Goal: Book appointment/travel/reservation

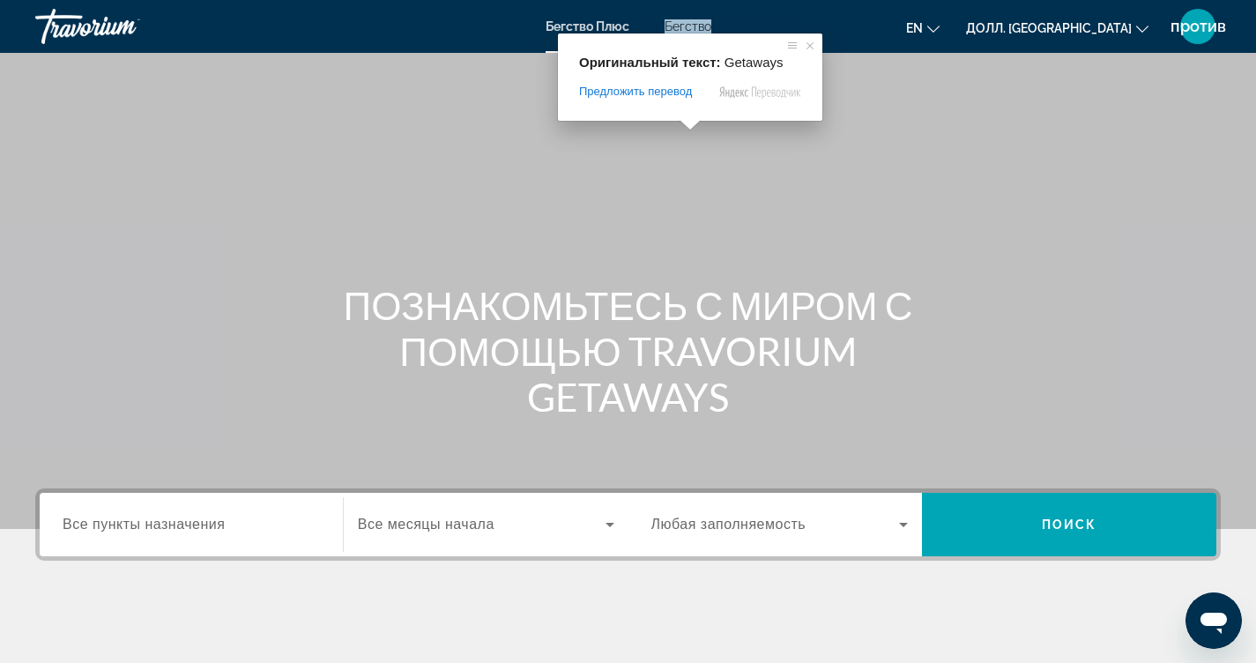
click at [691, 29] on ya-tr-span "Бегство" at bounding box center [688, 26] width 47 height 14
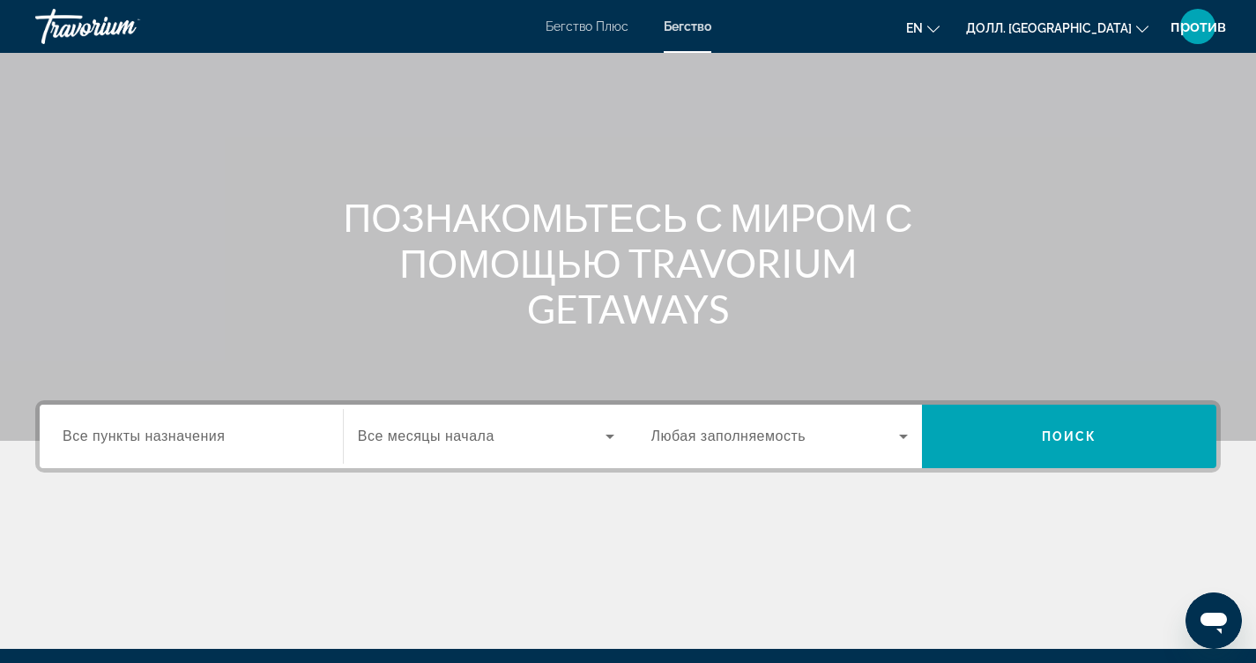
scroll to position [88, 0]
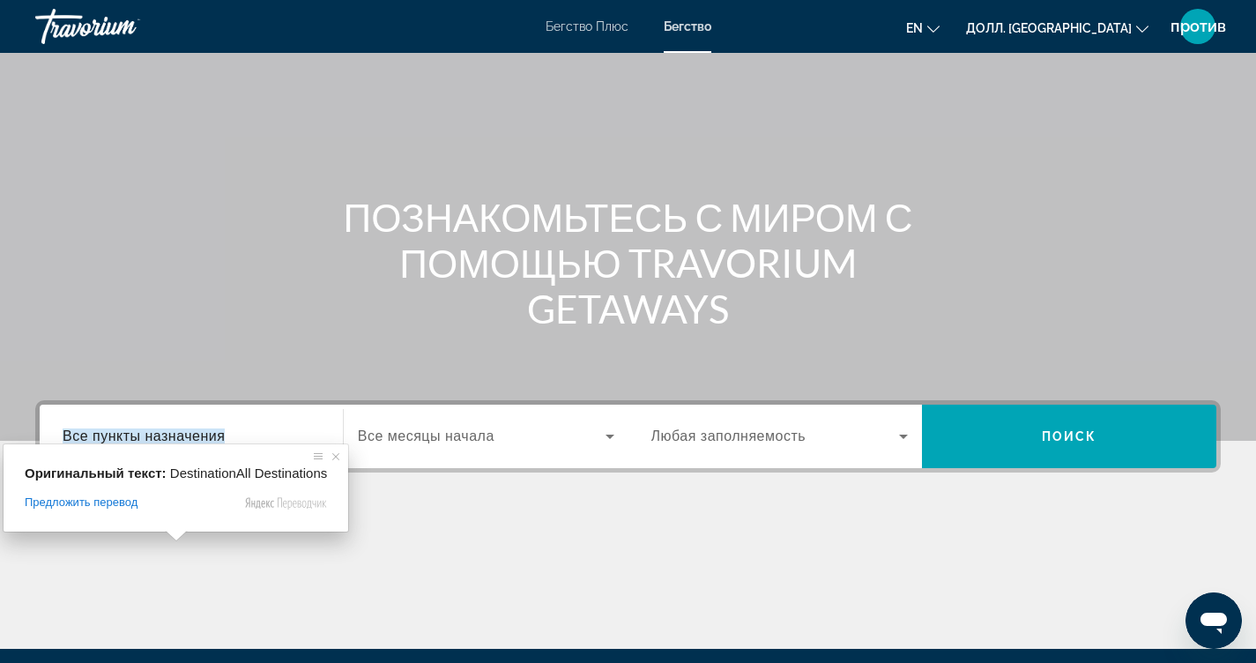
click at [150, 430] on ya-tr-span "Все пункты назначения" at bounding box center [144, 436] width 162 height 15
click at [150, 430] on input "Пункт назначения Все пункты назначения" at bounding box center [191, 437] width 257 height 21
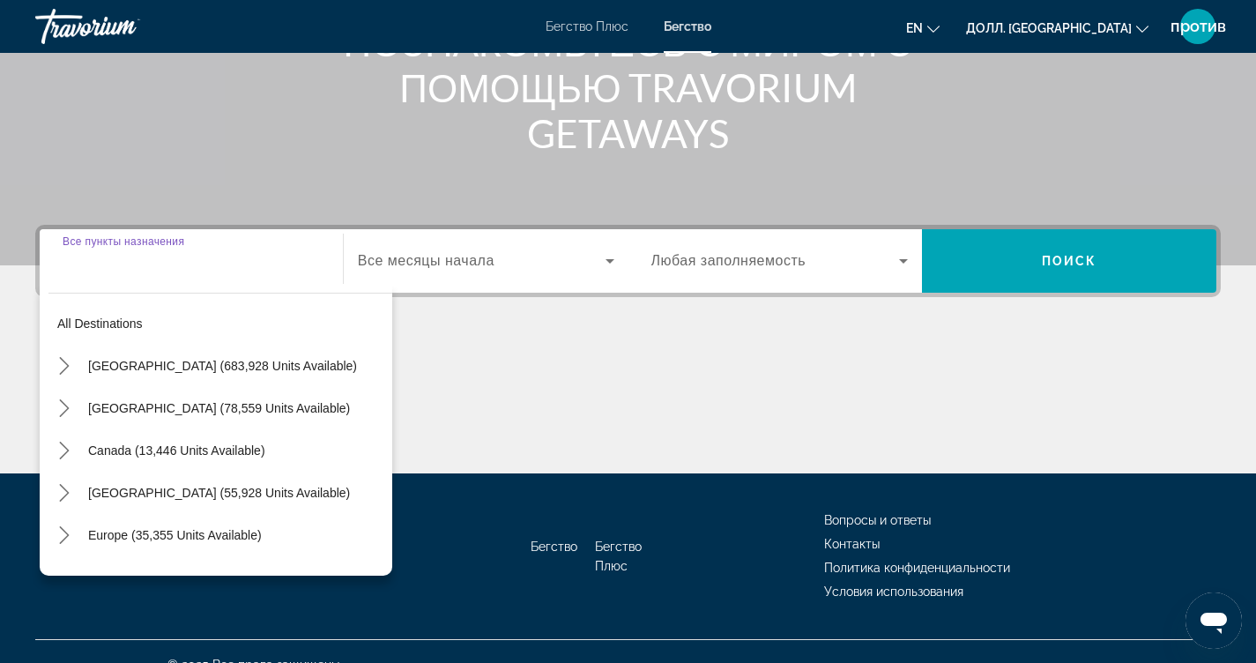
scroll to position [290, 0]
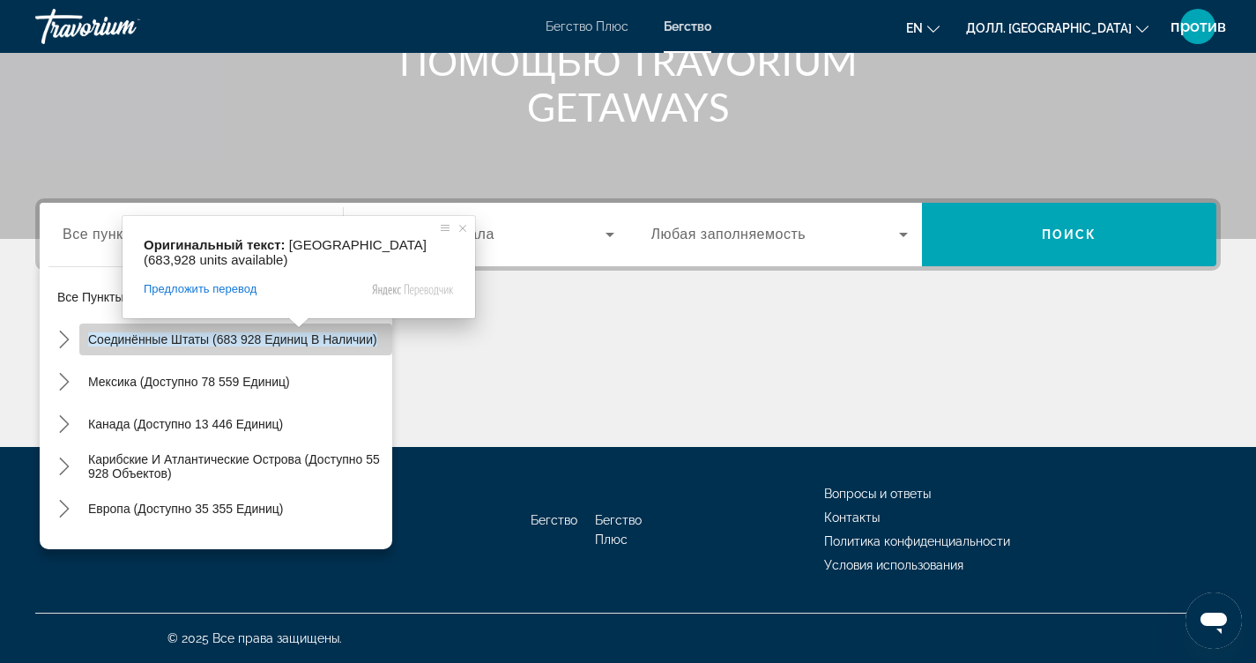
click at [307, 335] on ya-tr-span "Соединённые Штаты (683 928 единиц в наличии)" at bounding box center [232, 339] width 289 height 14
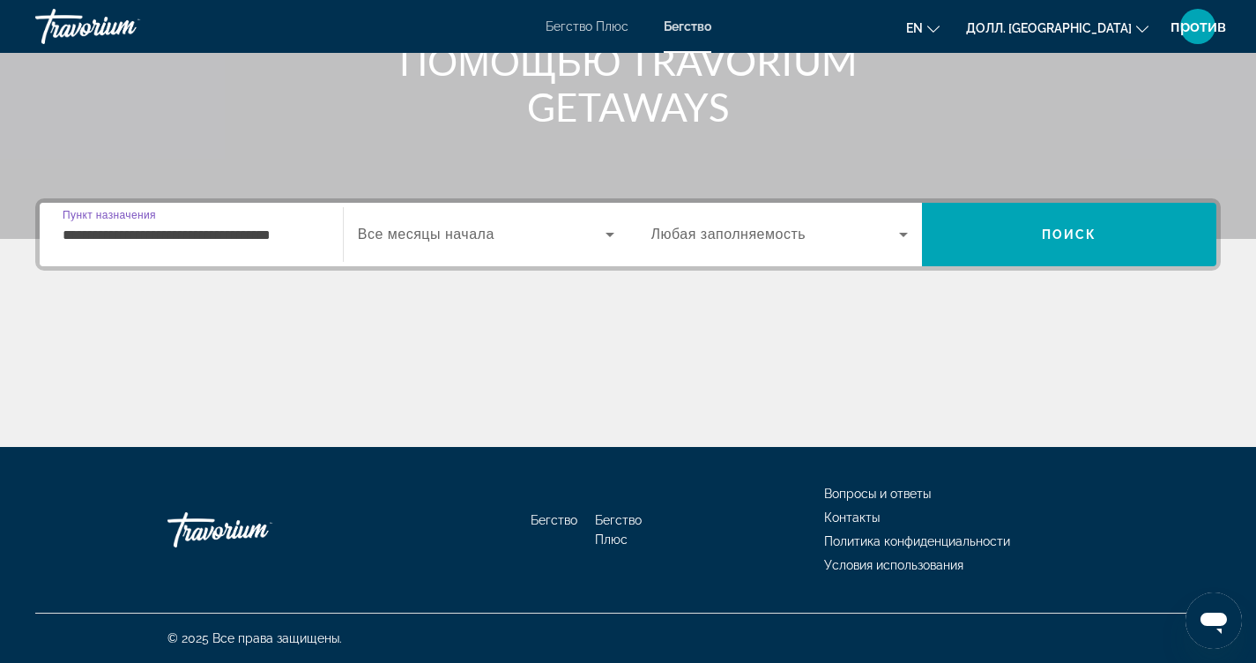
click at [245, 232] on input "**********" at bounding box center [191, 235] width 257 height 21
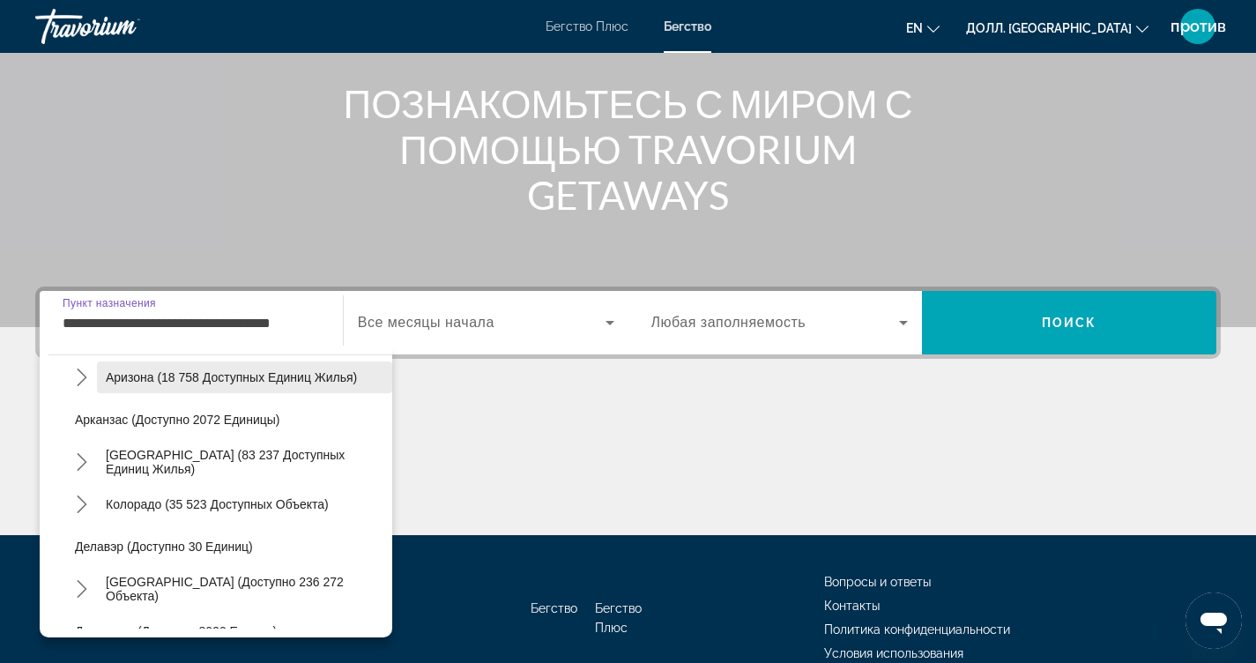
scroll to position [88, 0]
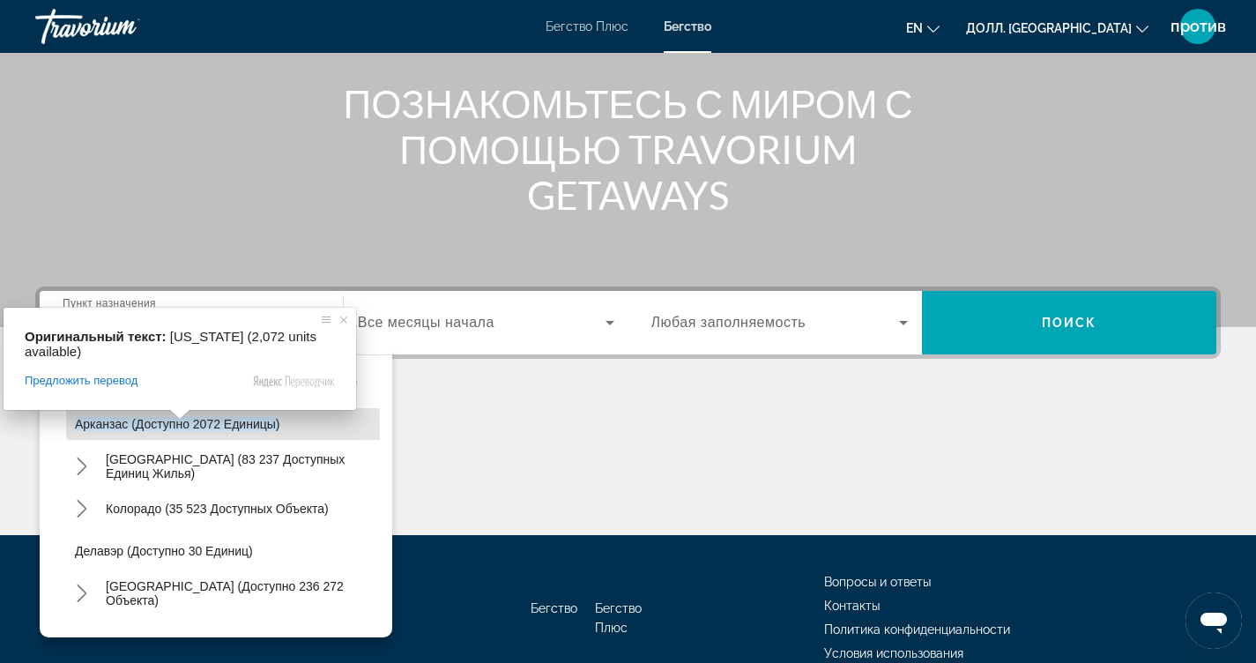
click at [117, 426] on ya-tr-span "Арканзас (доступно 2072 единицы)" at bounding box center [177, 424] width 205 height 14
type input "**********"
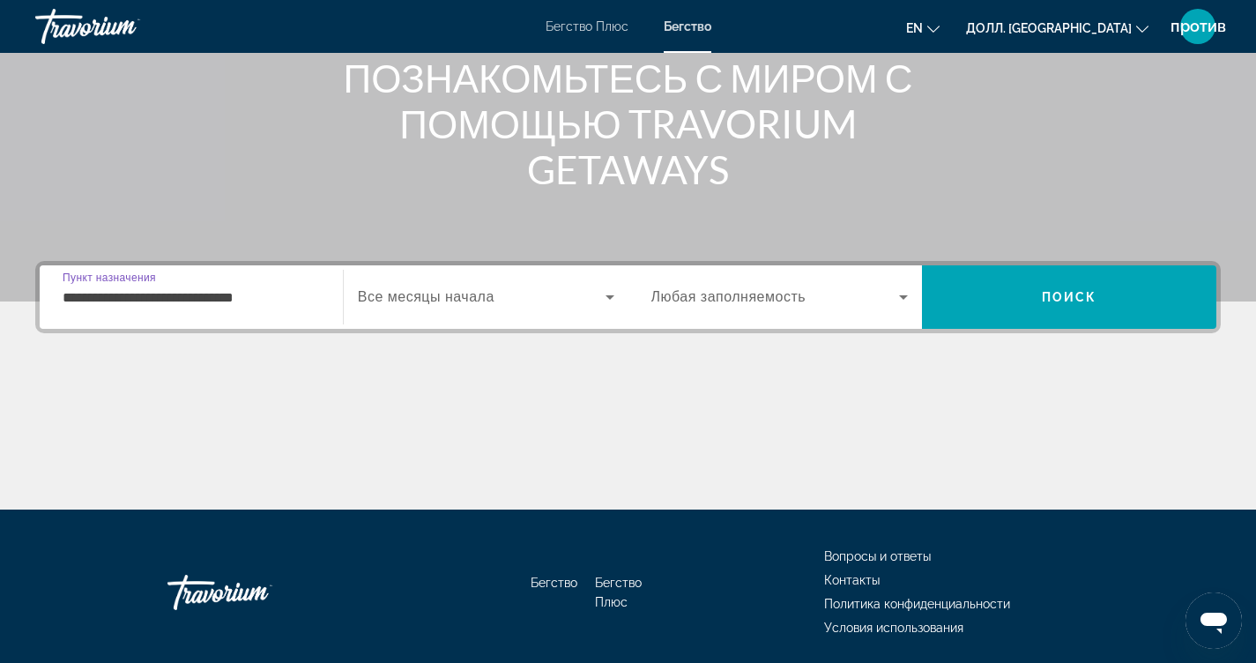
scroll to position [290, 0]
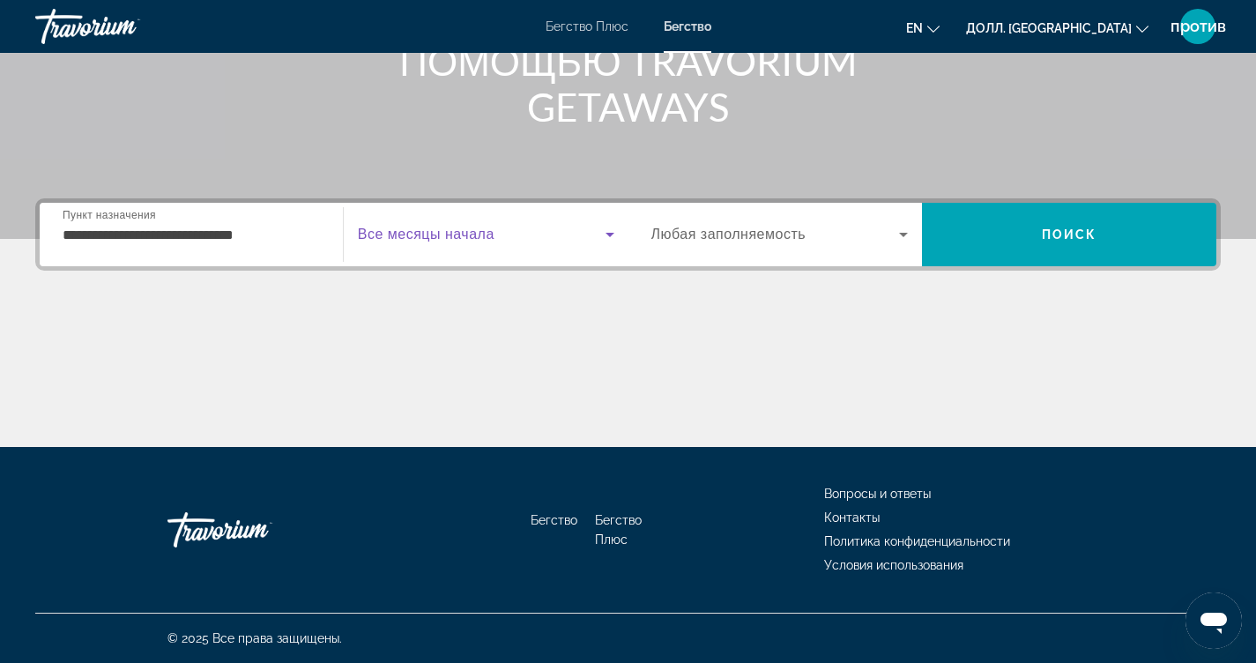
click at [609, 233] on icon "Виджет поиска" at bounding box center [610, 235] width 9 height 4
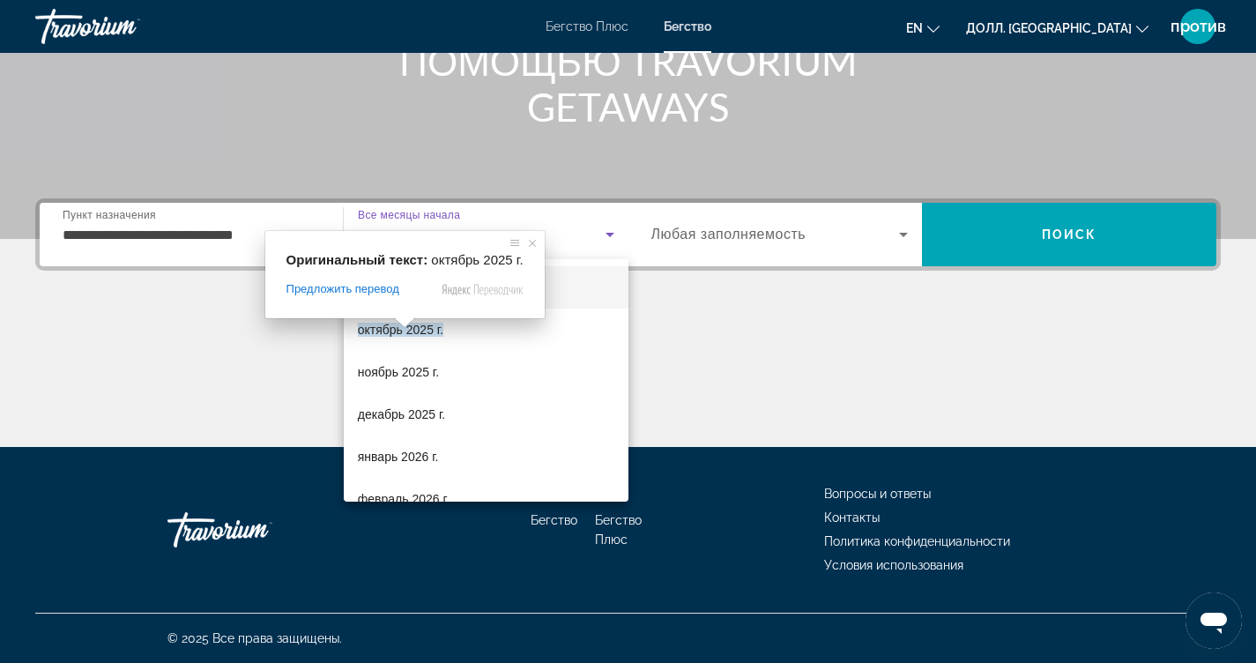
click at [406, 328] on span at bounding box center [404, 322] width 23 height 11
click at [437, 330] on ya-tr-span "октябрь 2025 г." at bounding box center [401, 330] width 86 height 14
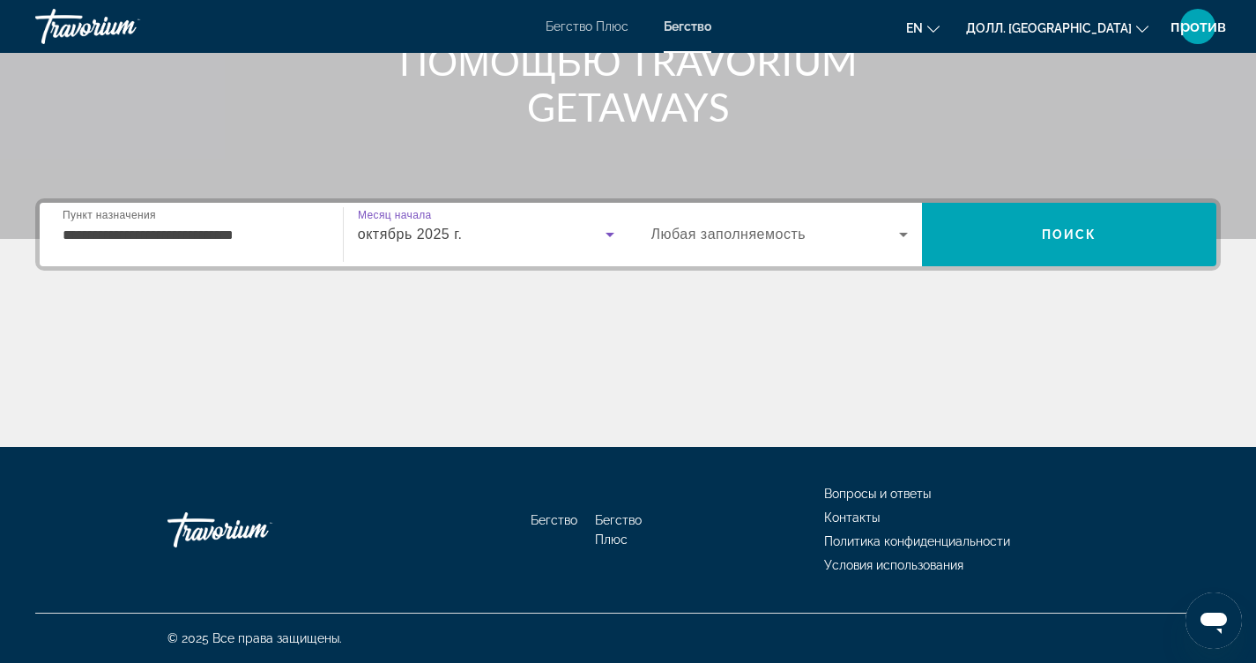
click at [906, 228] on icon "Виджет поиска" at bounding box center [903, 234] width 21 height 21
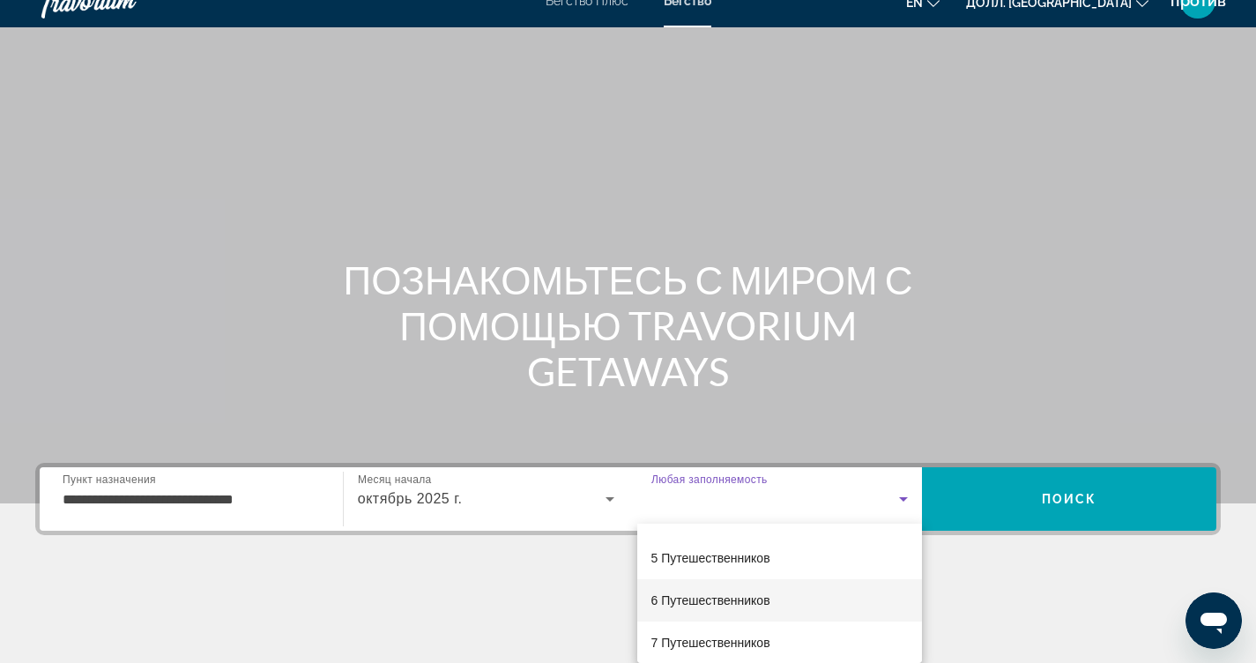
scroll to position [122, 0]
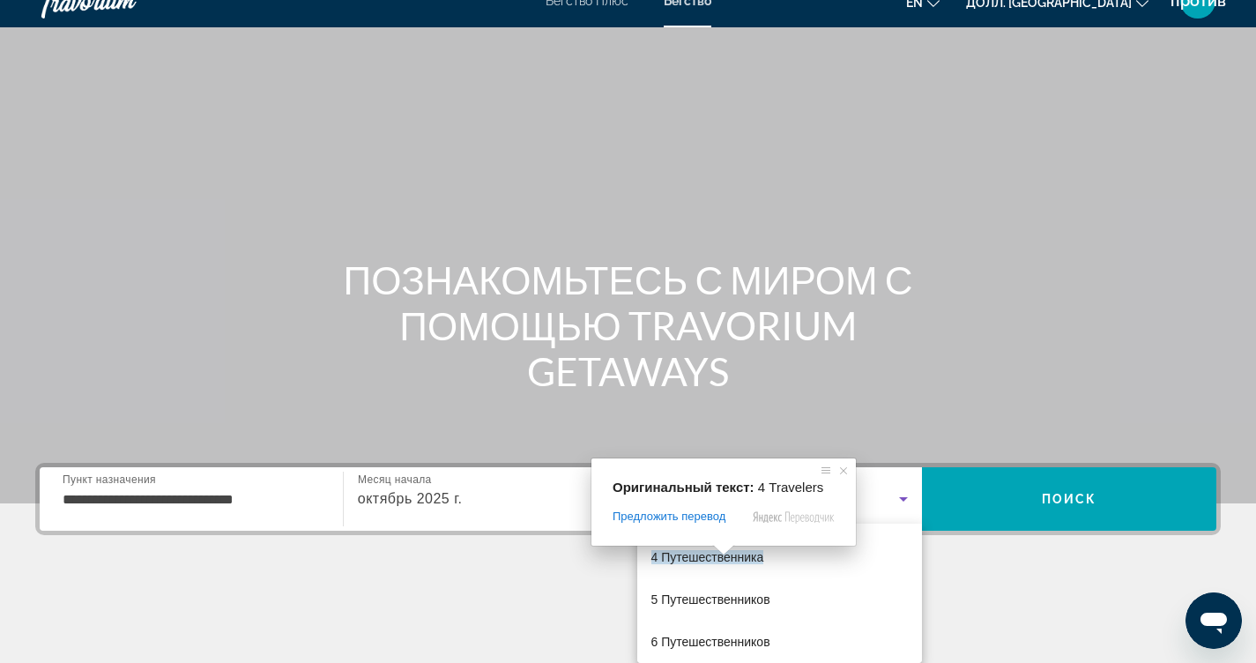
click at [717, 555] on span at bounding box center [723, 550] width 23 height 11
click at [718, 555] on span at bounding box center [723, 550] width 23 height 11
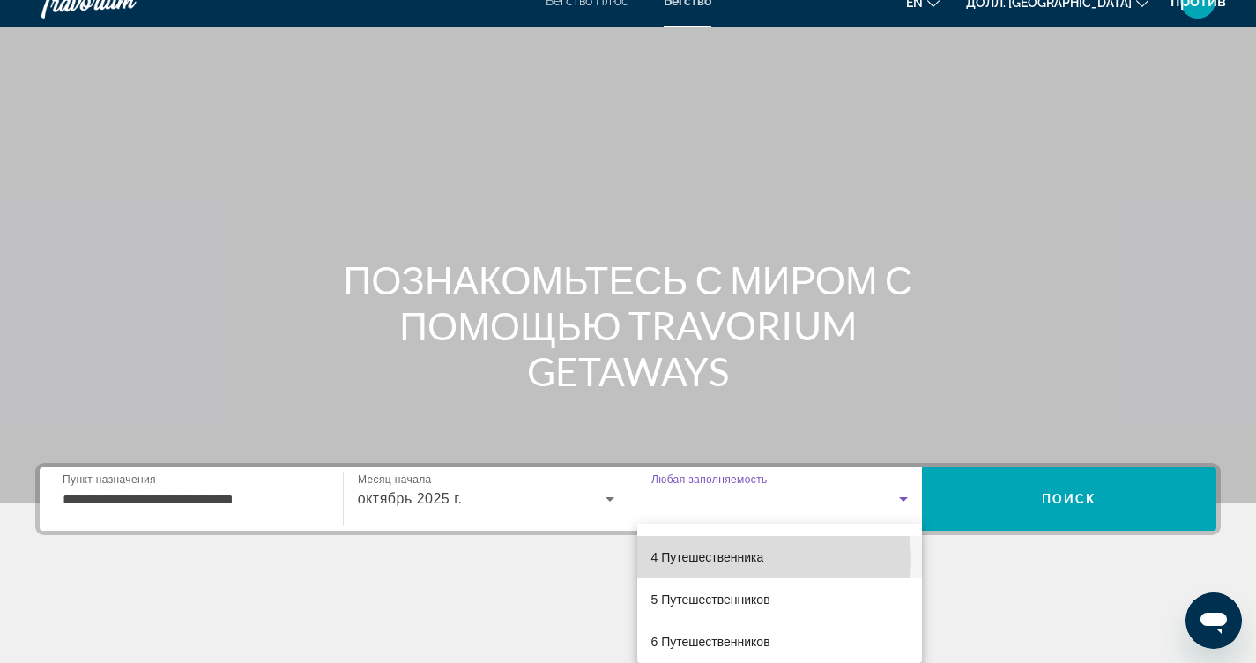
click at [762, 560] on ya-tr-span "4 Путешественника" at bounding box center [708, 557] width 113 height 14
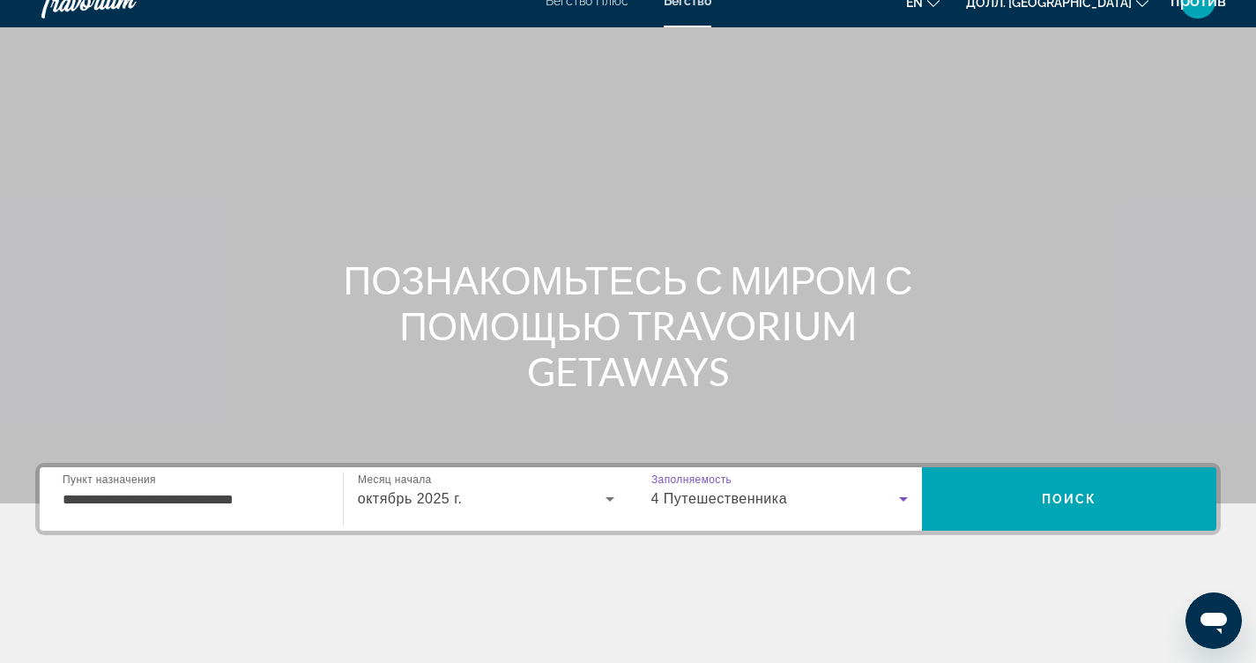
scroll to position [202, 0]
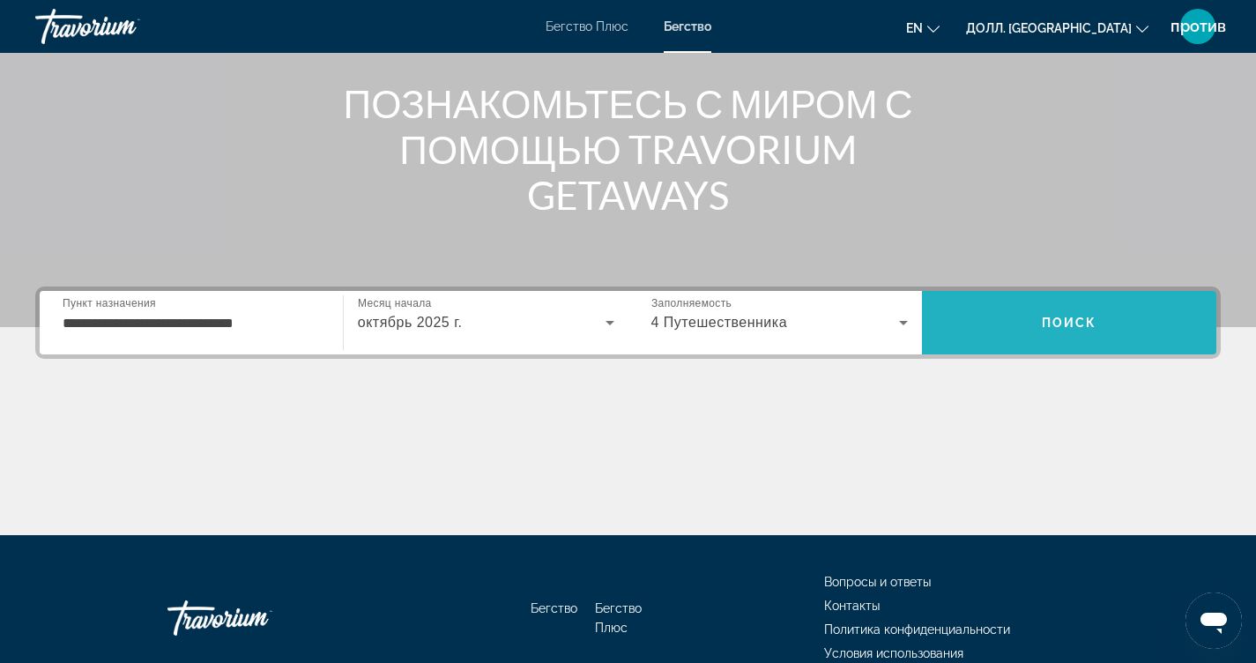
click at [1090, 324] on span "Поиск" at bounding box center [1070, 323] width 56 height 14
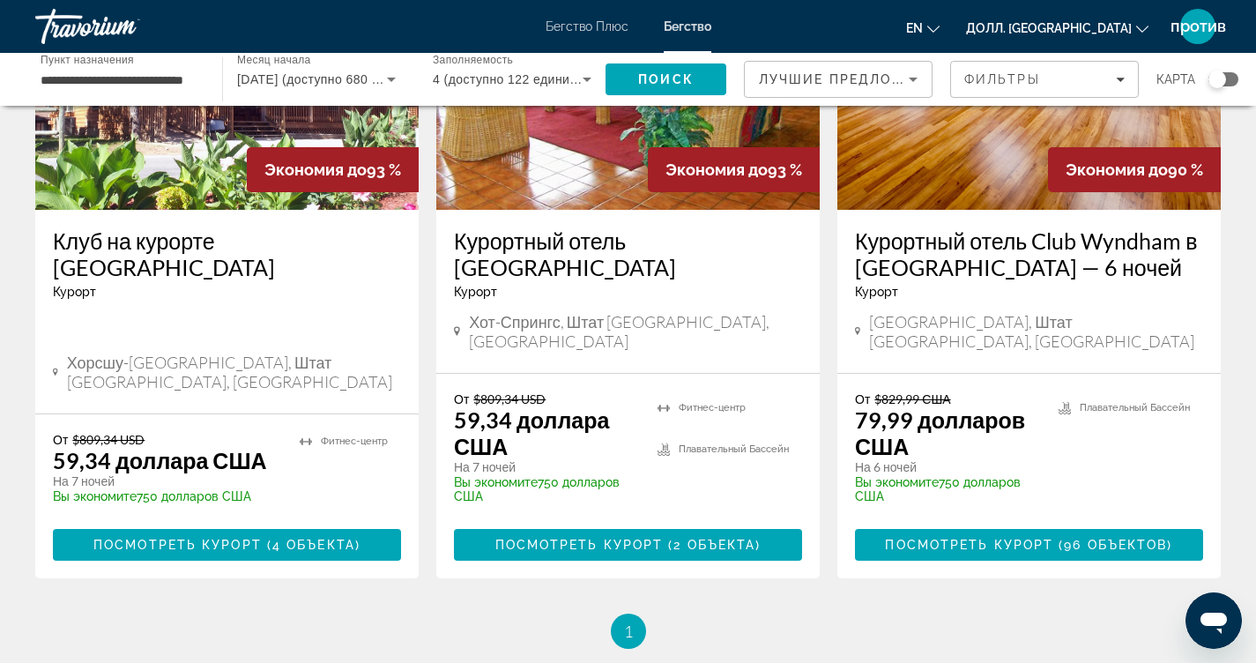
scroll to position [1587, 0]
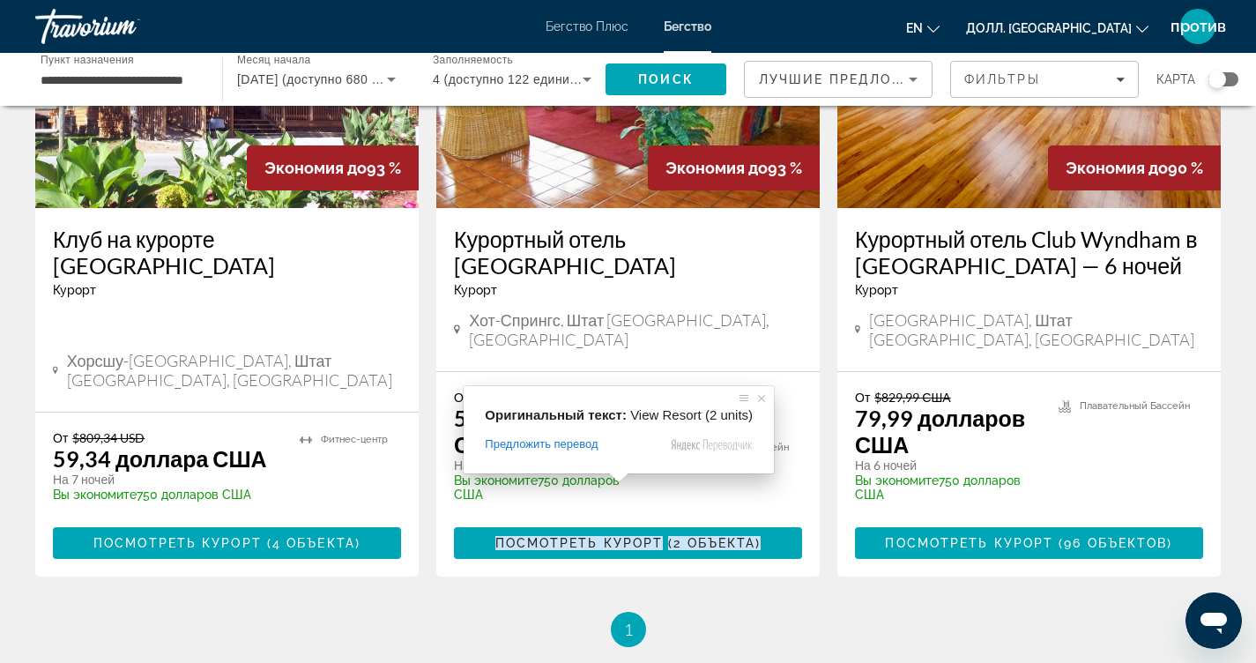
click at [621, 482] on span at bounding box center [619, 478] width 23 height 11
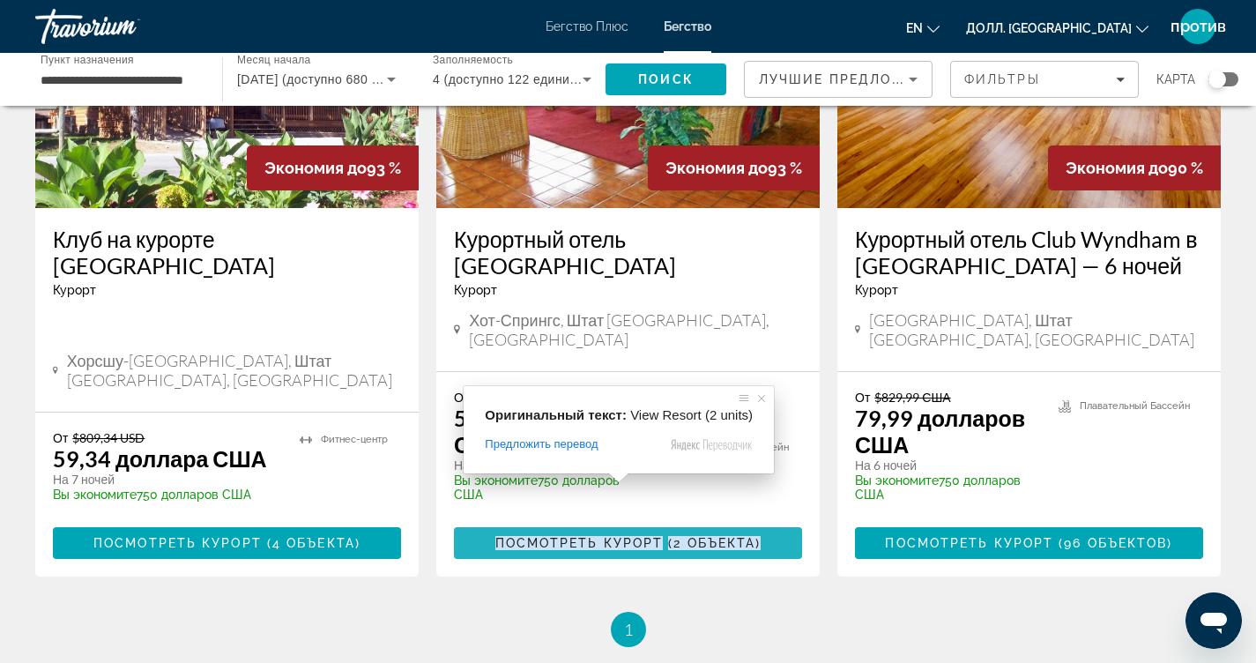
click at [674, 536] on ya-tr-span "2 объекта" at bounding box center [715, 543] width 82 height 14
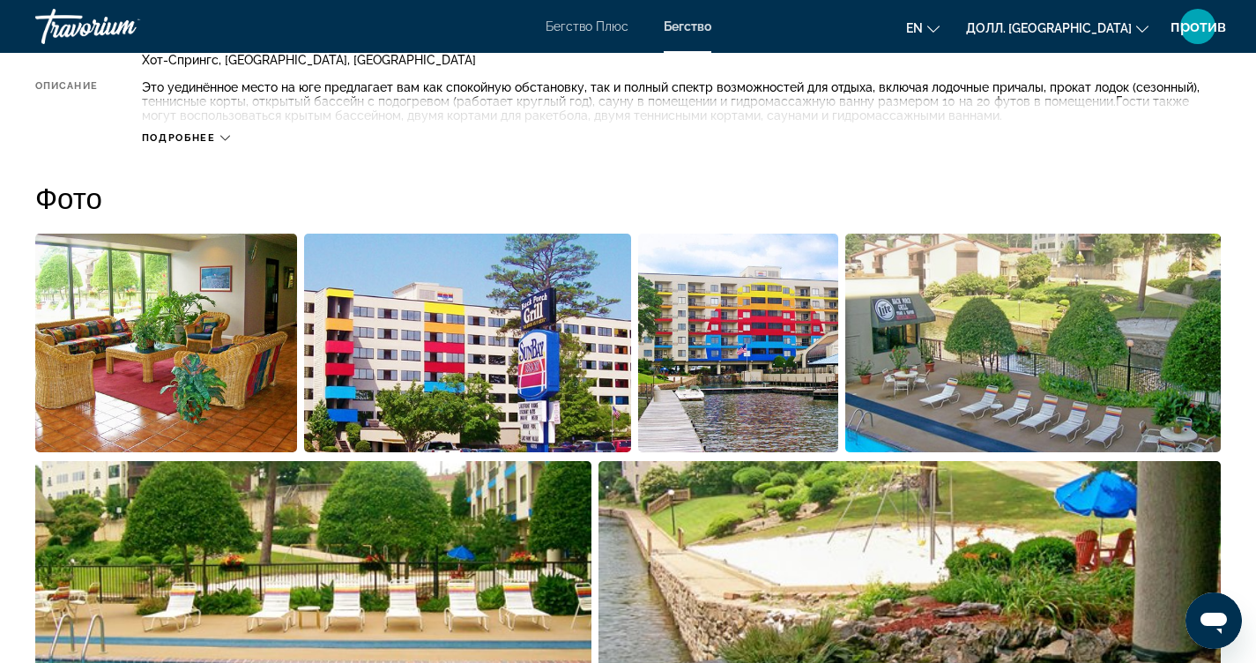
scroll to position [705, 0]
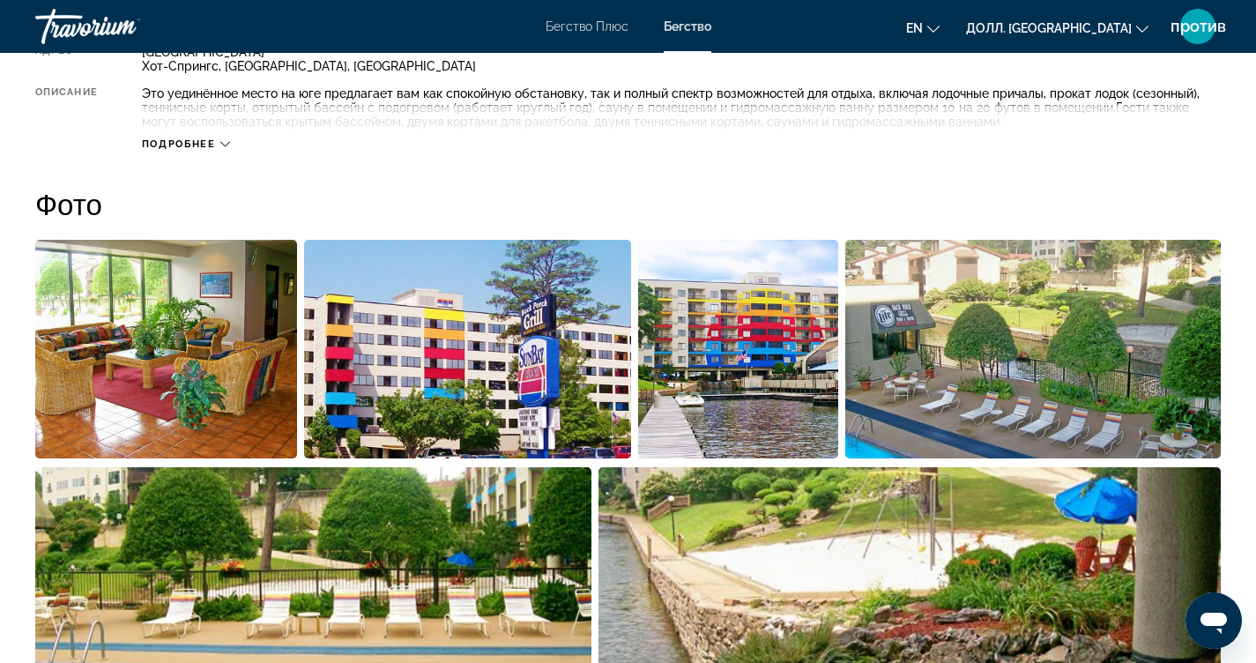
click at [714, 361] on img "Откройте слайдер с полноэкранными изображениями" at bounding box center [738, 349] width 200 height 219
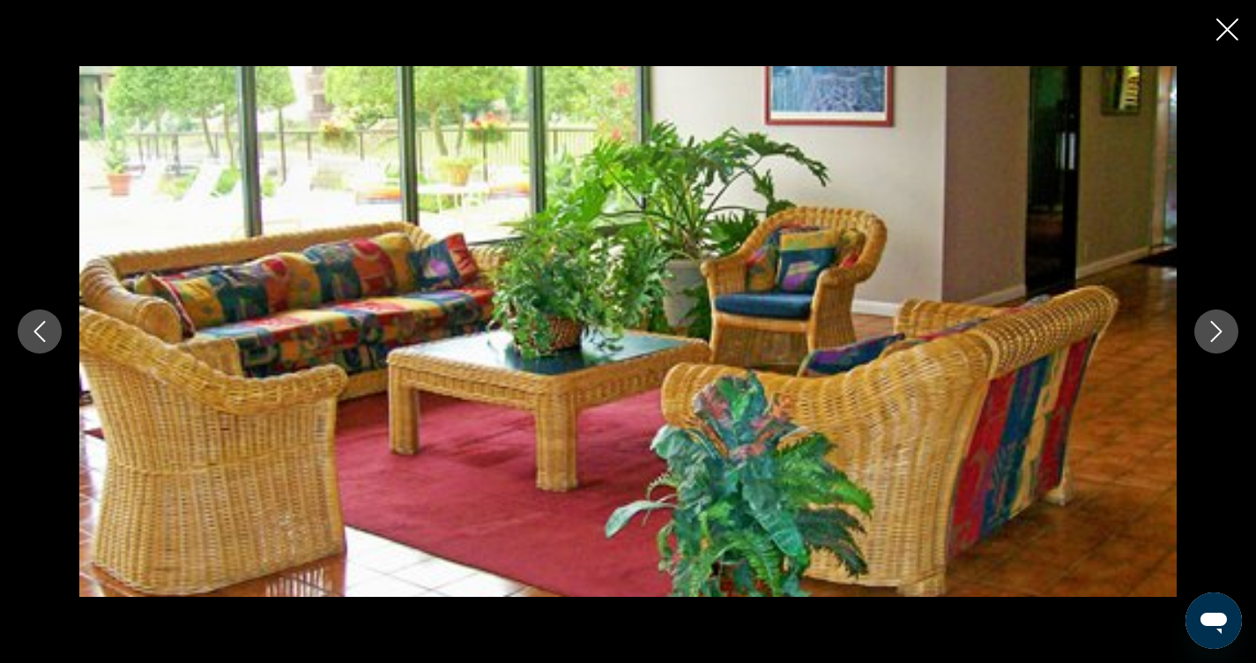
click at [1221, 328] on icon "Следующее изображение" at bounding box center [1216, 331] width 21 height 21
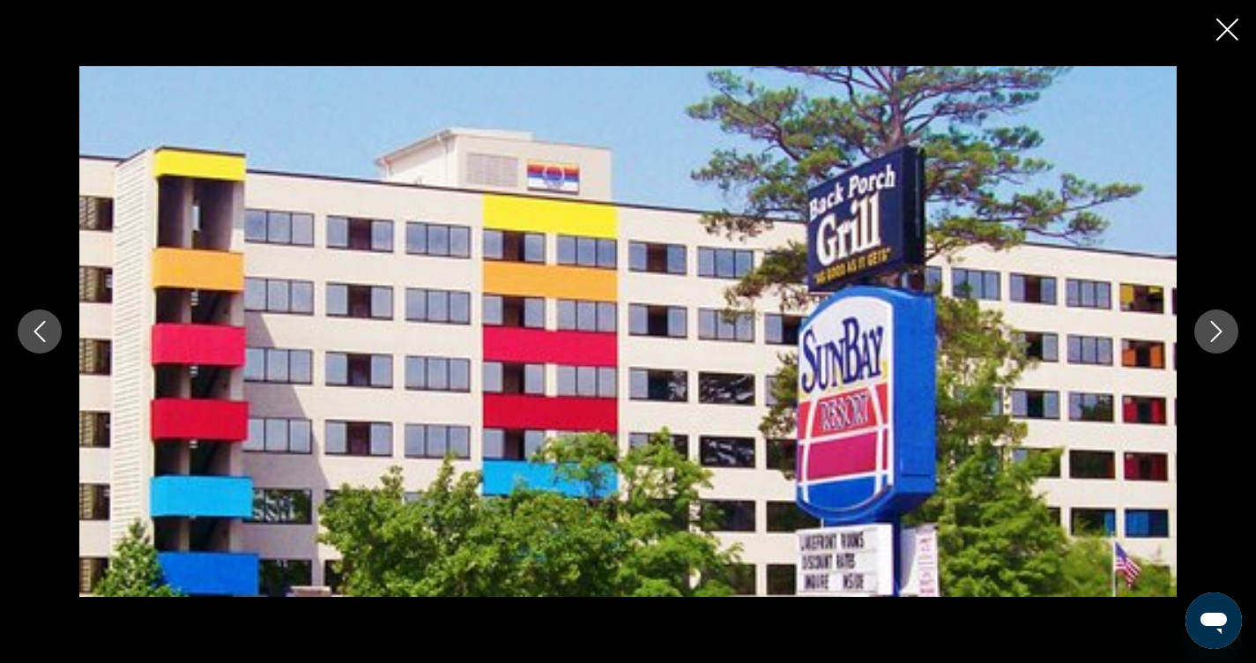
click at [1221, 328] on icon "Следующее изображение" at bounding box center [1216, 331] width 21 height 21
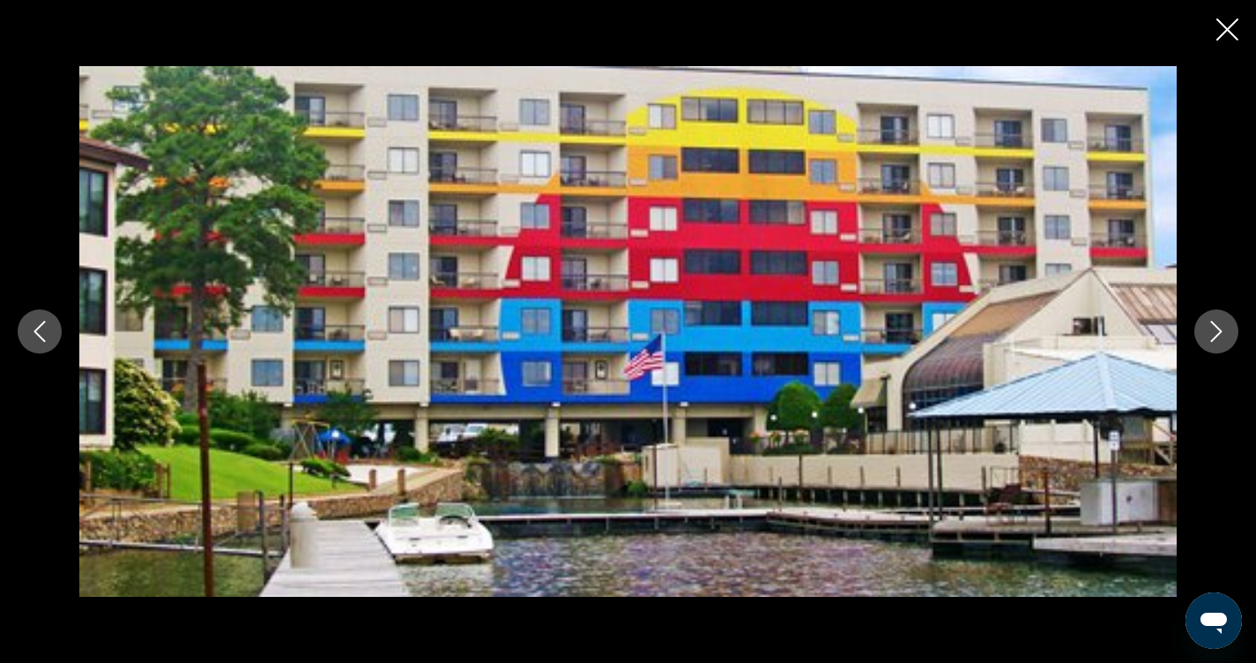
click at [1221, 328] on icon "Следующее изображение" at bounding box center [1216, 331] width 21 height 21
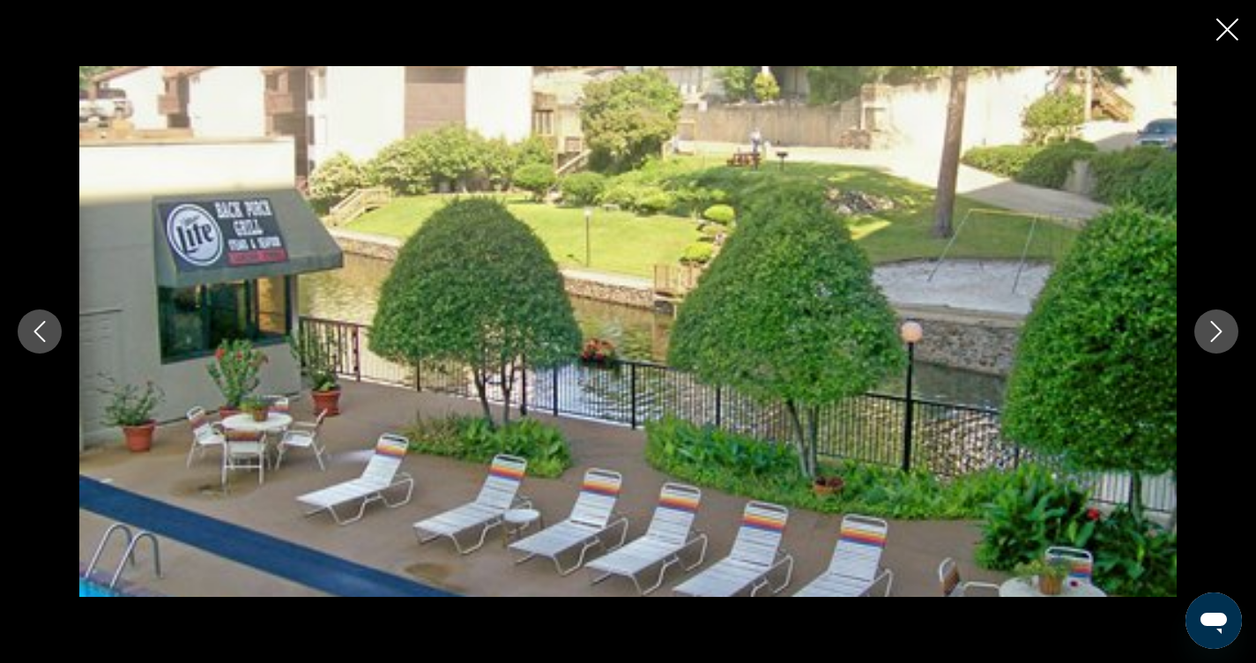
click at [1221, 328] on icon "Следующее изображение" at bounding box center [1216, 331] width 21 height 21
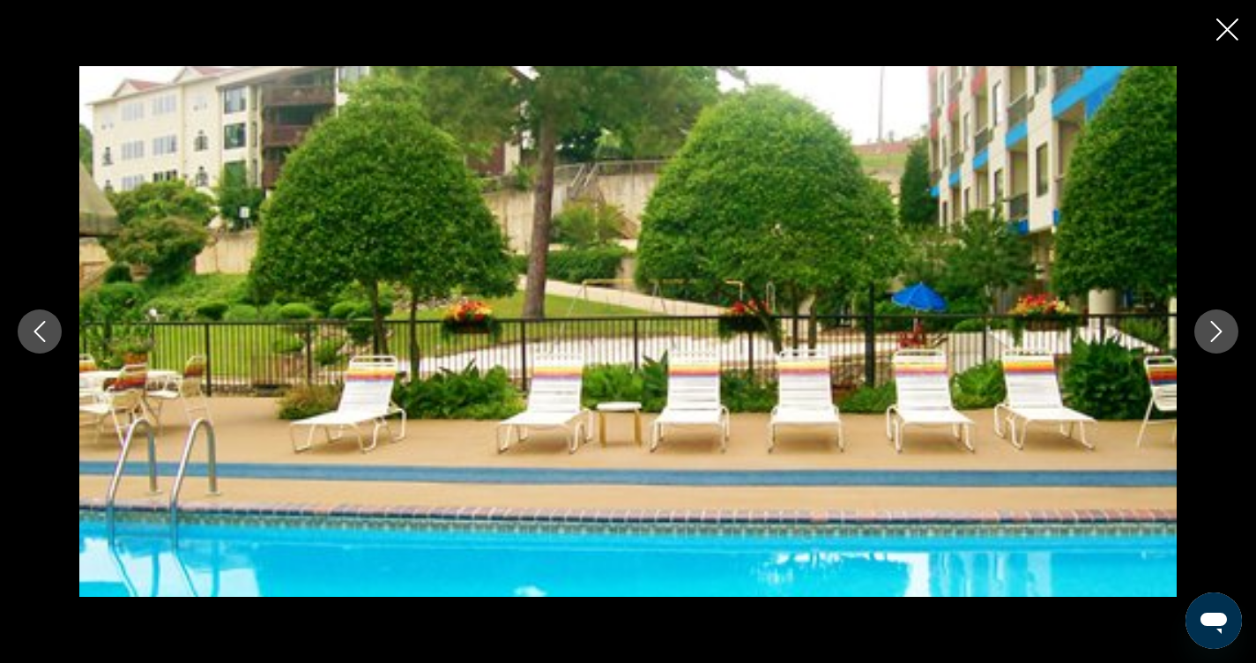
click at [1221, 327] on icon "Следующее изображение" at bounding box center [1216, 331] width 21 height 21
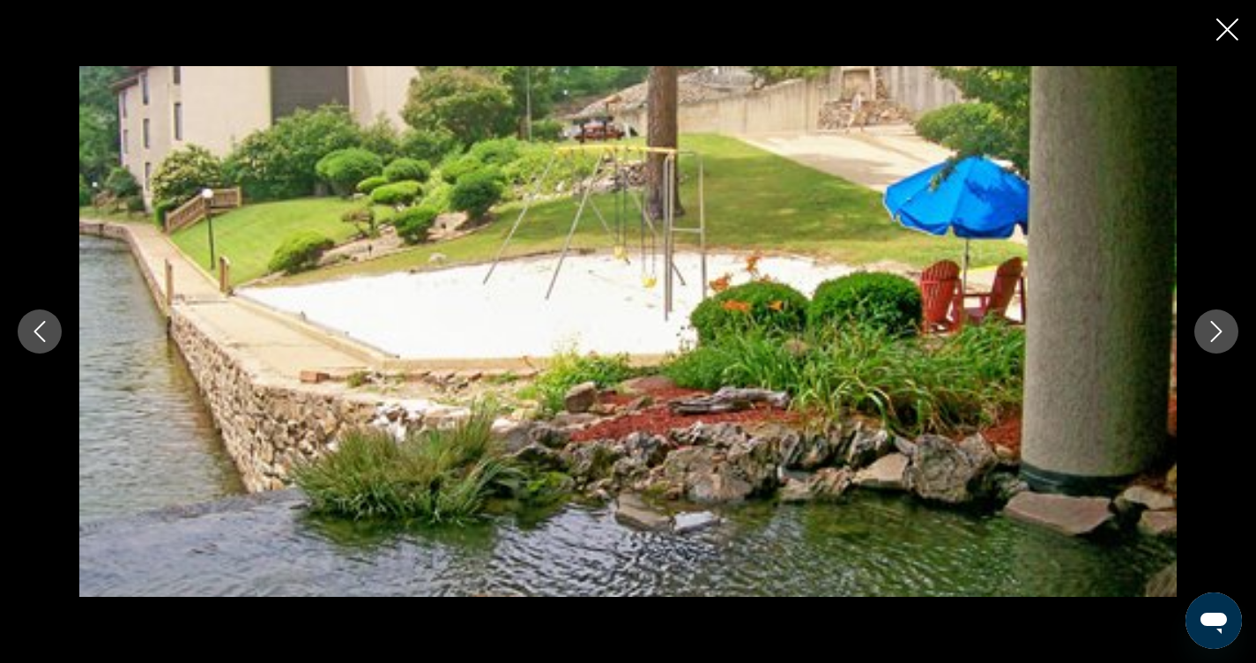
click at [1221, 326] on icon "Следующее изображение" at bounding box center [1216, 331] width 21 height 21
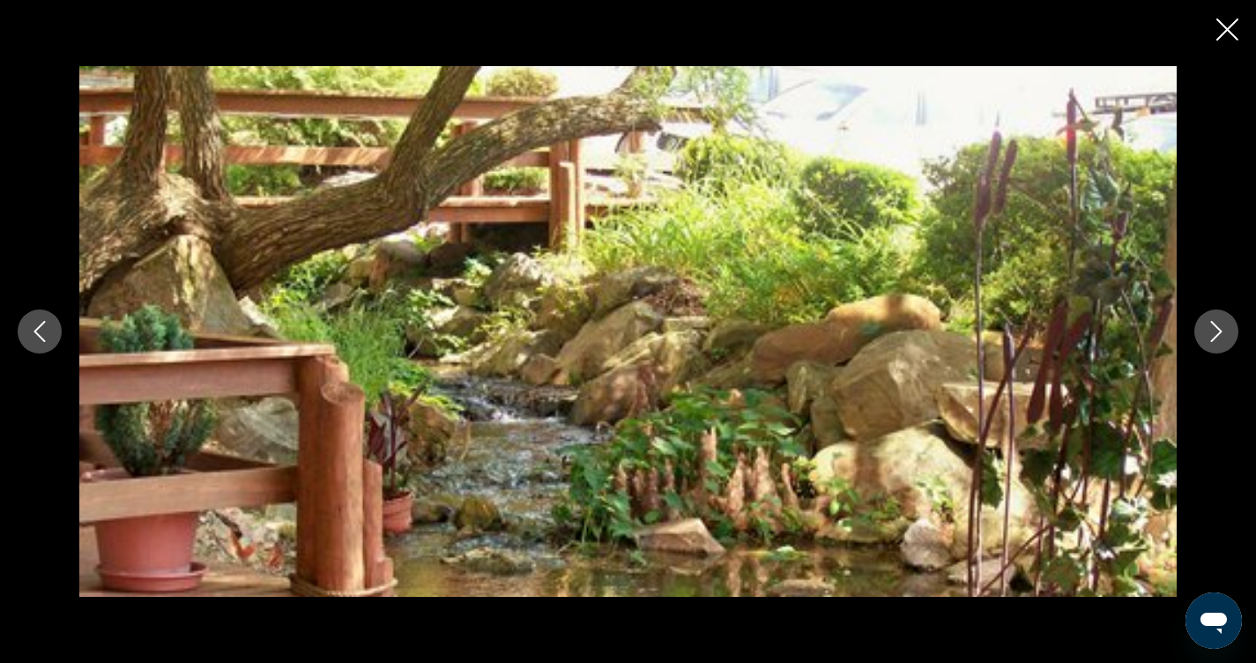
click at [1221, 326] on icon "Следующее изображение" at bounding box center [1216, 331] width 21 height 21
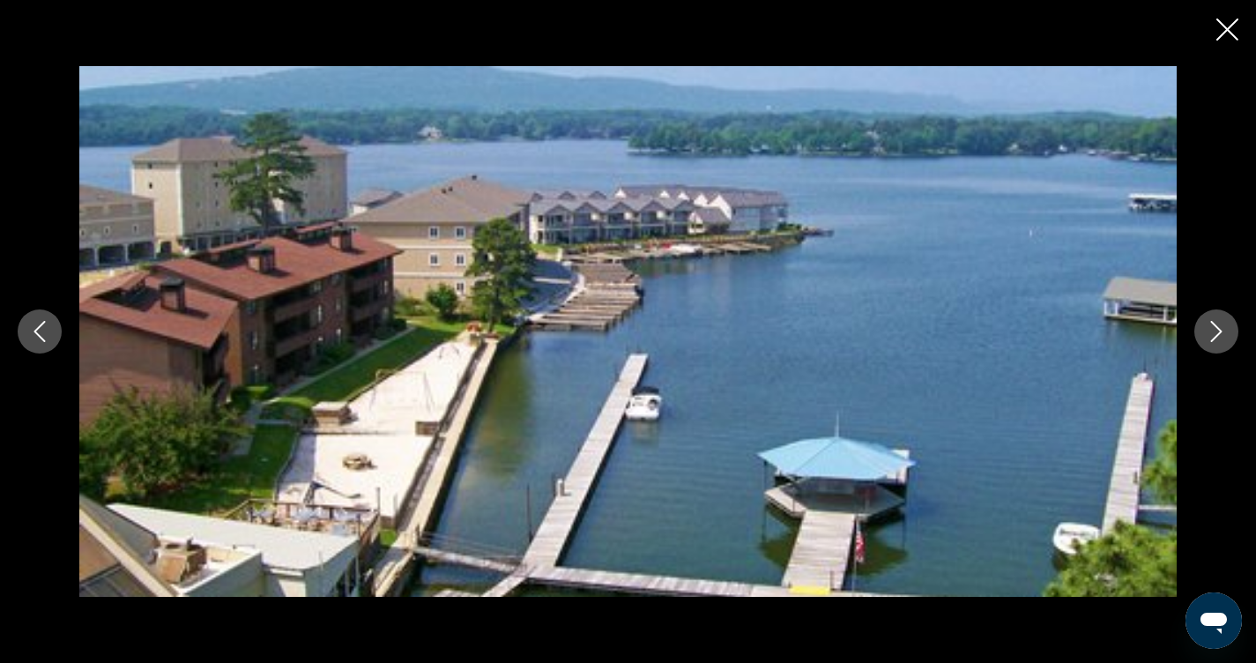
click at [1221, 325] on icon "Следующее изображение" at bounding box center [1216, 331] width 21 height 21
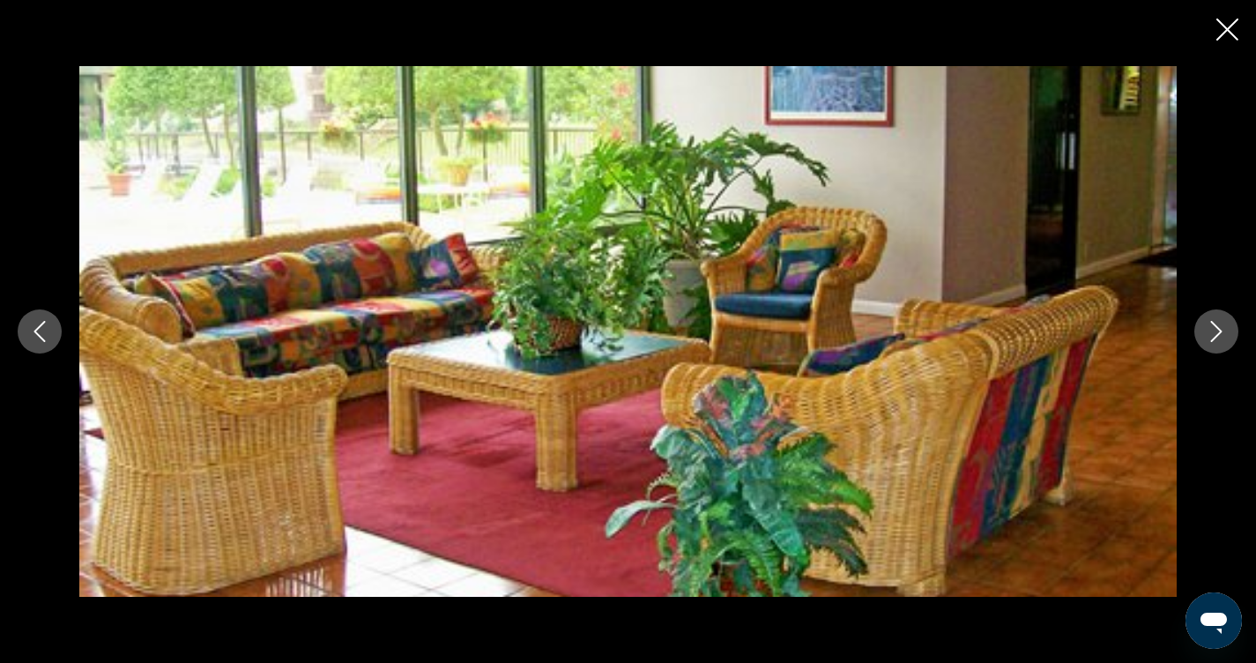
click at [1220, 325] on icon "Следующее изображение" at bounding box center [1216, 331] width 21 height 21
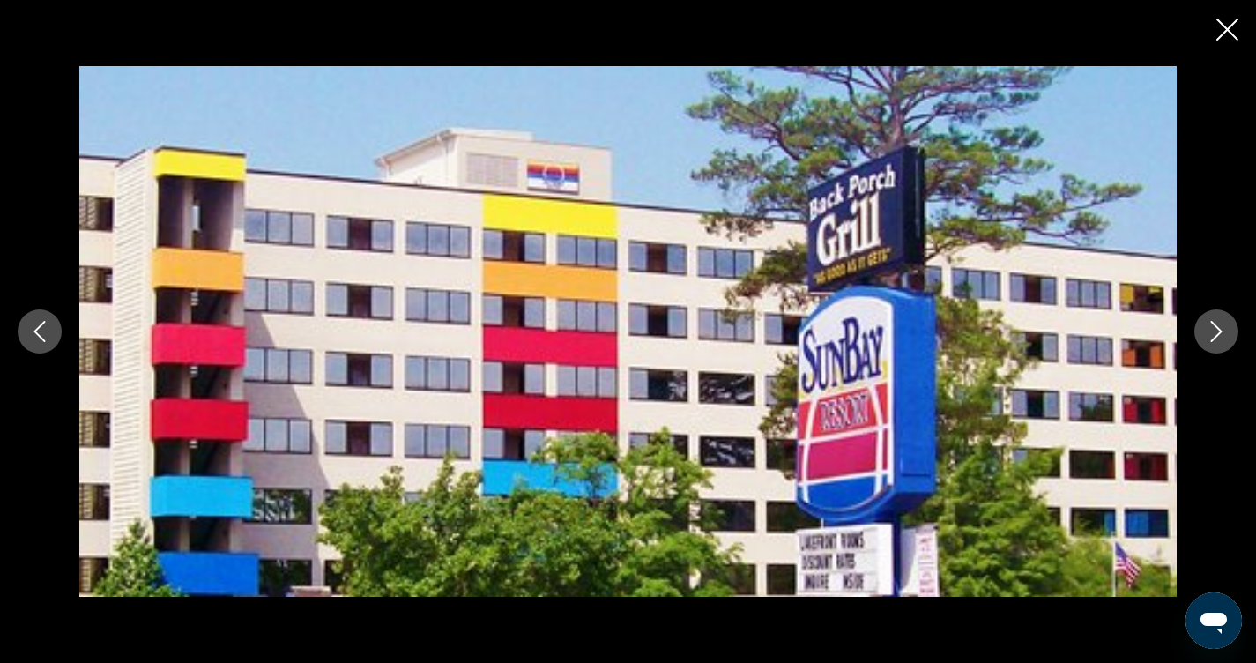
click at [1157, 335] on img "Основное содержание" at bounding box center [628, 331] width 1098 height 531
click at [1219, 331] on icon "Следующее изображение" at bounding box center [1216, 331] width 21 height 21
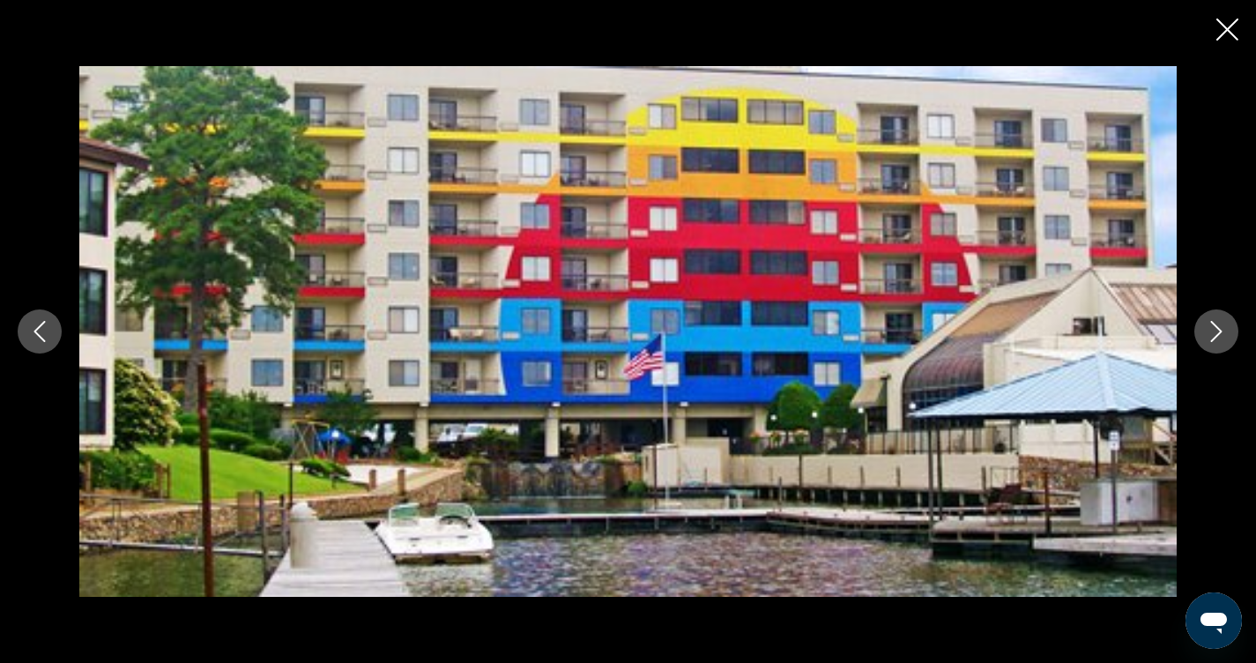
click at [1219, 331] on icon "Следующее изображение" at bounding box center [1216, 331] width 21 height 21
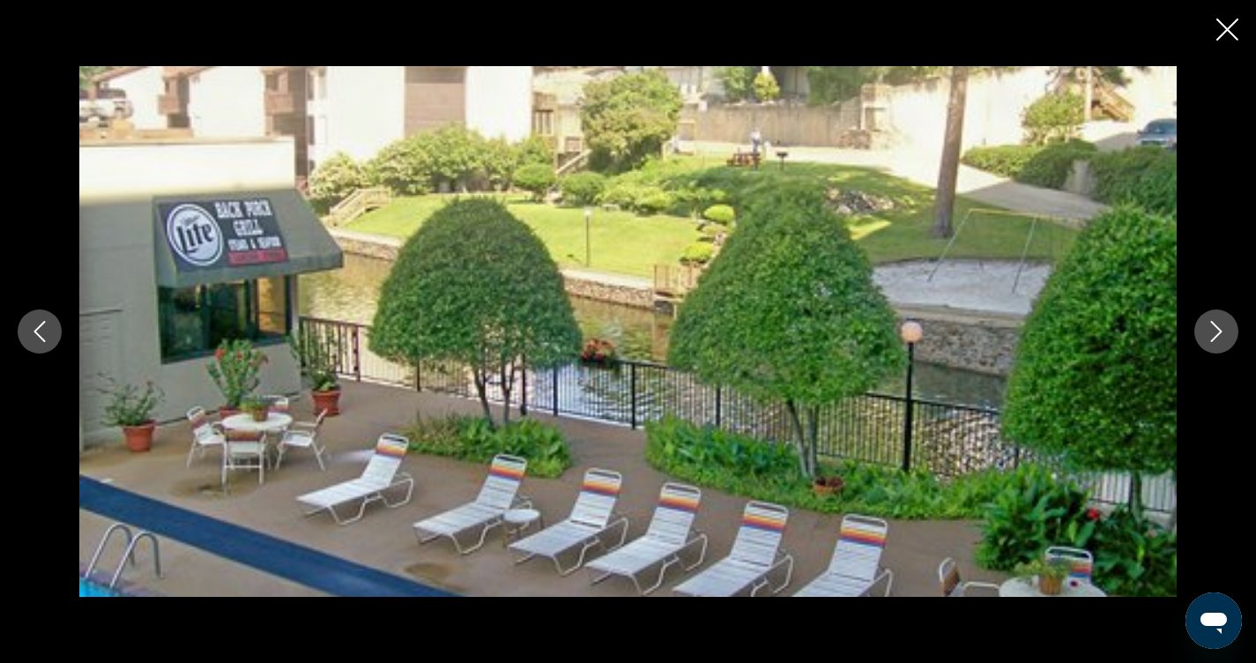
click at [1219, 331] on icon "Следующее изображение" at bounding box center [1216, 331] width 21 height 21
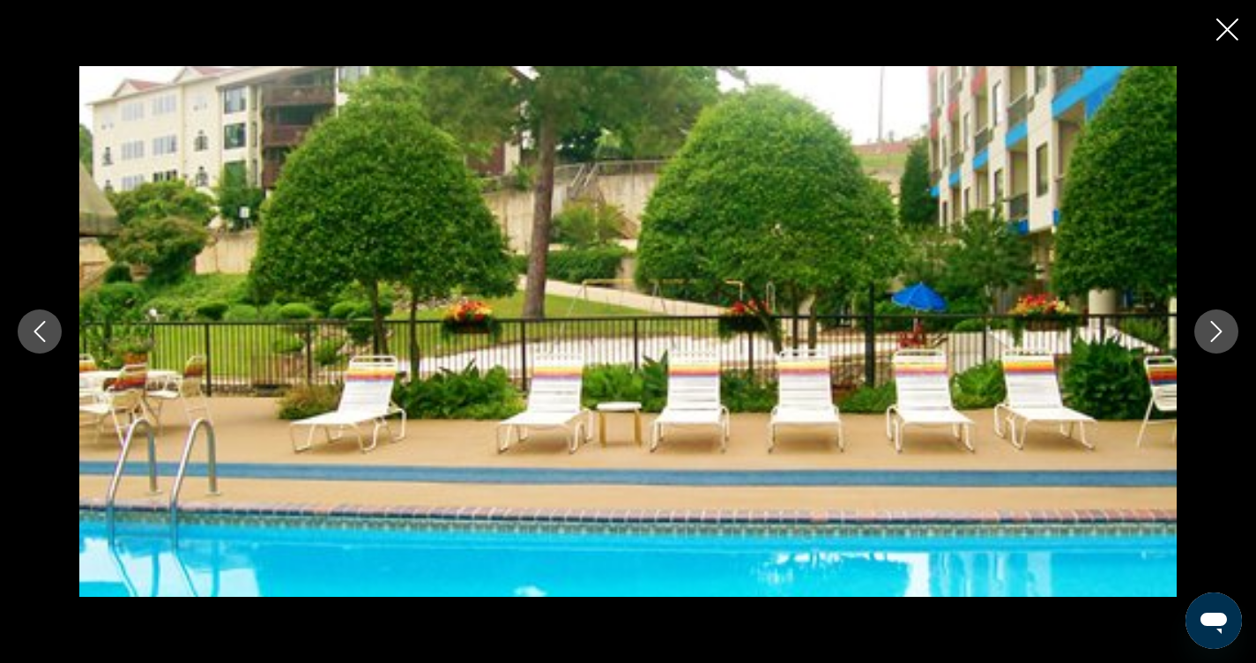
click at [1235, 28] on icon "Закрыть слайд-шоу" at bounding box center [1228, 30] width 22 height 22
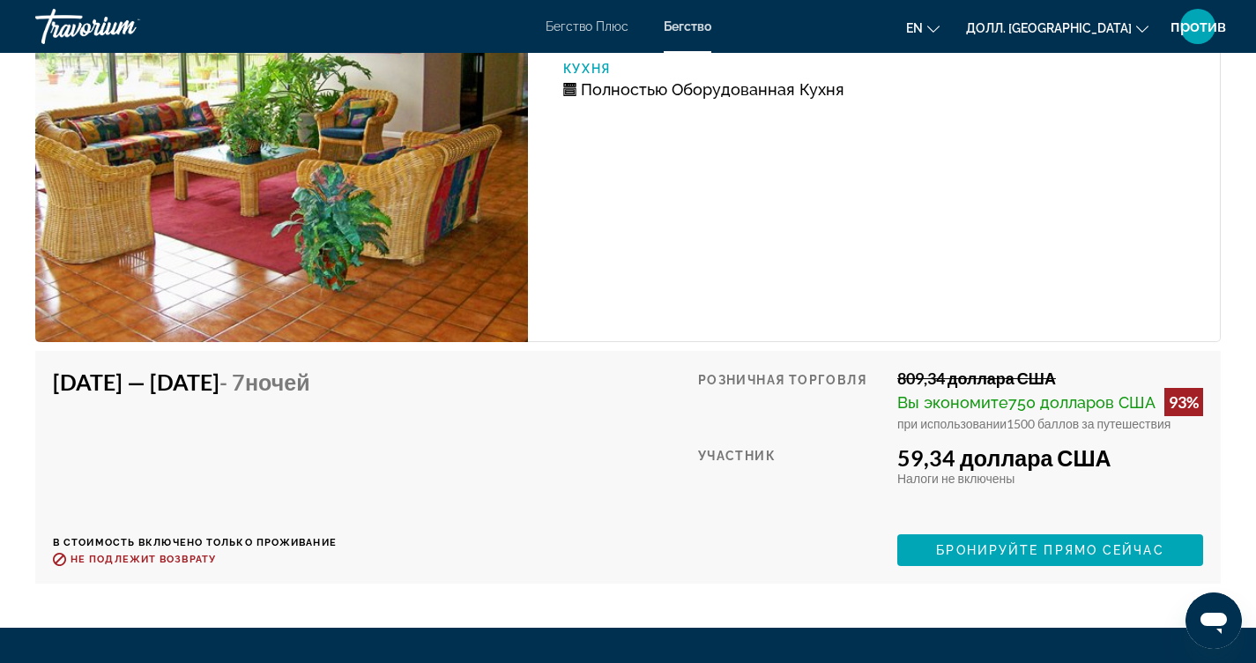
scroll to position [3311, 0]
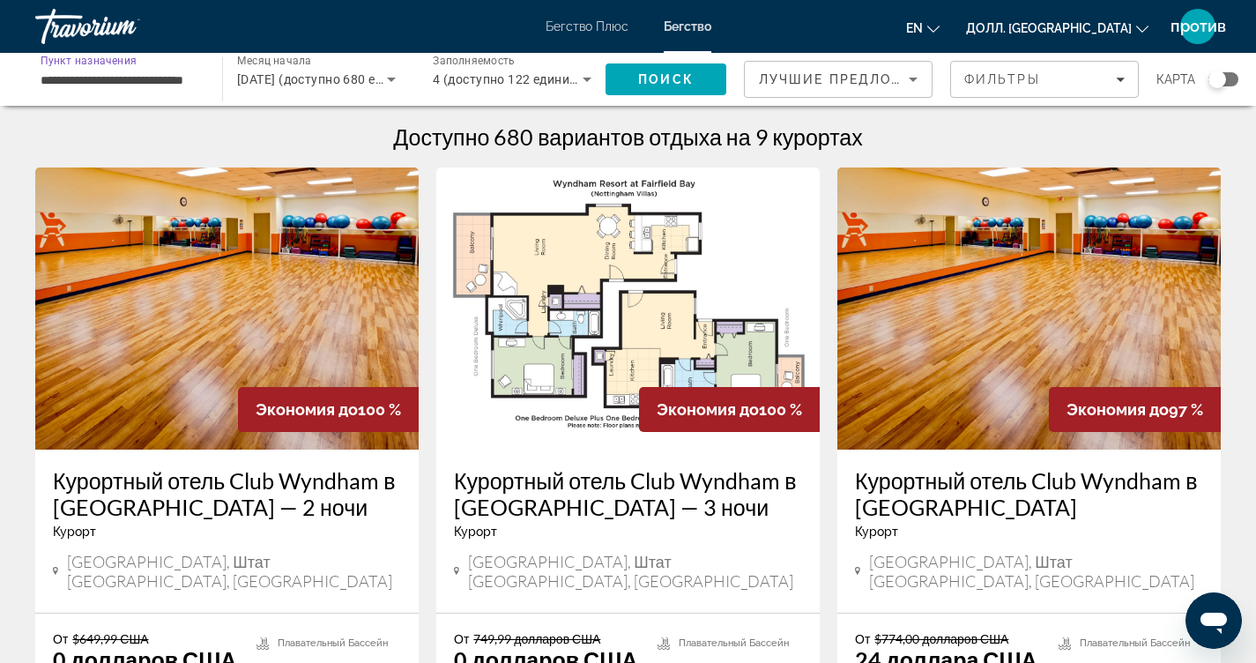
click at [108, 70] on input "**********" at bounding box center [120, 80] width 159 height 21
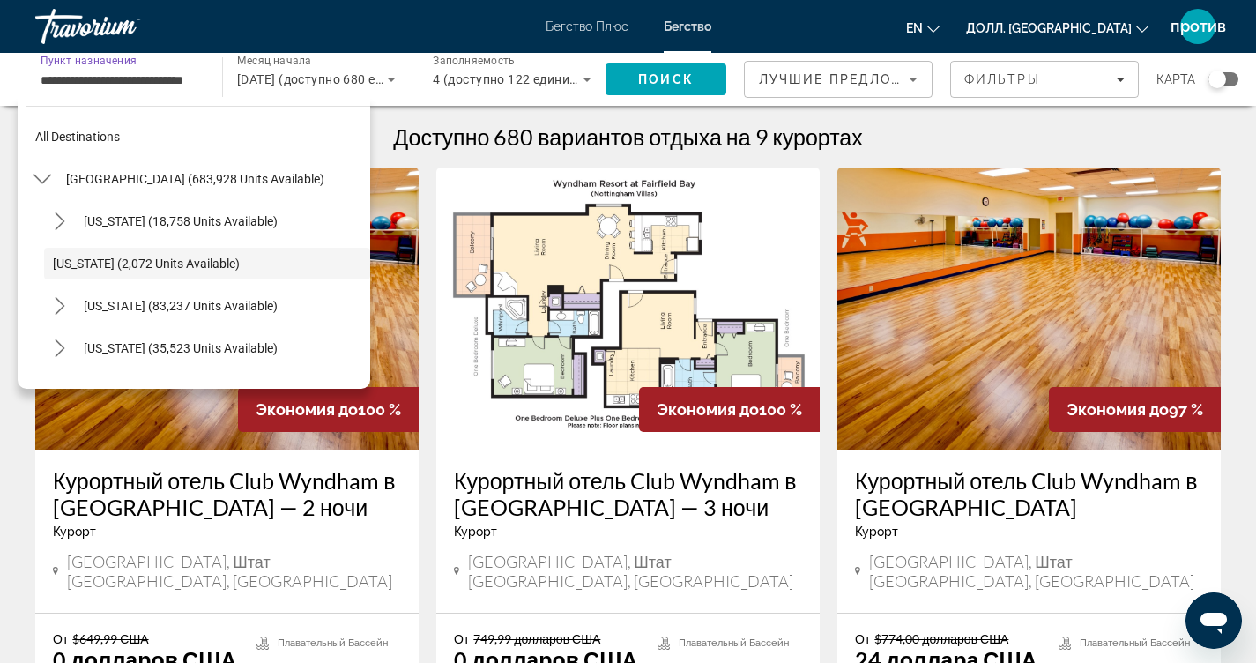
scroll to position [20, 0]
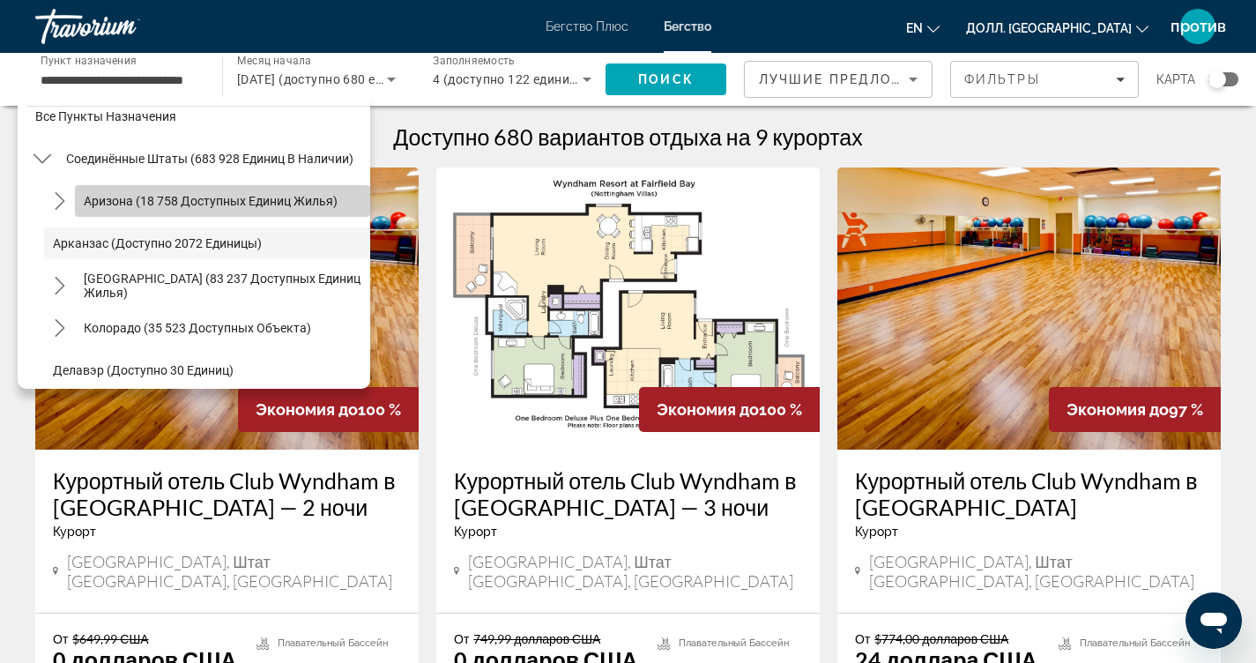
click at [241, 205] on ya-tr-span "Аризона (18 758 доступных единиц жилья)" at bounding box center [211, 201] width 254 height 14
type input "**********"
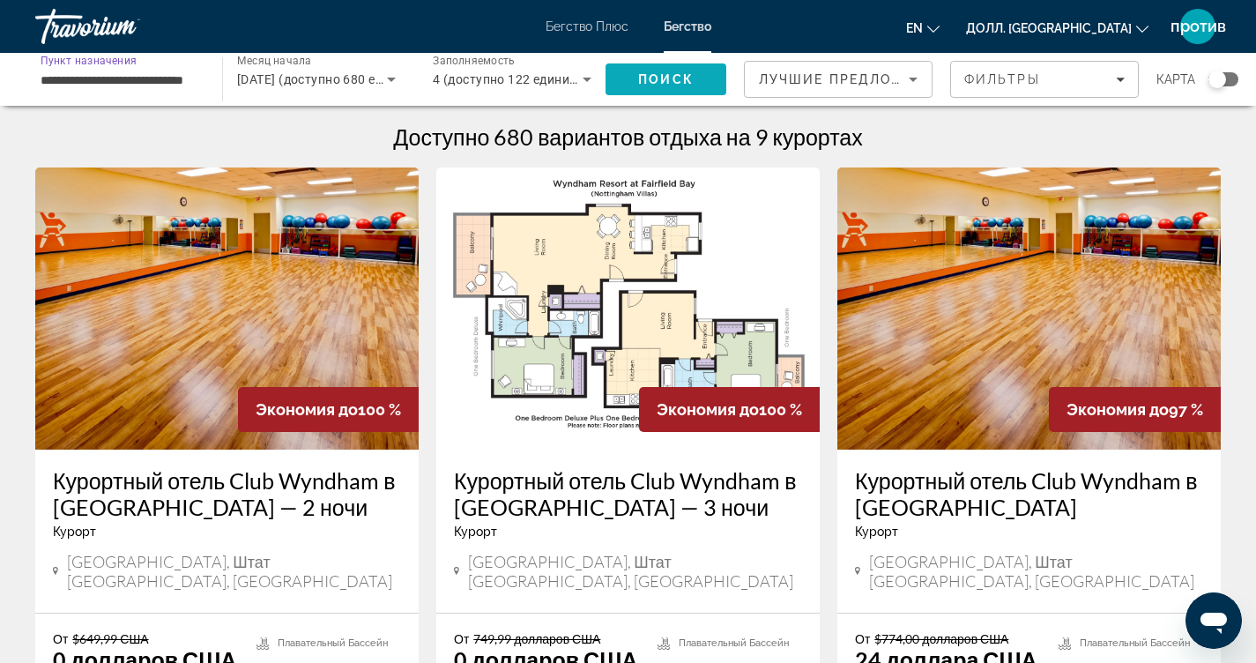
click at [665, 77] on span "Поиск" at bounding box center [666, 79] width 56 height 14
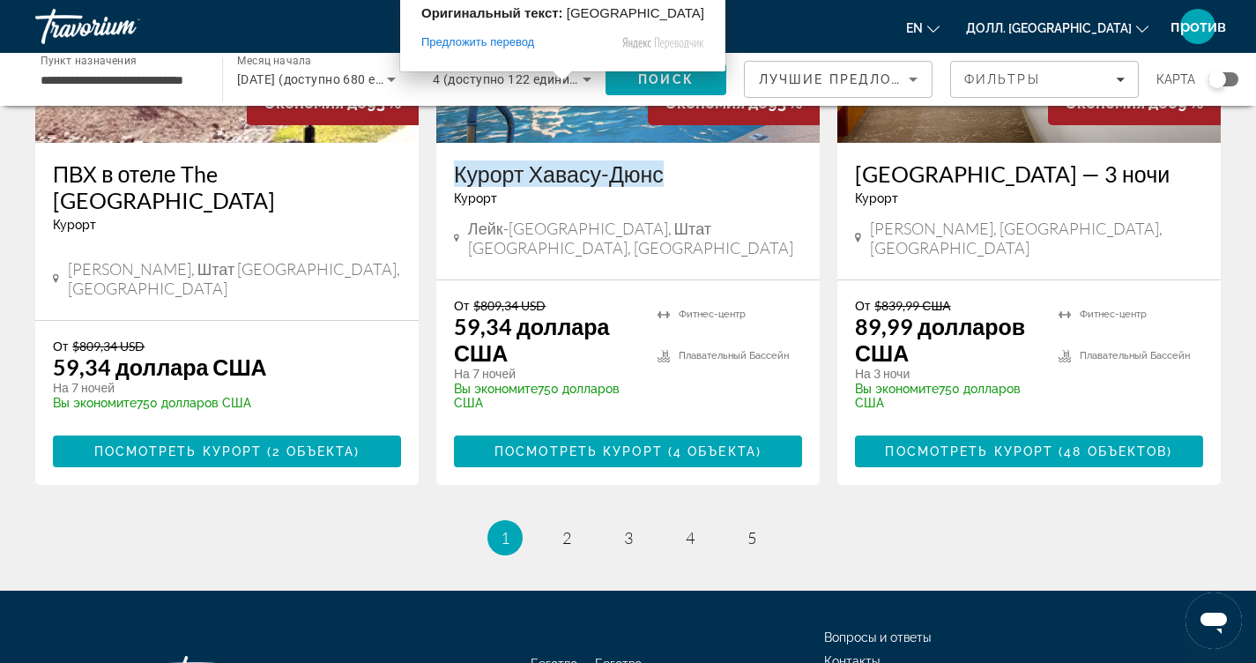
scroll to position [2381, 0]
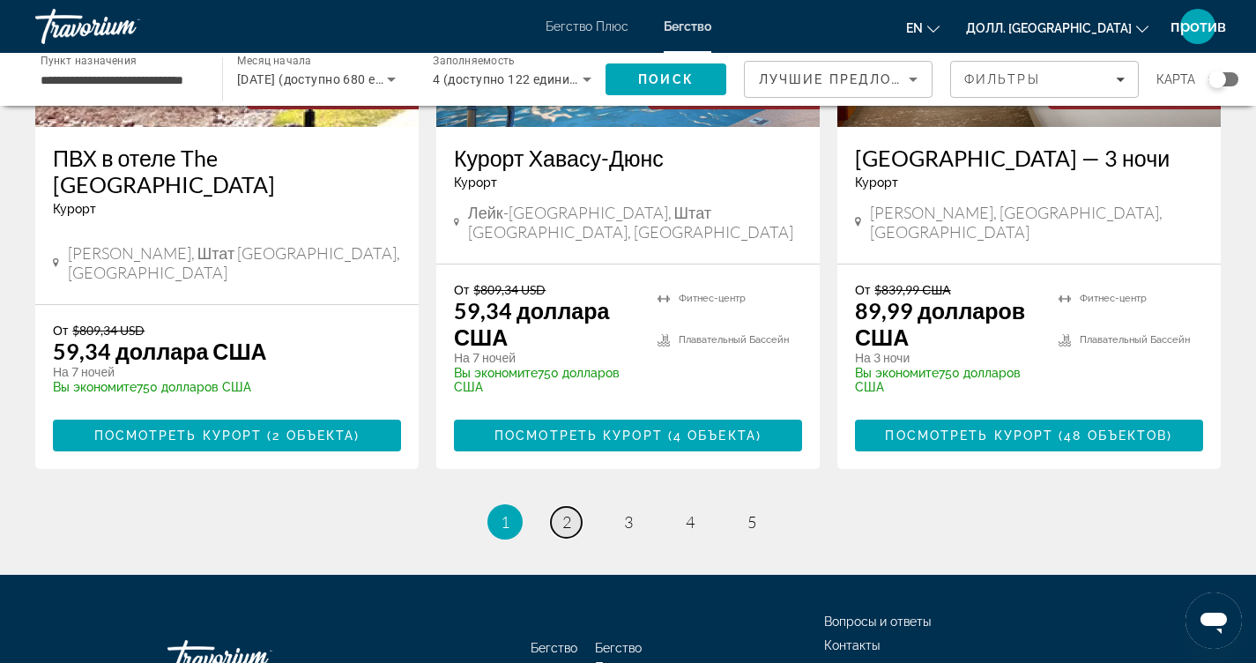
click at [574, 507] on link "страница 2" at bounding box center [566, 522] width 31 height 31
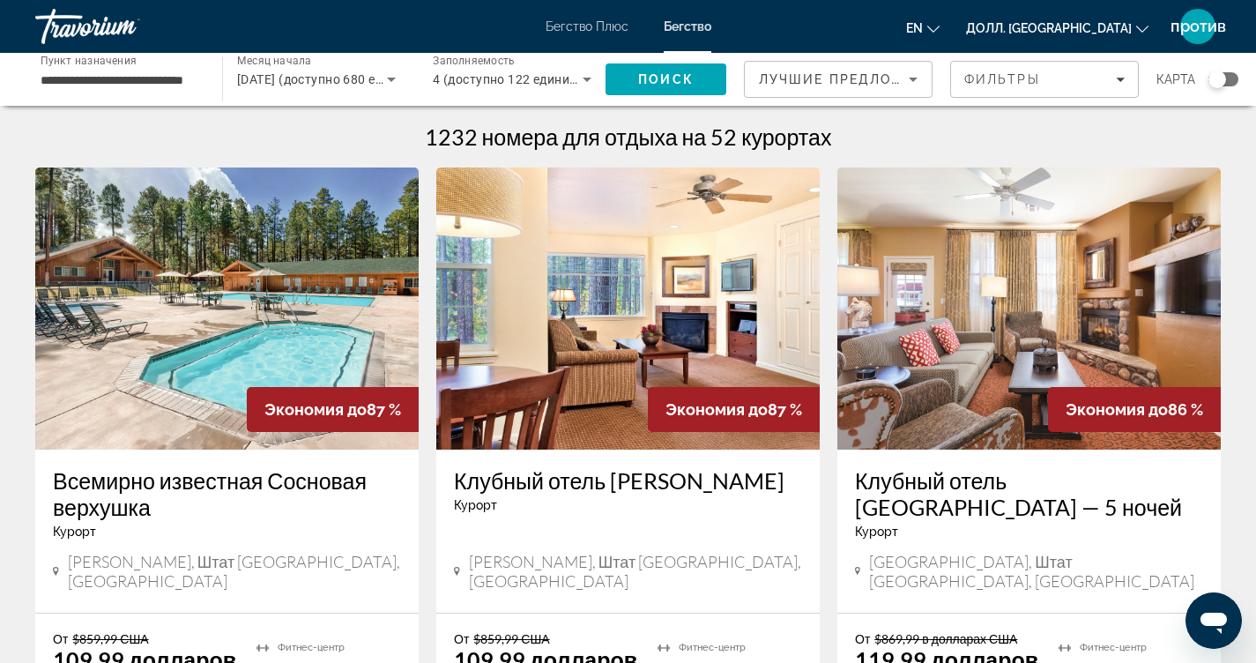
click at [227, 301] on img "Основное содержание" at bounding box center [227, 309] width 384 height 282
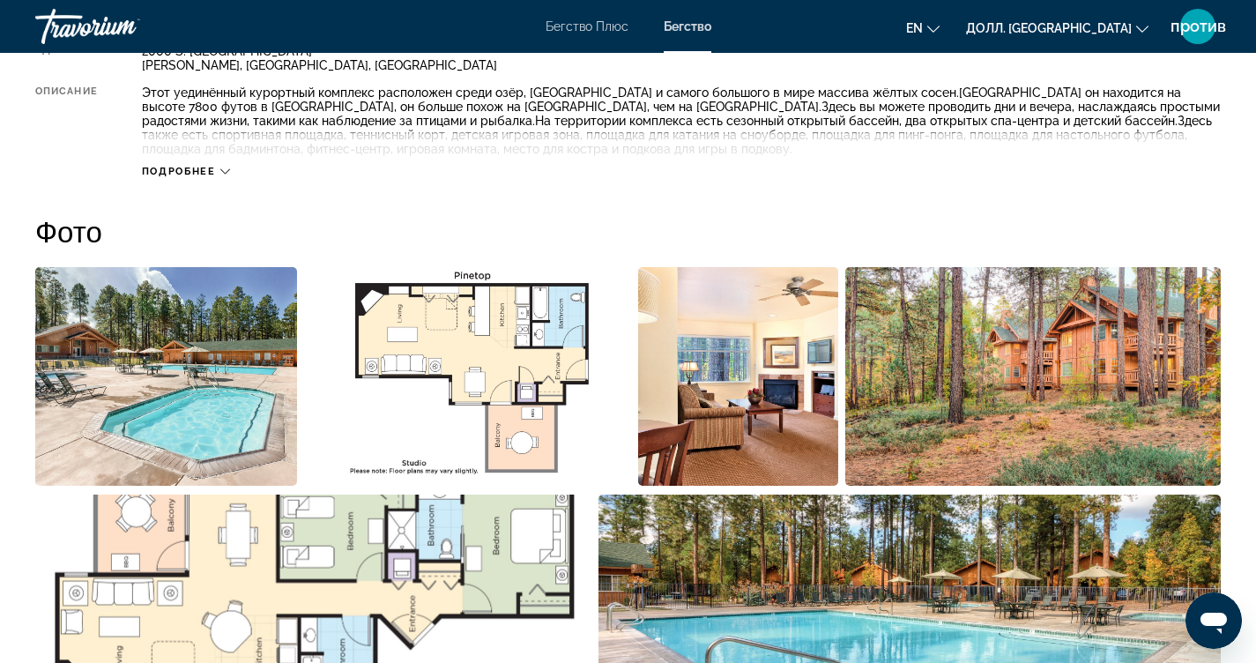
scroll to position [705, 0]
click at [225, 169] on icon "Основное содержание" at bounding box center [225, 173] width 10 height 10
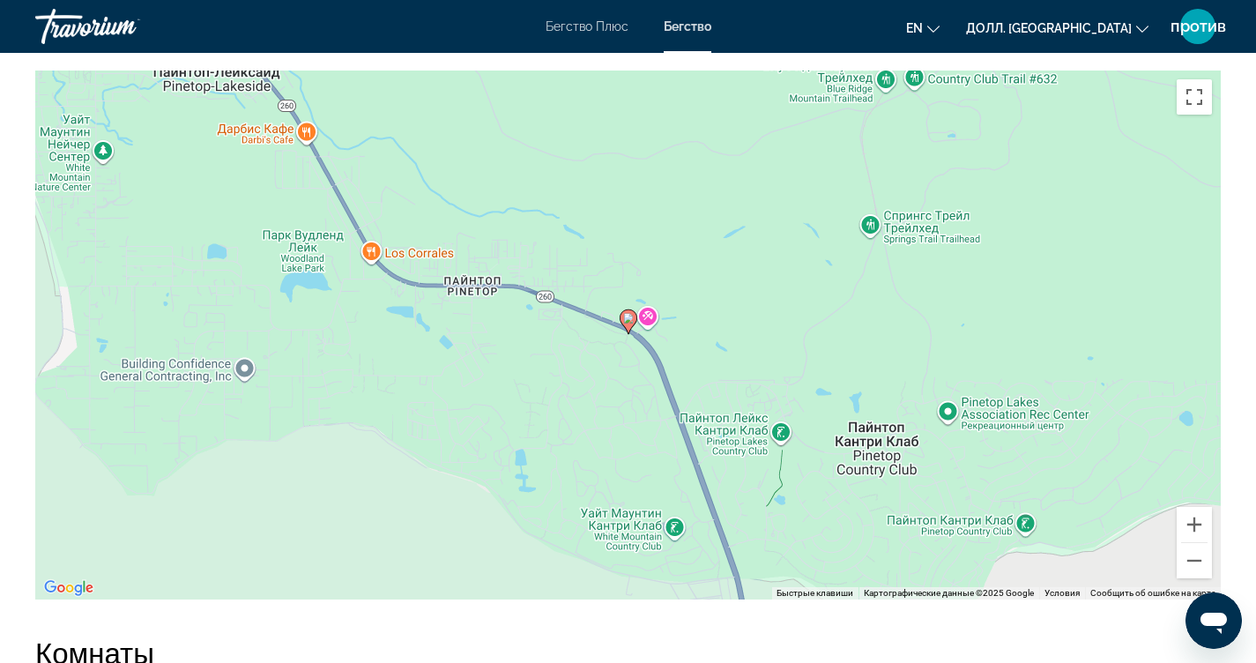
scroll to position [2733, 0]
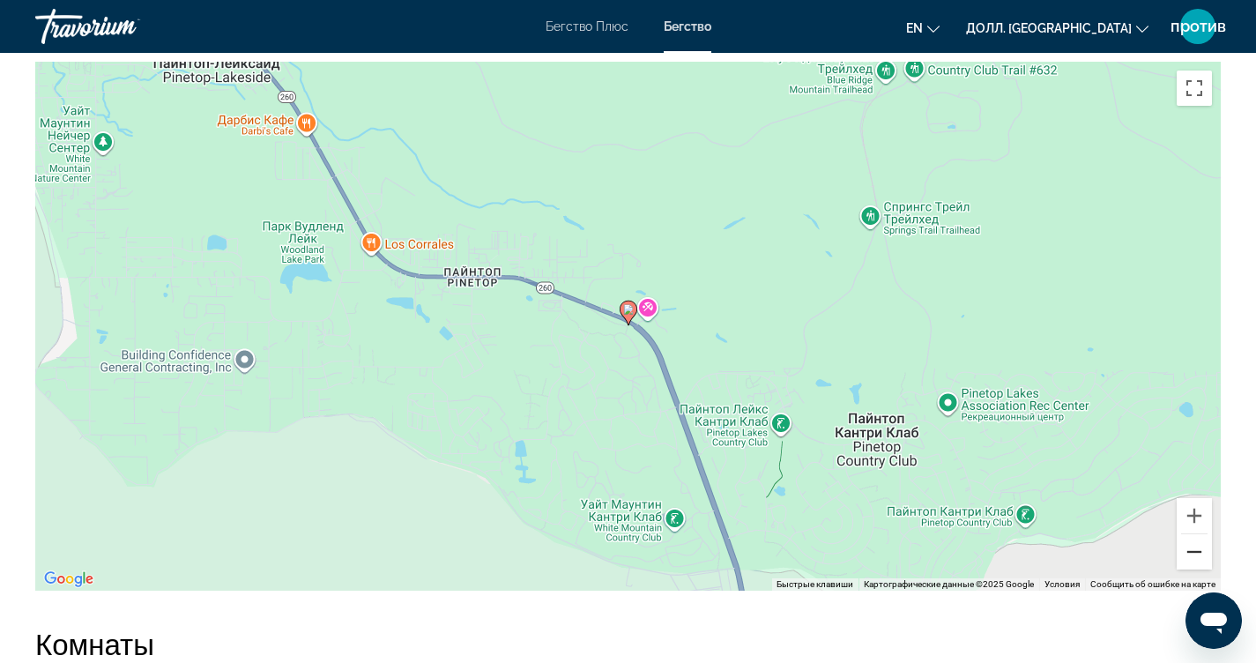
click at [1192, 548] on button "Уменьшить" at bounding box center [1194, 551] width 35 height 35
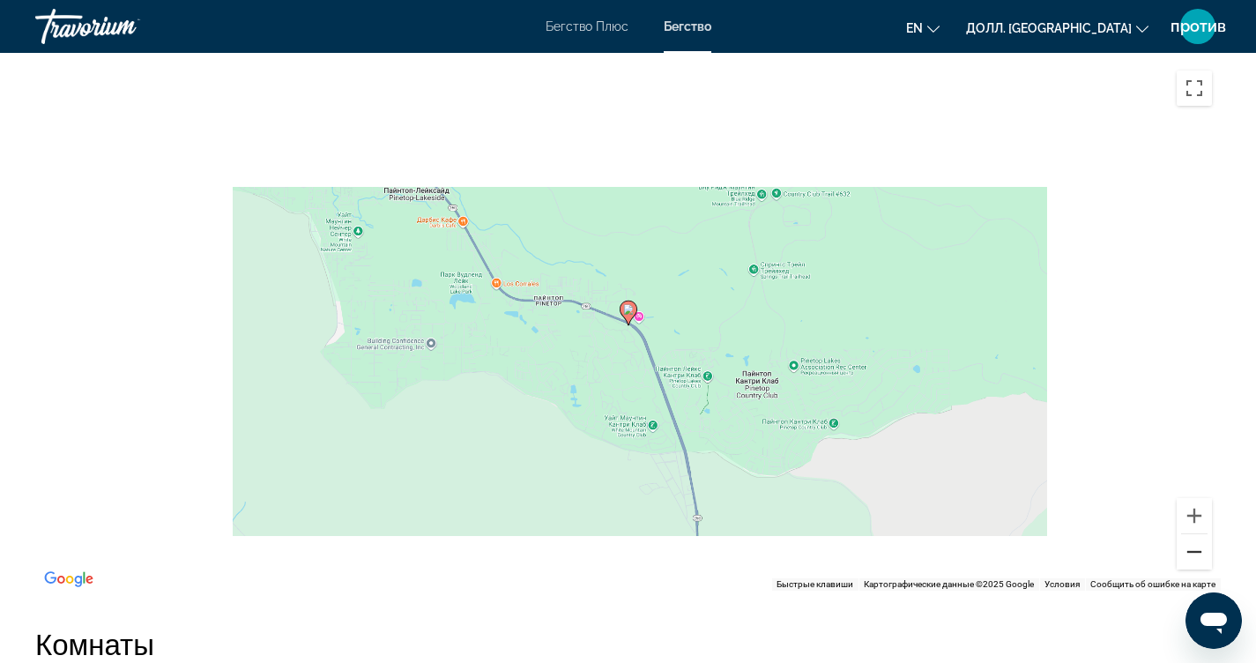
click at [1192, 548] on button "Уменьшить" at bounding box center [1194, 551] width 35 height 35
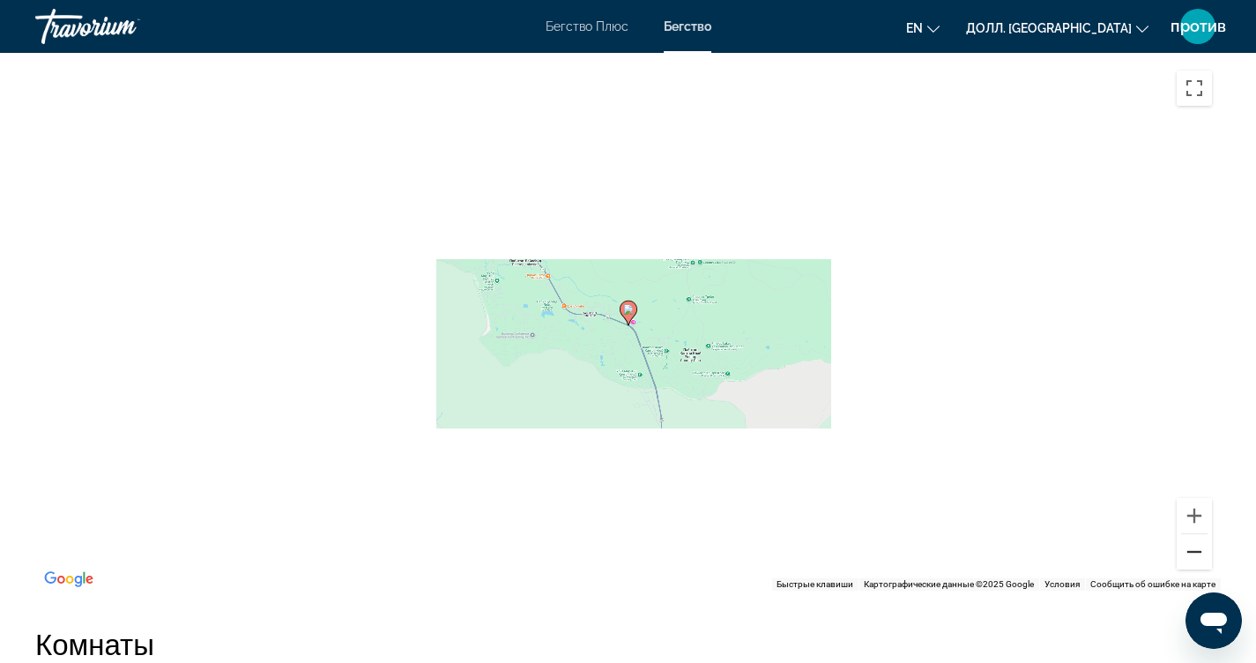
click at [1192, 548] on button "Уменьшить" at bounding box center [1194, 551] width 35 height 35
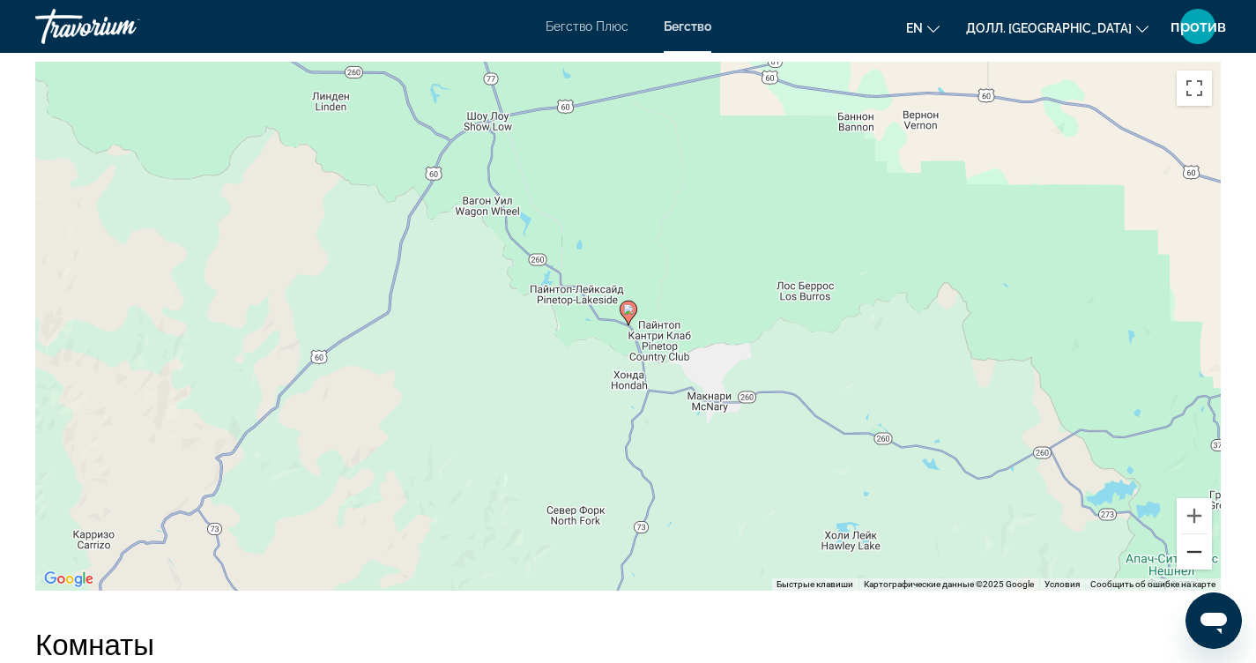
click at [1192, 547] on button "Уменьшить" at bounding box center [1194, 551] width 35 height 35
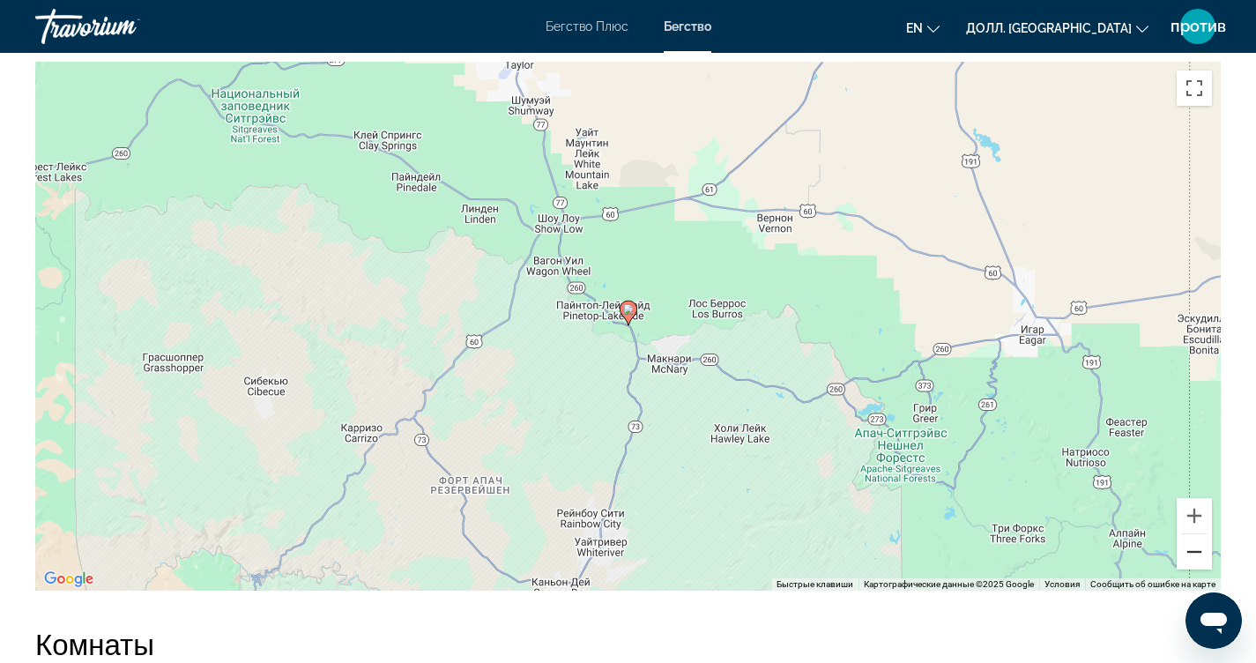
click at [1192, 547] on button "Уменьшить" at bounding box center [1194, 551] width 35 height 35
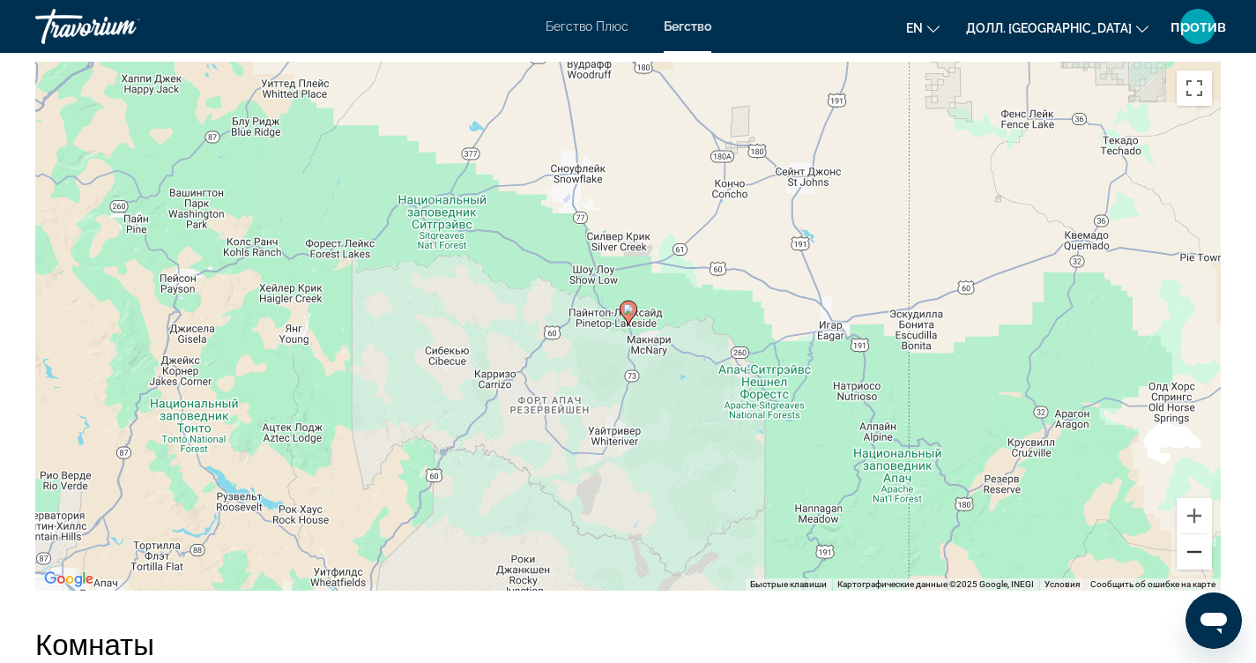
click at [1192, 547] on button "Уменьшить" at bounding box center [1194, 551] width 35 height 35
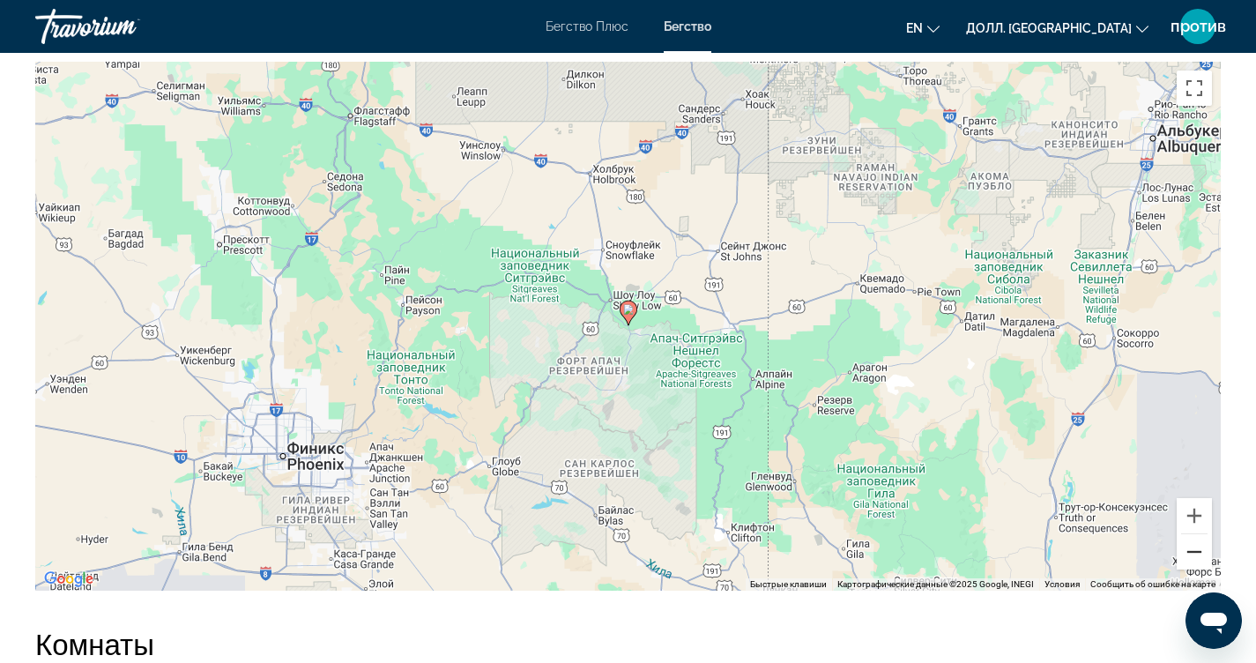
click at [1192, 544] on button "Уменьшить" at bounding box center [1194, 551] width 35 height 35
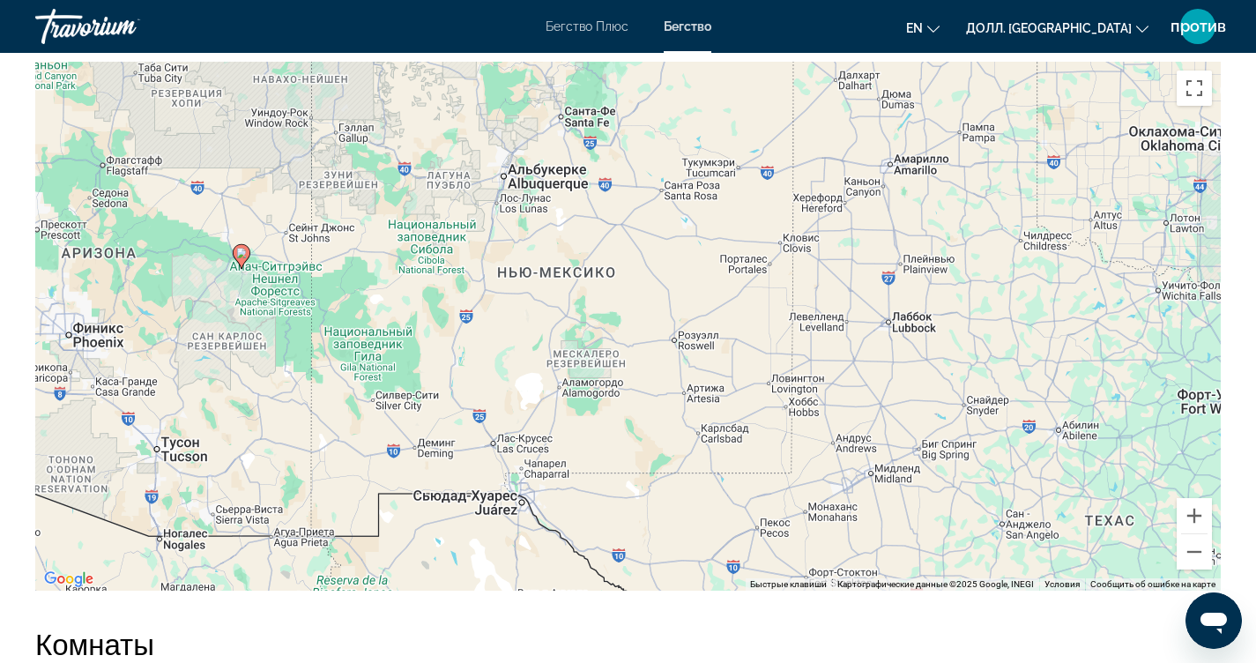
drag, startPoint x: 988, startPoint y: 375, endPoint x: 597, endPoint y: 310, distance: 395.9
click at [597, 316] on div "Чтобы активировать перетаскивание с помощью клавиатуры, нажмите Alt + Enter. По…" at bounding box center [628, 326] width 1186 height 529
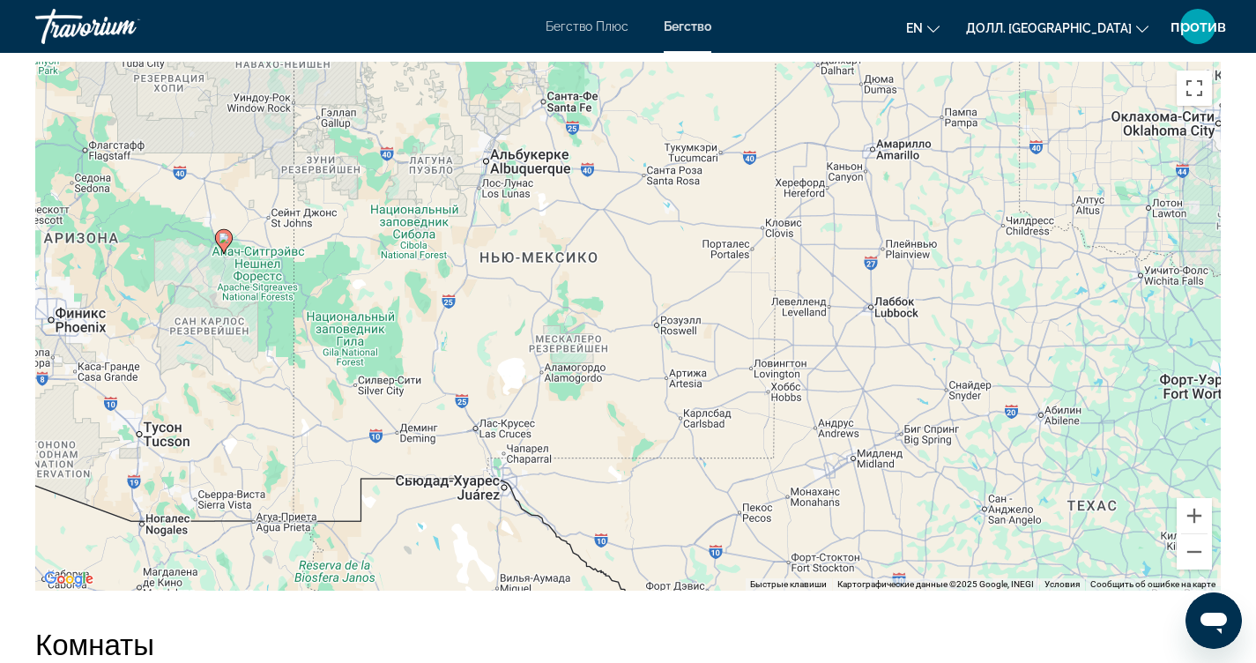
drag, startPoint x: 964, startPoint y: 330, endPoint x: 594, endPoint y: 167, distance: 403.9
click at [953, 317] on div "Чтобы активировать перетаскивание с помощью клавиатуры, нажмите Alt + Enter. По…" at bounding box center [628, 326] width 1186 height 529
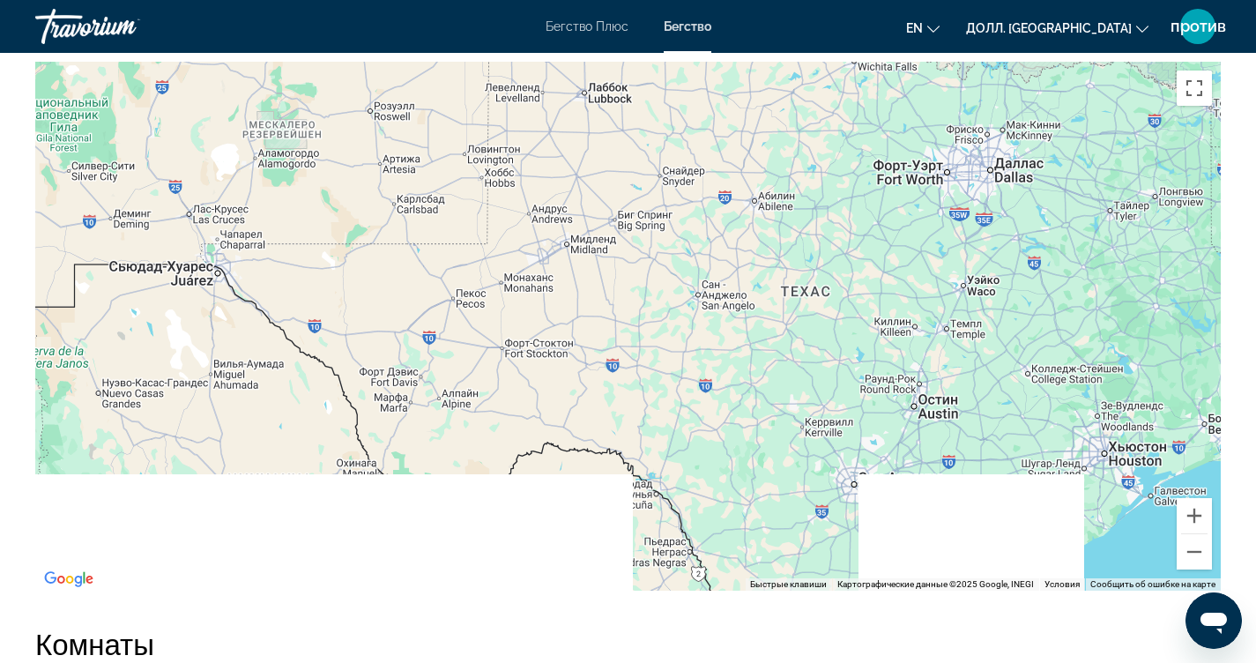
drag, startPoint x: 936, startPoint y: 395, endPoint x: 613, endPoint y: 183, distance: 386.7
click at [613, 183] on div "Чтобы активировать перетаскивание с помощью клавиатуры, нажмите Alt + Enter. По…" at bounding box center [628, 326] width 1186 height 529
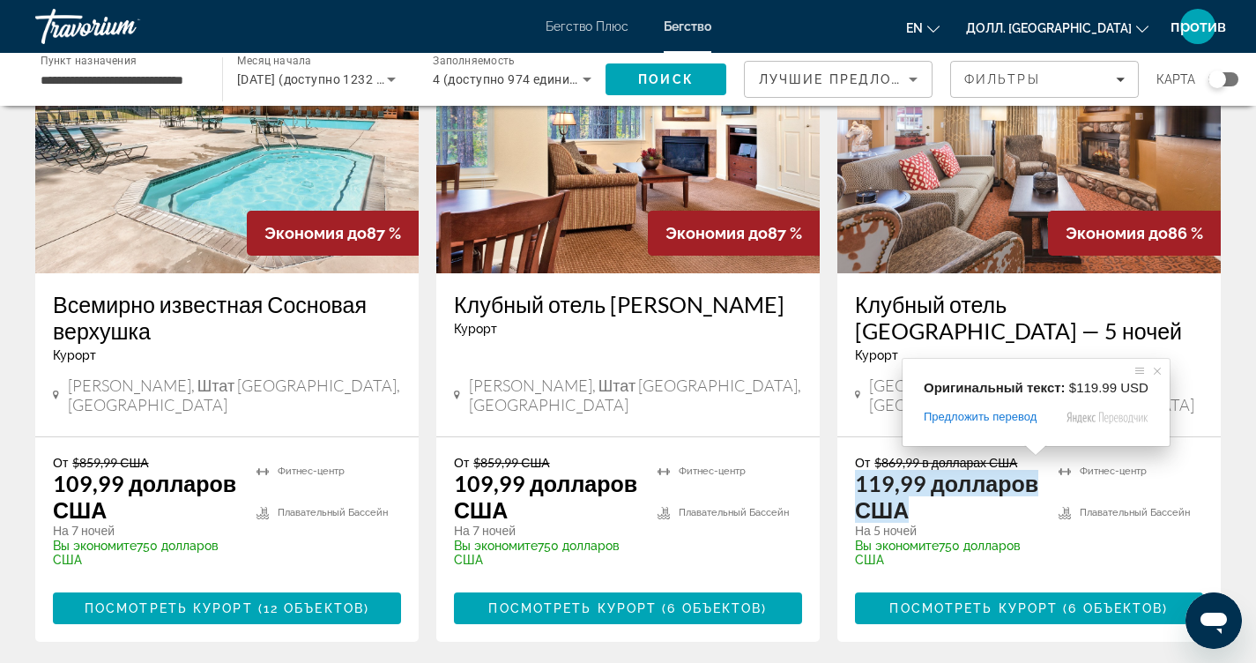
scroll to position [265, 0]
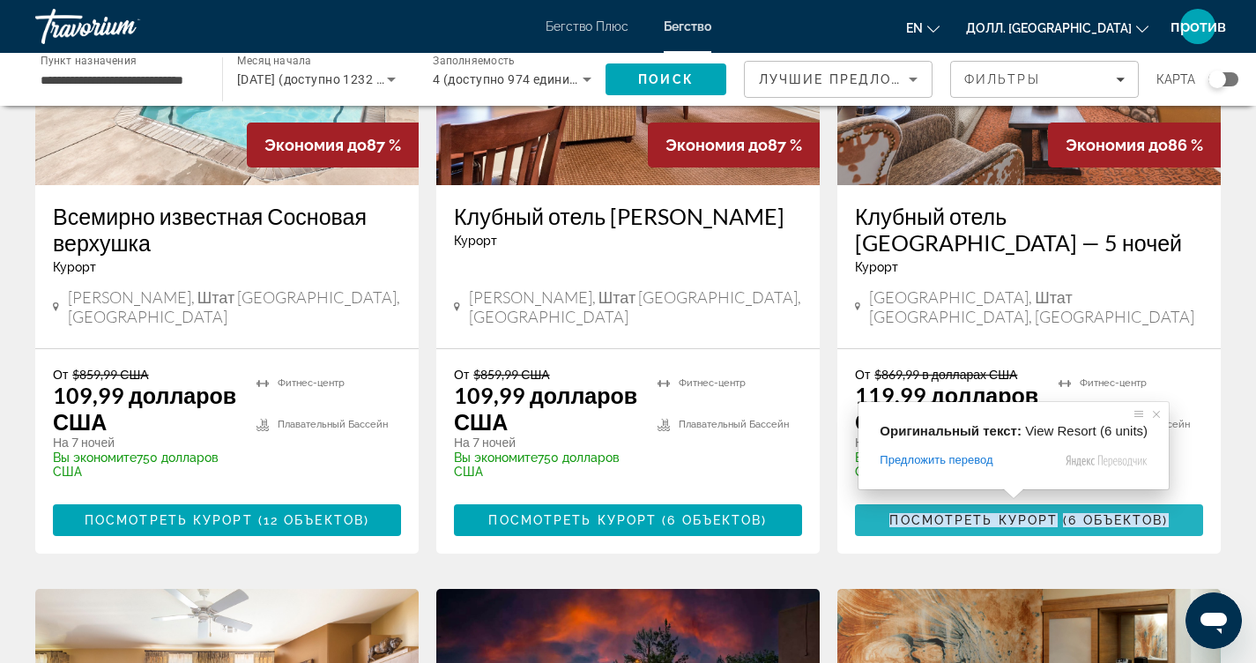
click at [1033, 513] on ya-tr-span "Посмотреть курорт" at bounding box center [974, 520] width 168 height 14
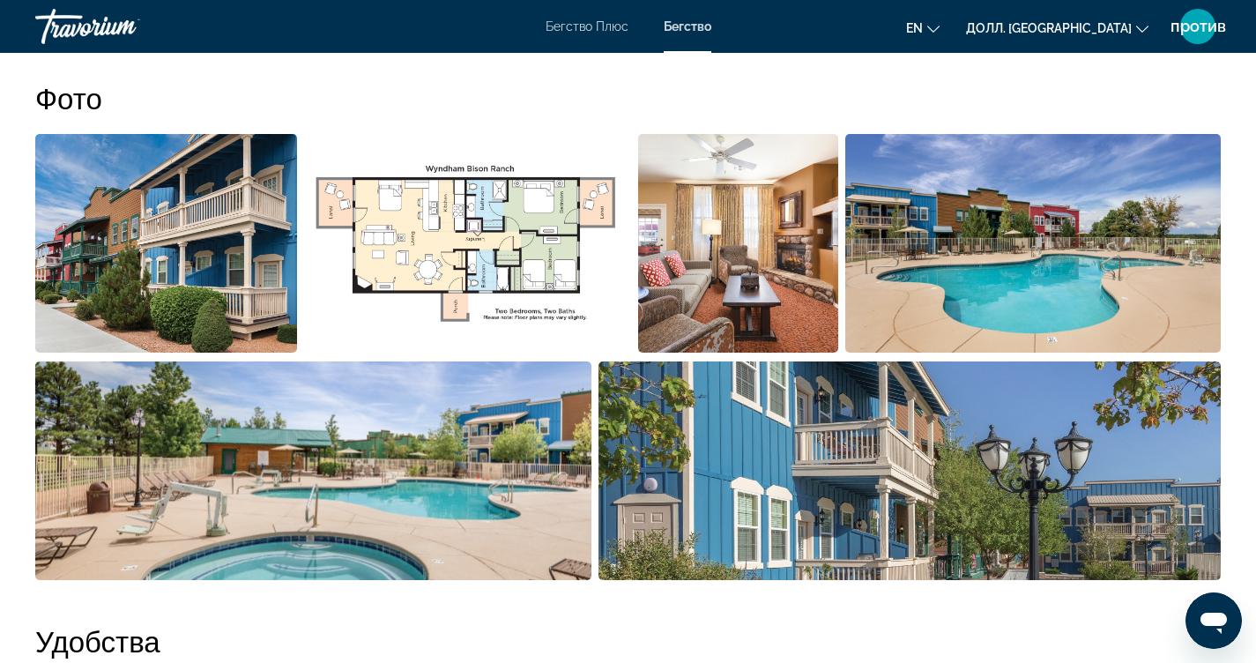
scroll to position [882, 0]
click at [421, 216] on img "Откройте слайдер с полноэкранными изображениями" at bounding box center [468, 243] width 328 height 219
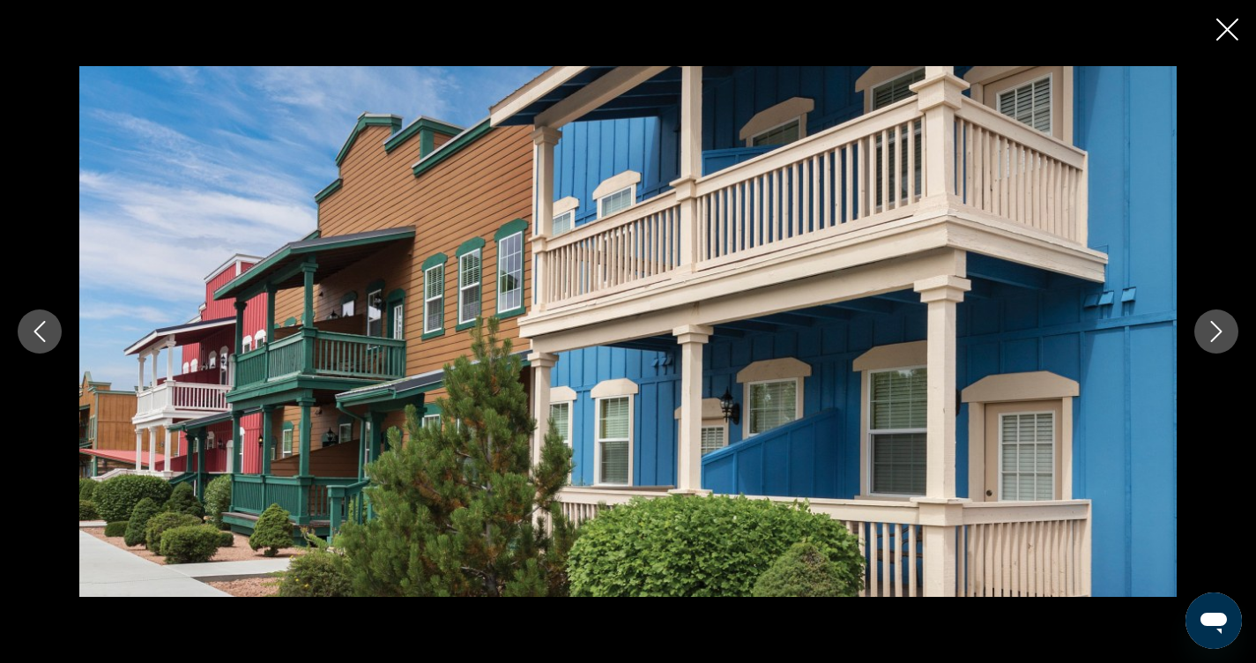
scroll to position [1234, 0]
click at [1233, 26] on icon "Закрыть слайд-шоу" at bounding box center [1228, 30] width 22 height 22
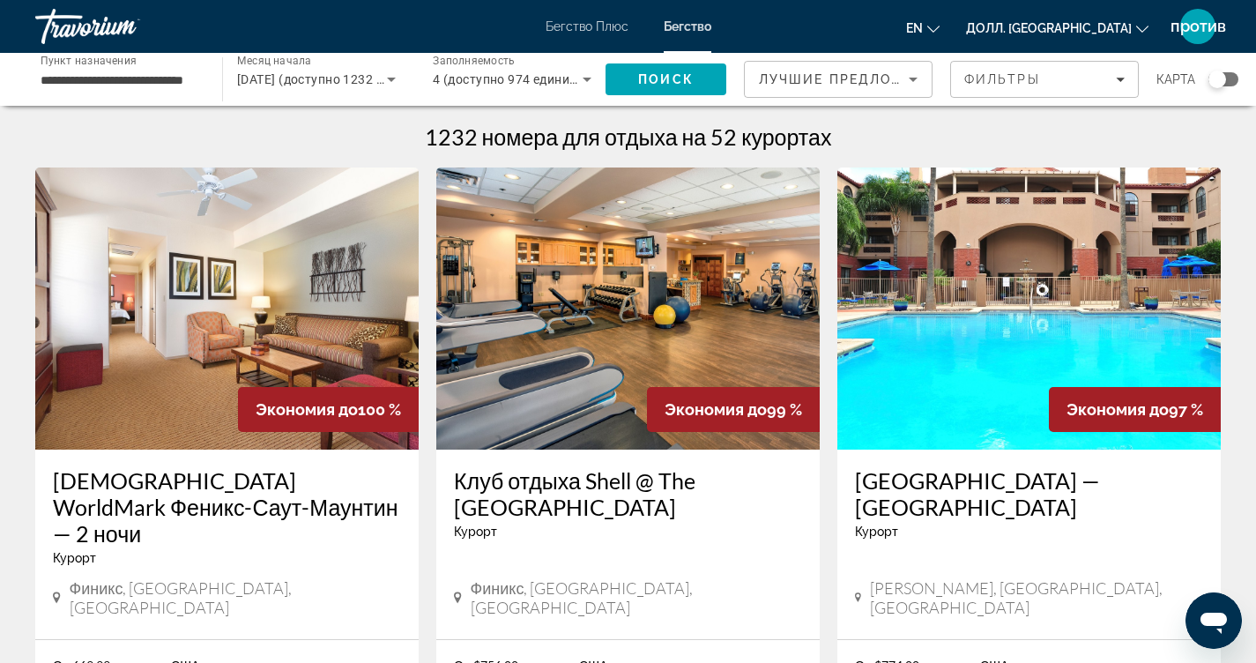
click at [148, 80] on input "**********" at bounding box center [120, 80] width 159 height 21
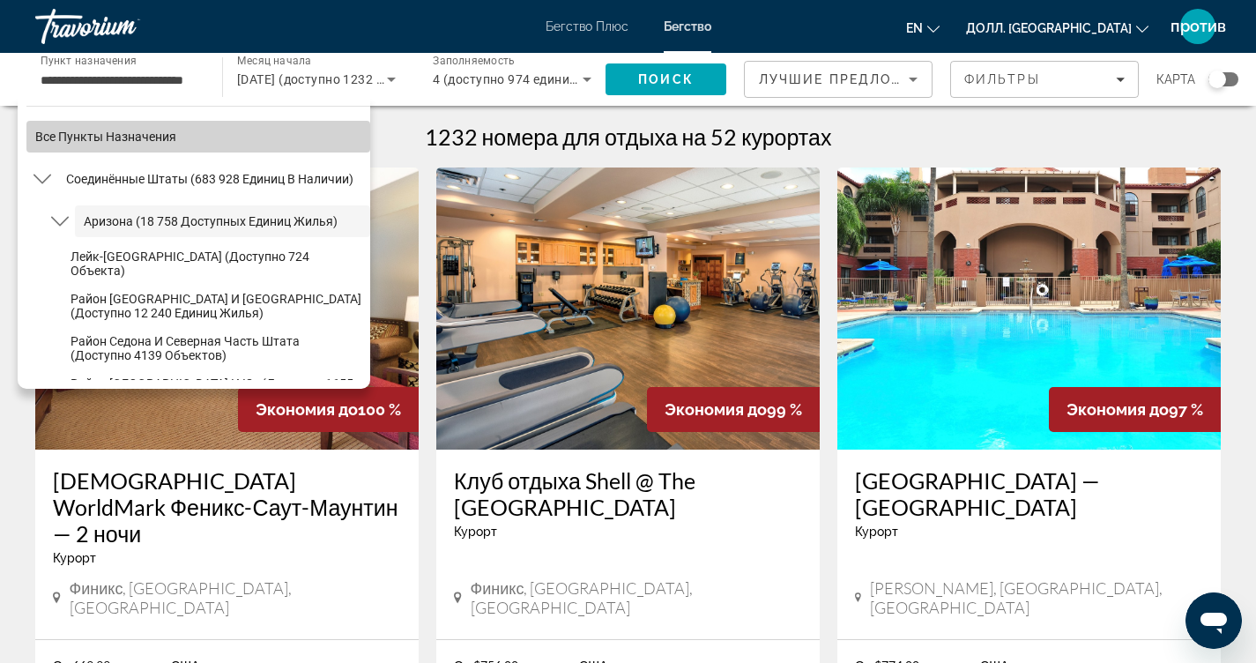
click at [199, 123] on span "Выберите пункт назначения: Все пункты назначения" at bounding box center [198, 137] width 344 height 42
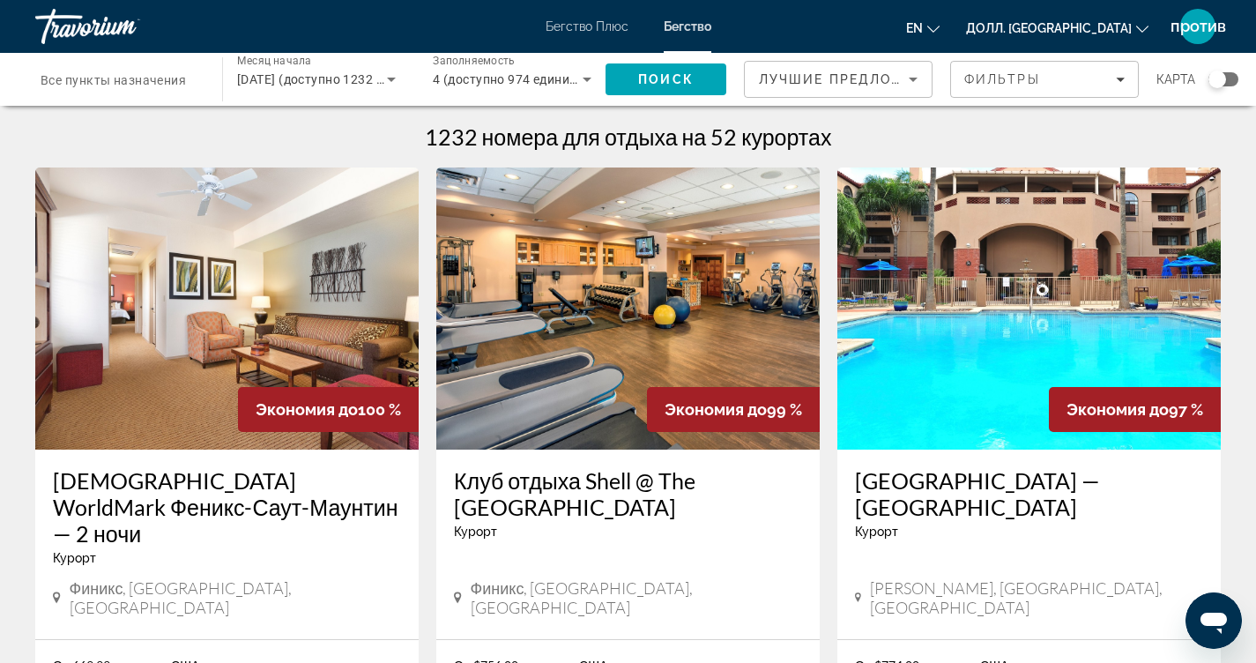
click at [198, 61] on div "Виджет поиска" at bounding box center [120, 80] width 159 height 50
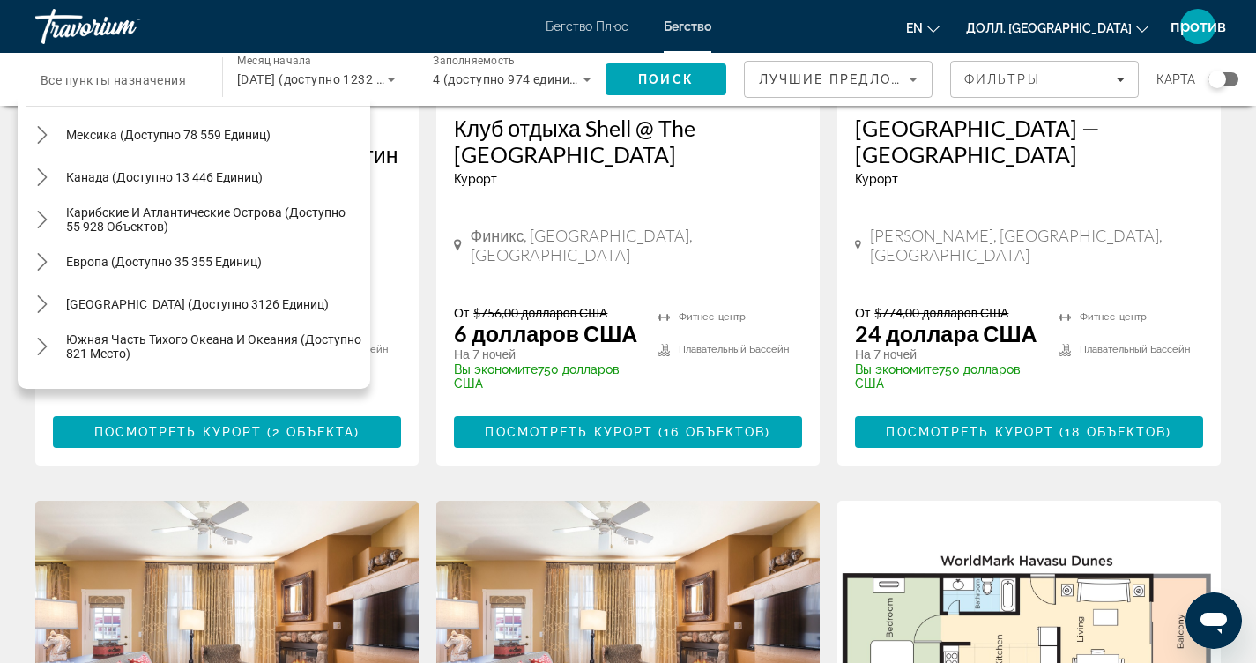
scroll to position [2043, 0]
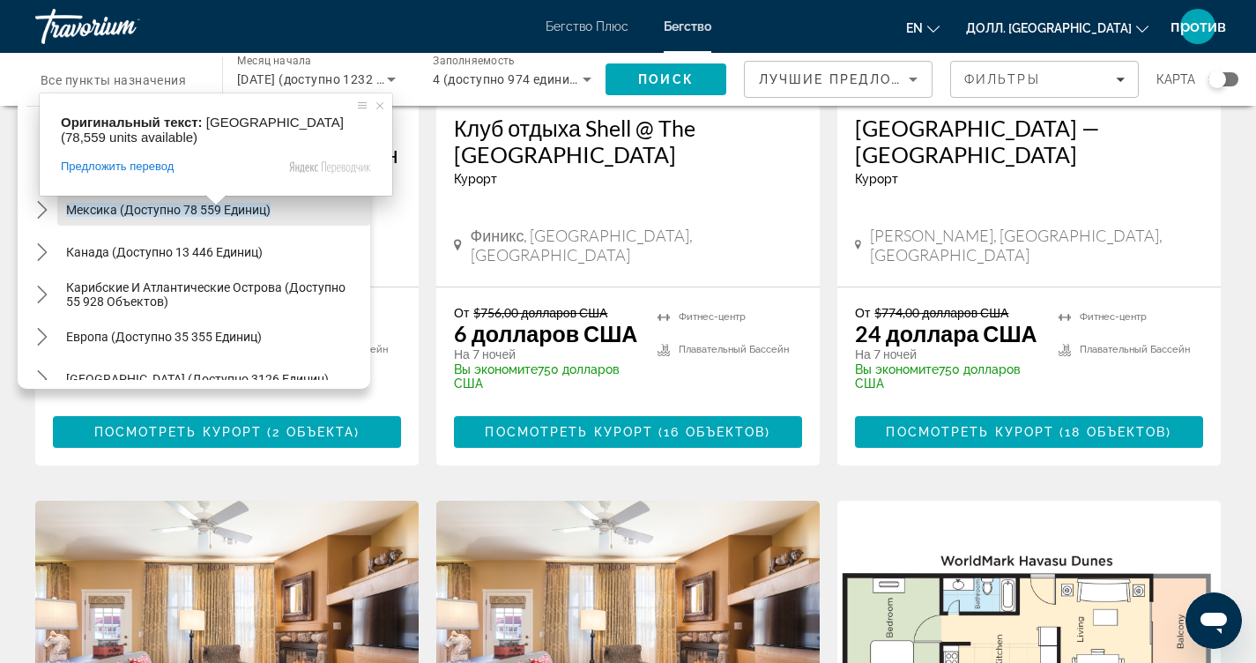
click at [215, 205] on span at bounding box center [216, 200] width 23 height 11
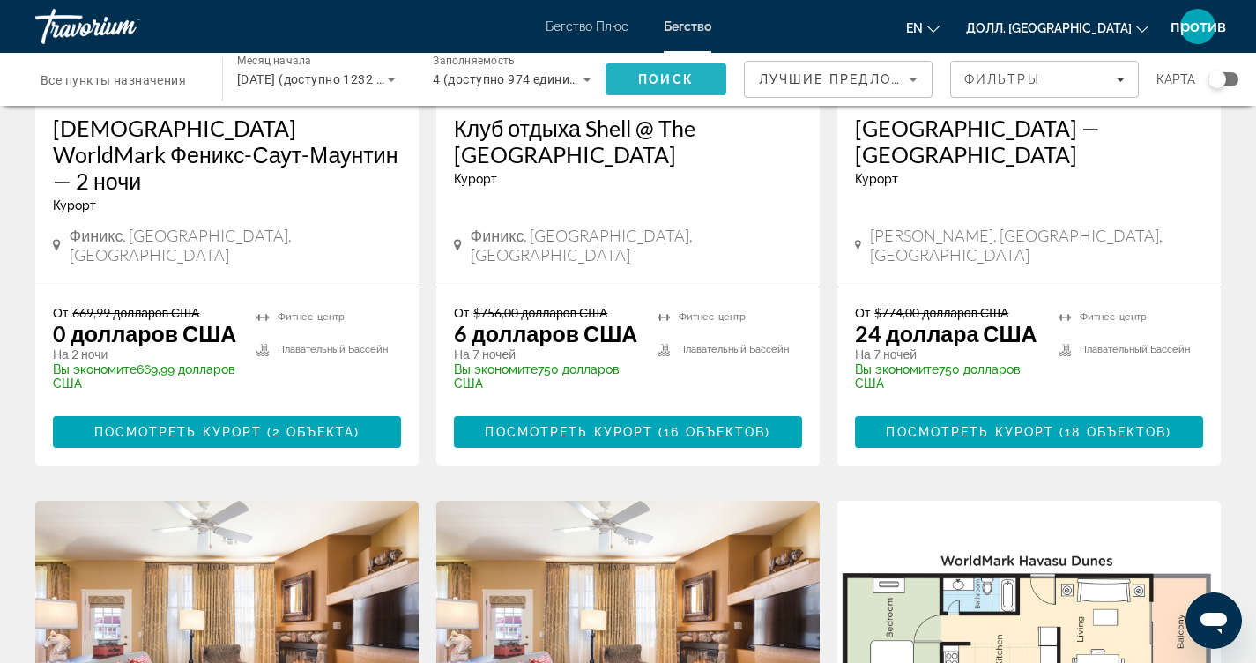
click at [687, 78] on span "Поиск" at bounding box center [666, 79] width 56 height 14
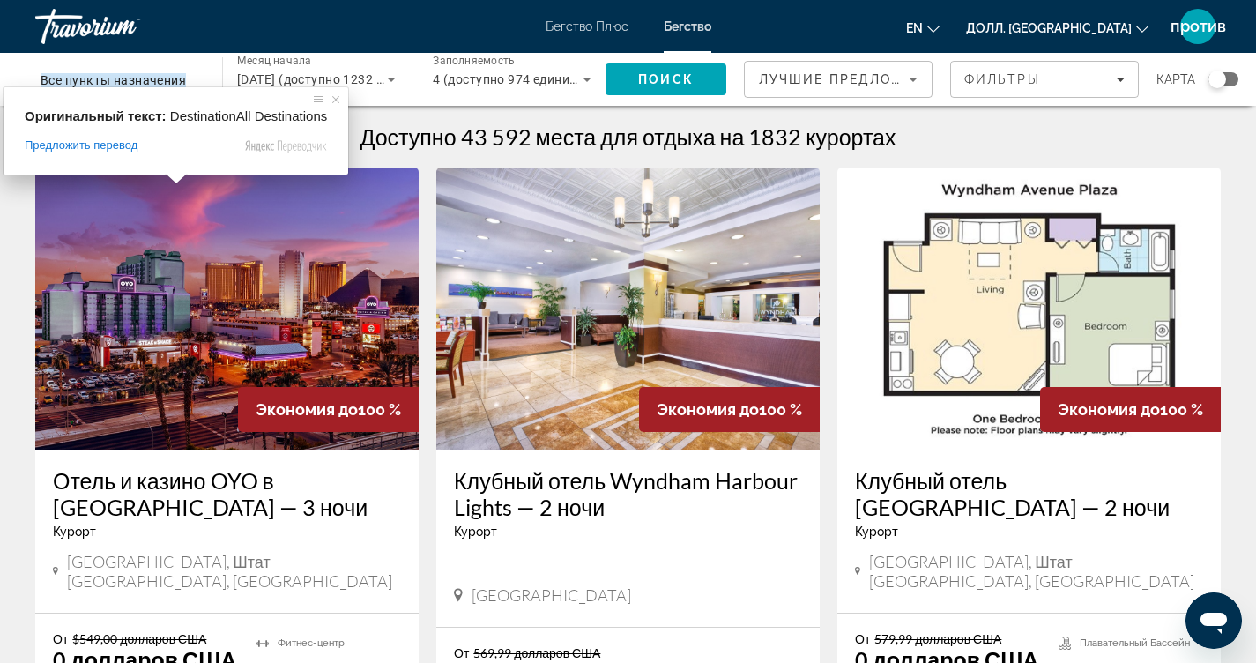
click at [163, 74] on ya-tr-span "Все пункты назначения" at bounding box center [113, 80] width 145 height 14
click at [163, 74] on input "Пункт назначения Все пункты назначения" at bounding box center [120, 80] width 159 height 21
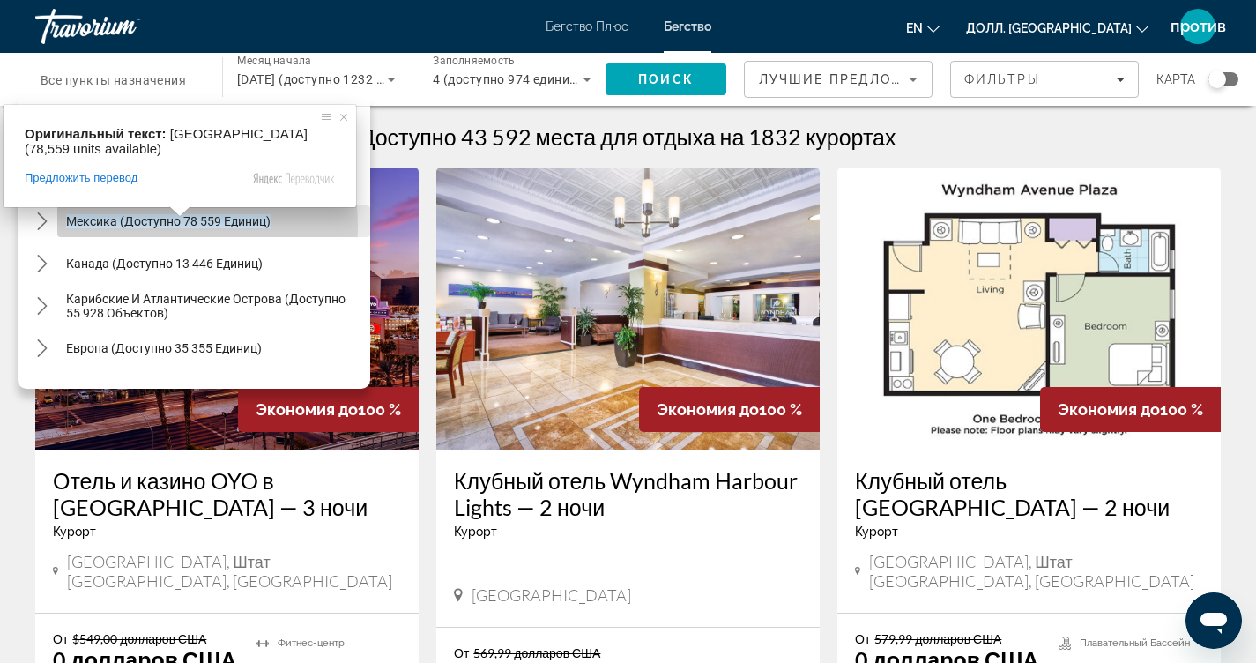
click at [158, 227] on ya-tr-span "Мексика (доступно 78 559 единиц)" at bounding box center [168, 221] width 205 height 14
type input "**********"
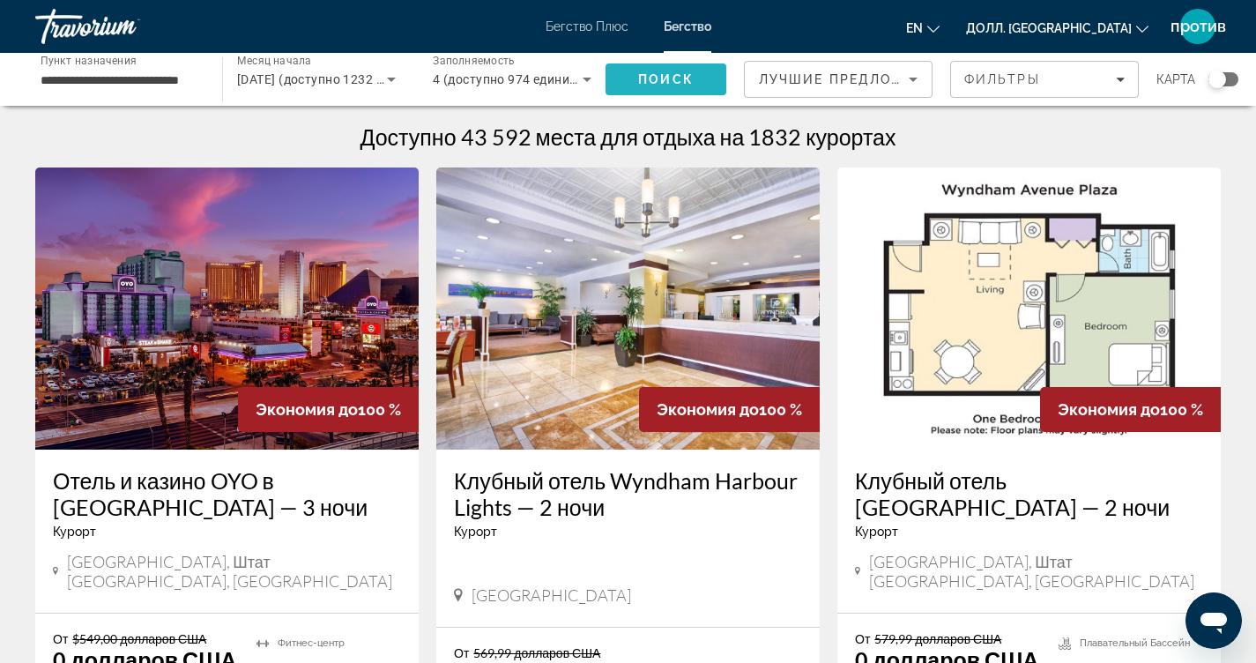
click at [705, 79] on span "Поиск" at bounding box center [666, 79] width 121 height 42
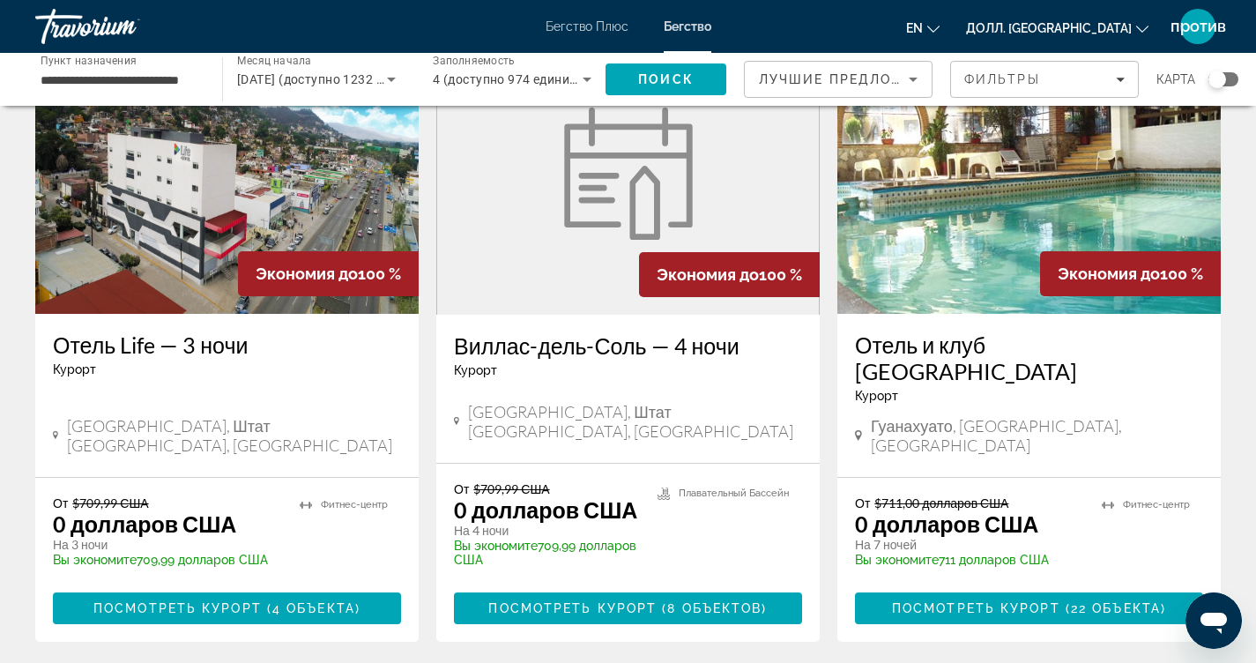
scroll to position [794, 0]
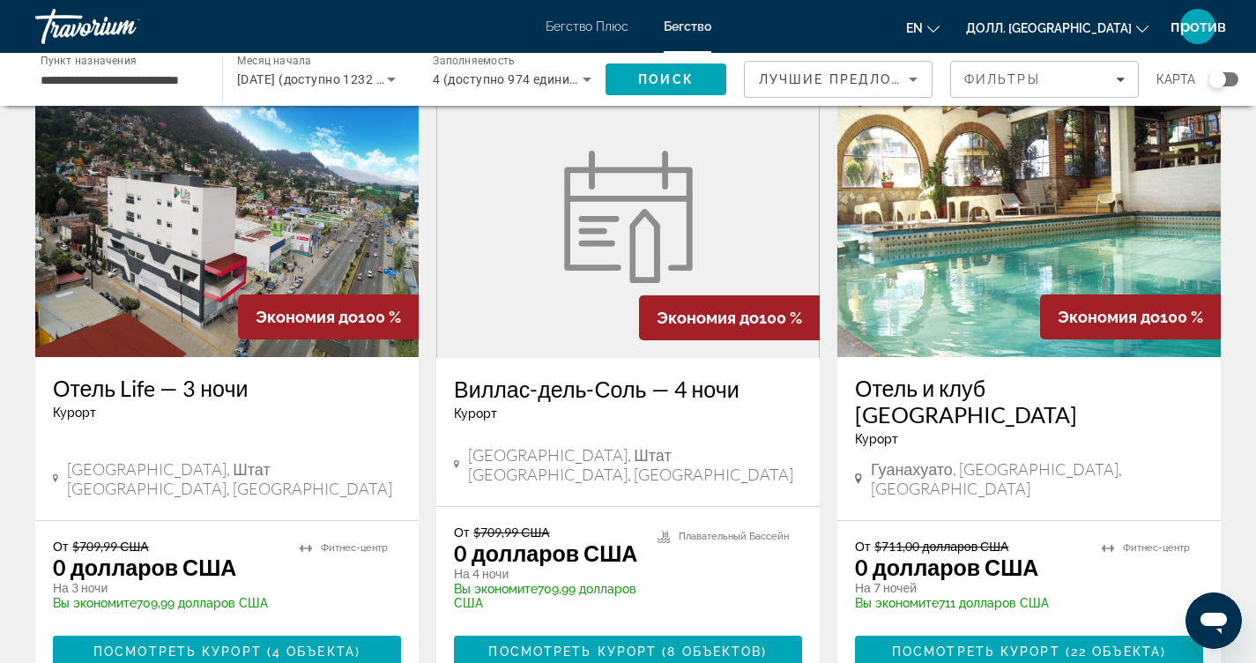
click at [1004, 246] on img "Основное содержание" at bounding box center [1030, 216] width 384 height 282
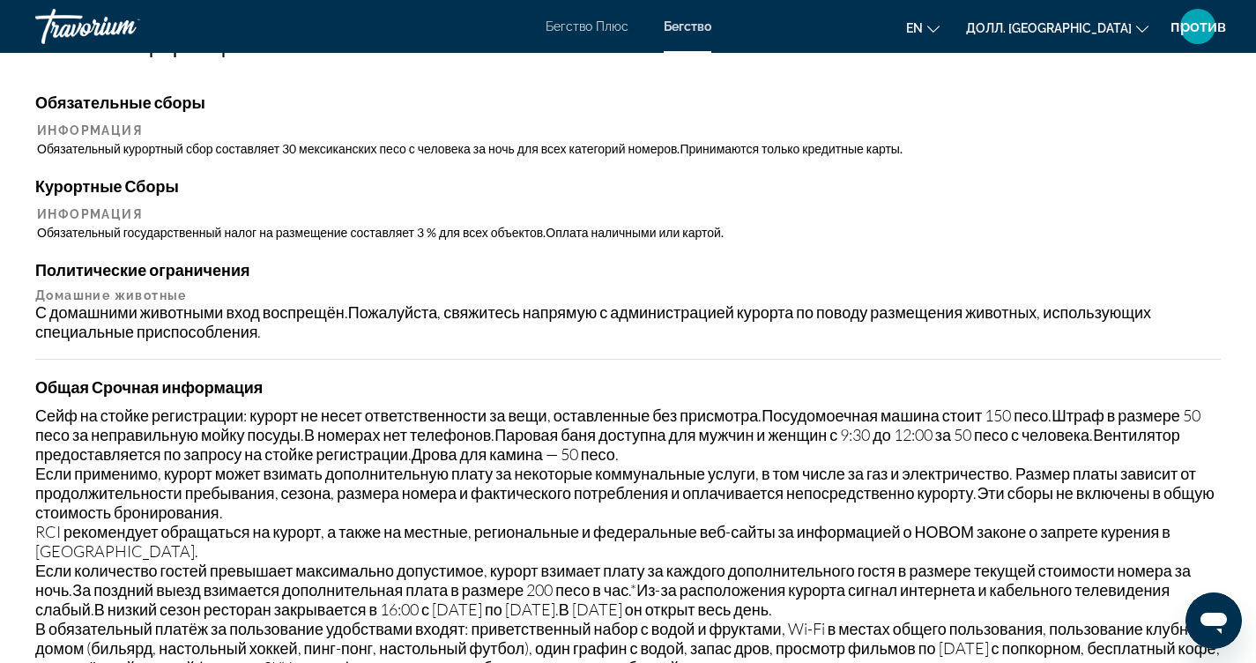
scroll to position [1587, 0]
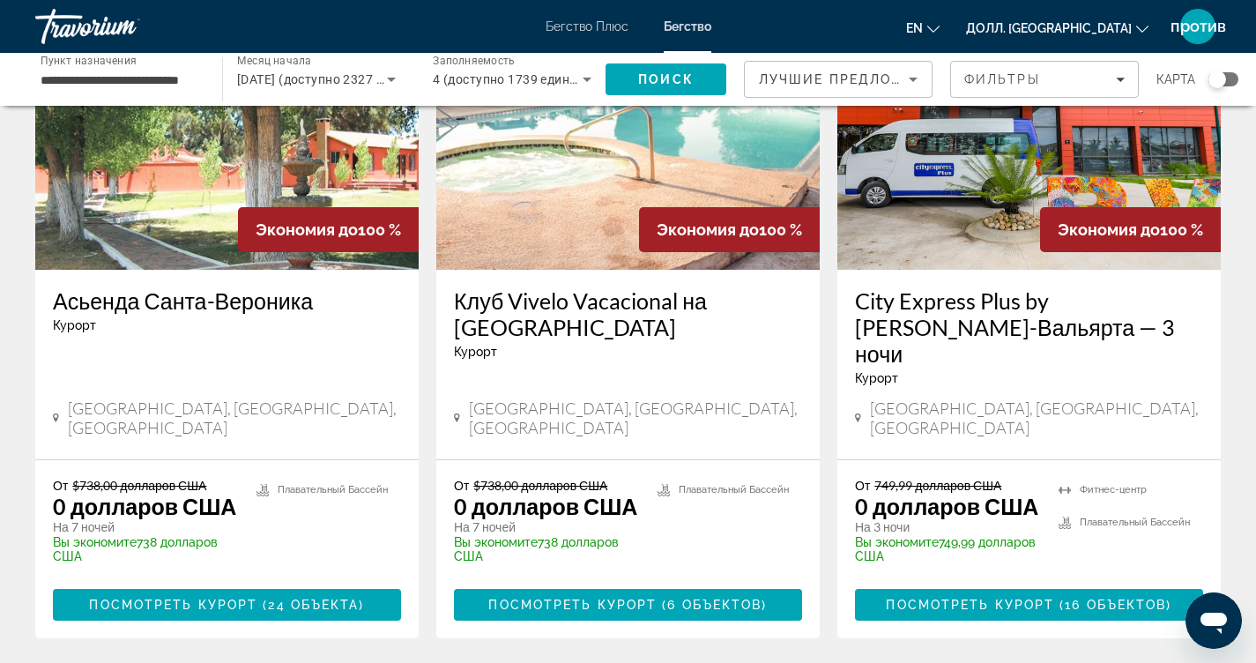
scroll to position [2116, 0]
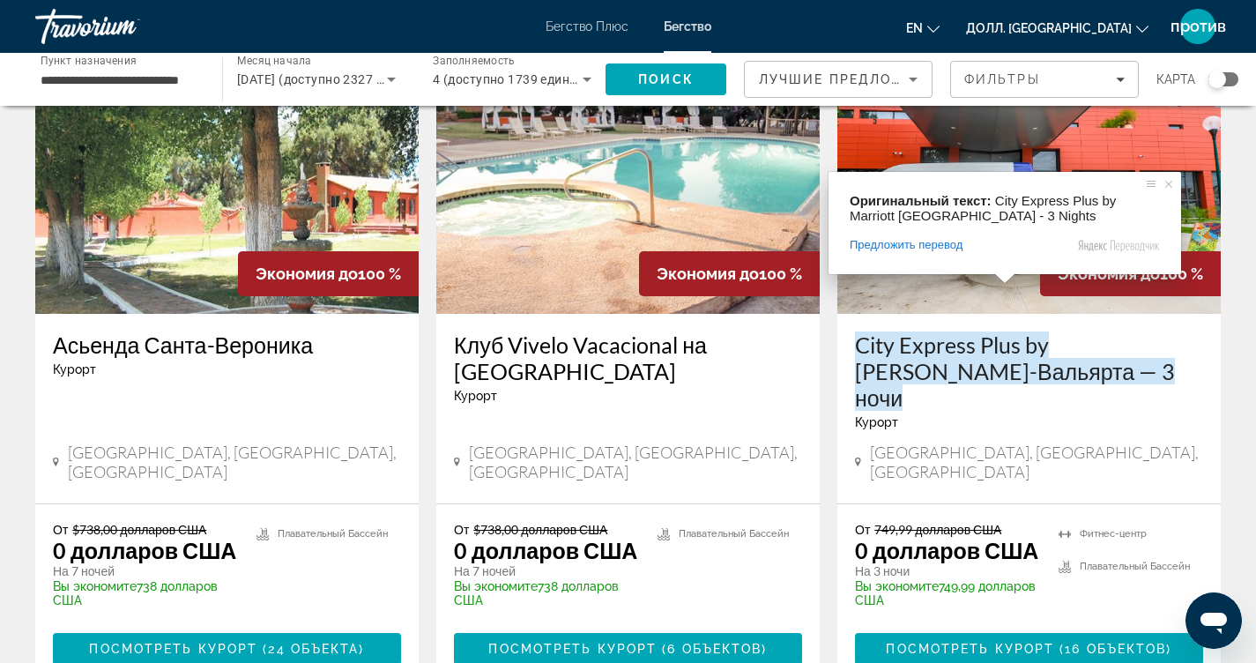
click at [965, 332] on ya-tr-span "City Express Plus by [PERSON_NAME]-Вальярта — 3 ночи" at bounding box center [1015, 371] width 320 height 79
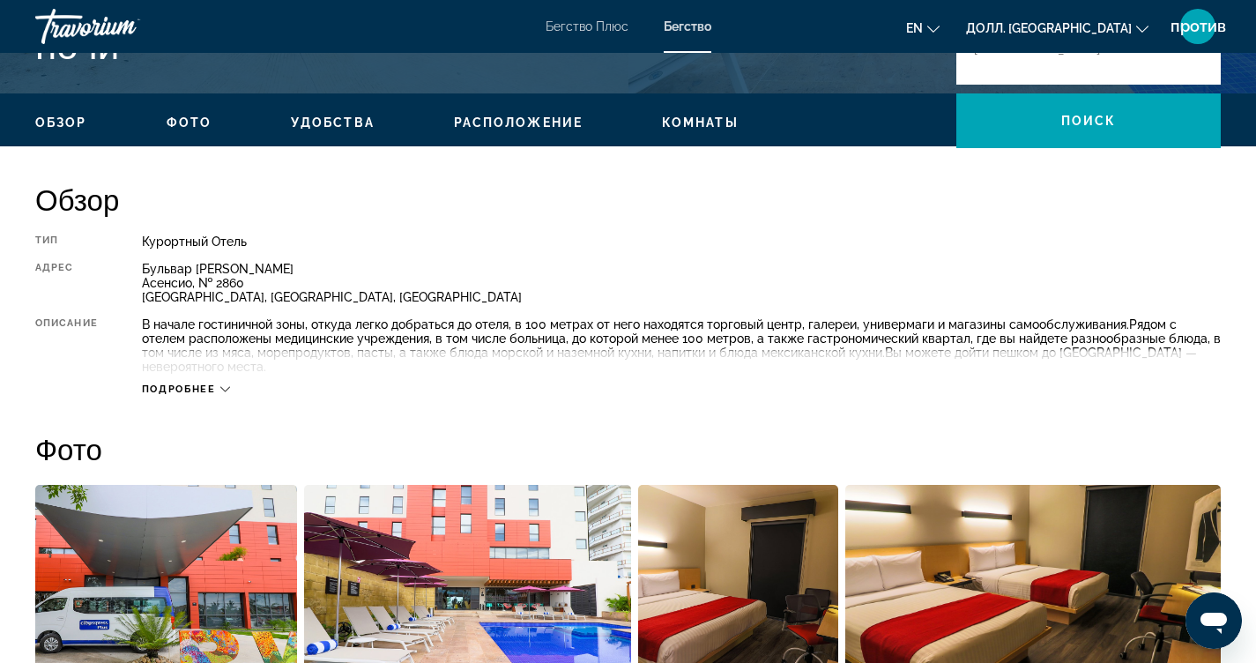
scroll to position [529, 0]
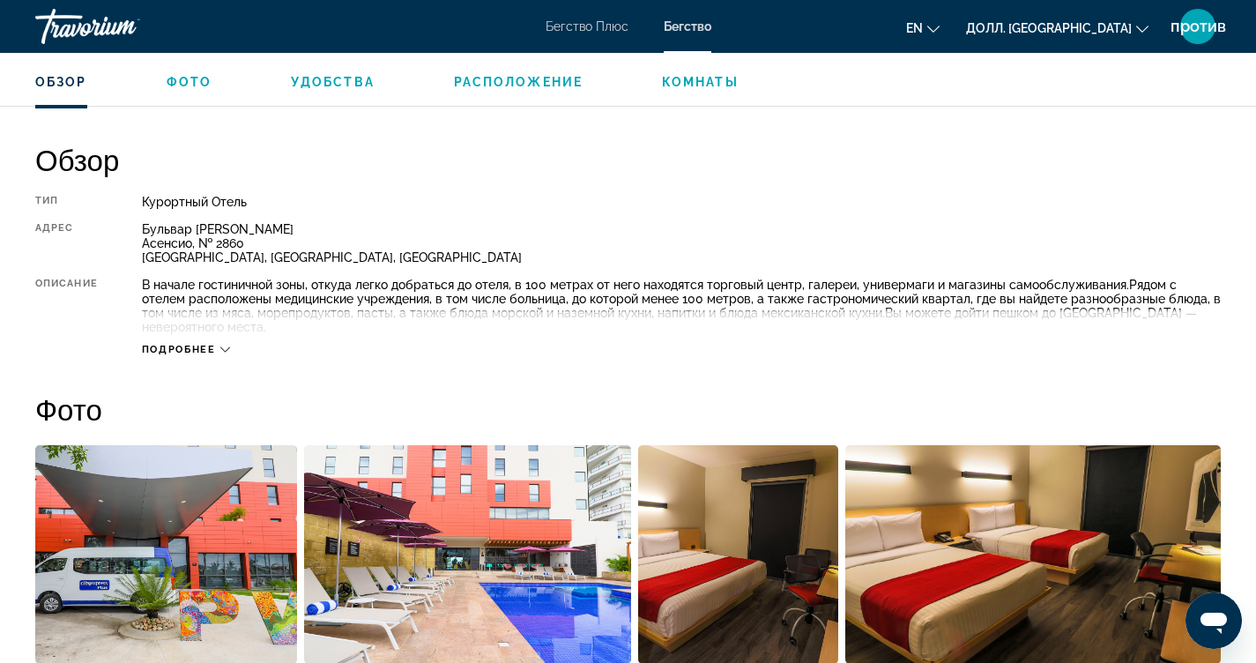
click at [226, 349] on icon "Основное содержание" at bounding box center [225, 350] width 10 height 10
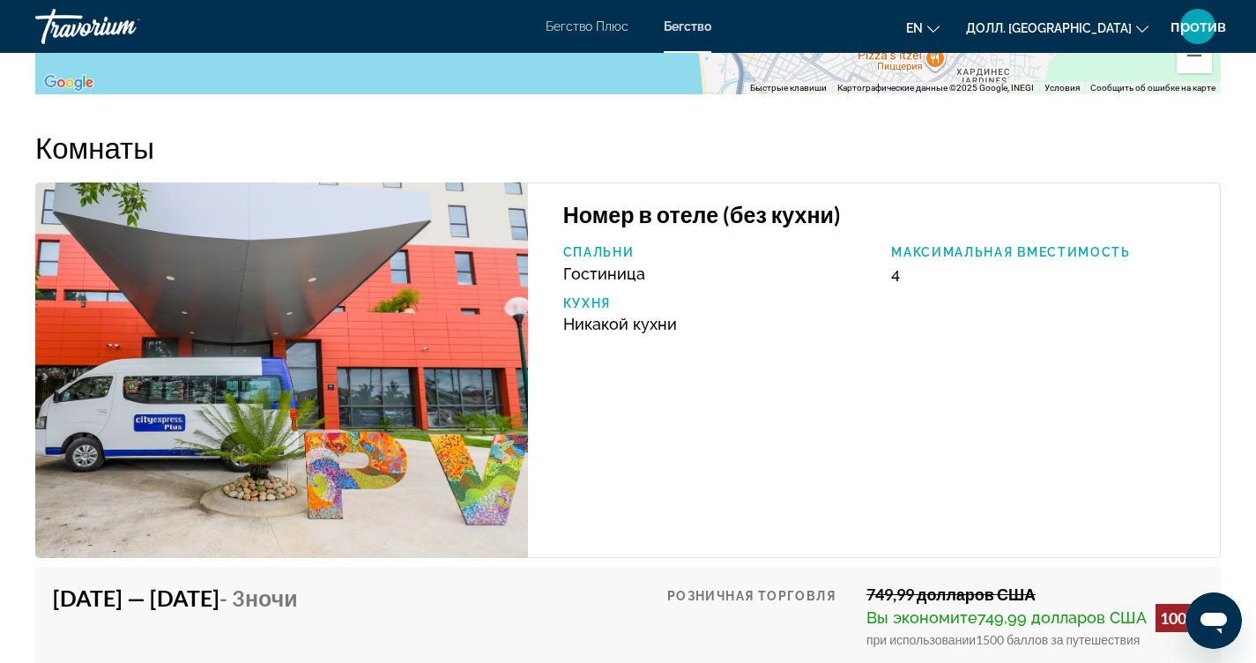
scroll to position [2492, 0]
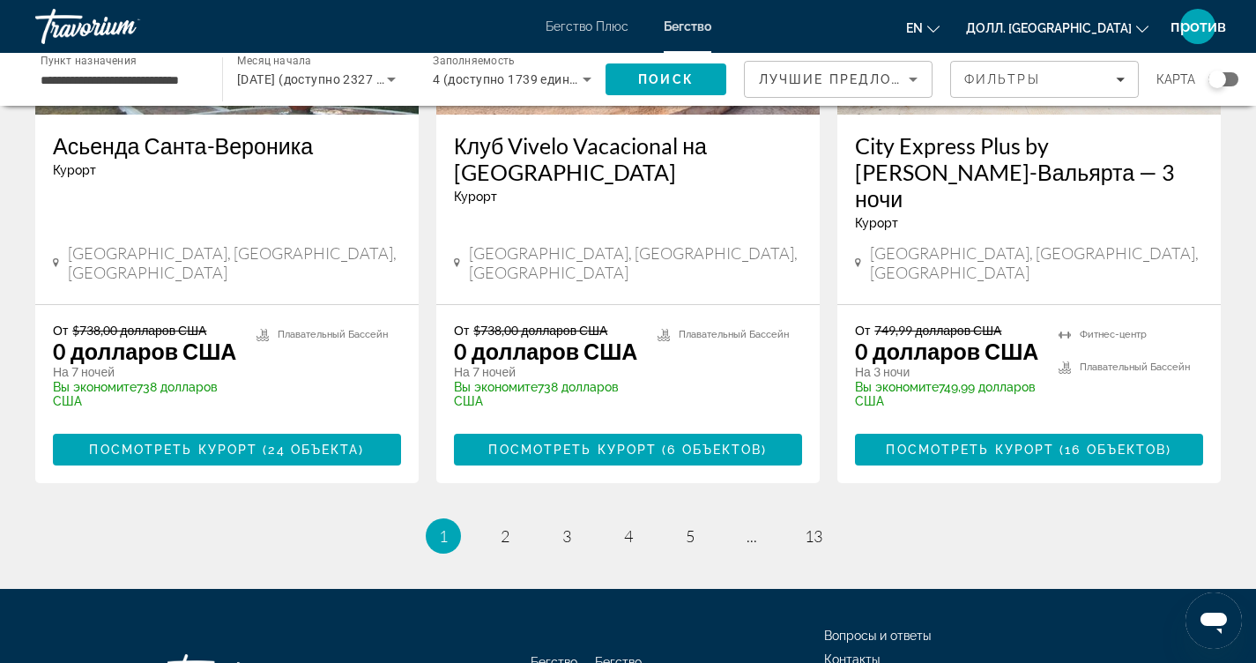
scroll to position [2185, 0]
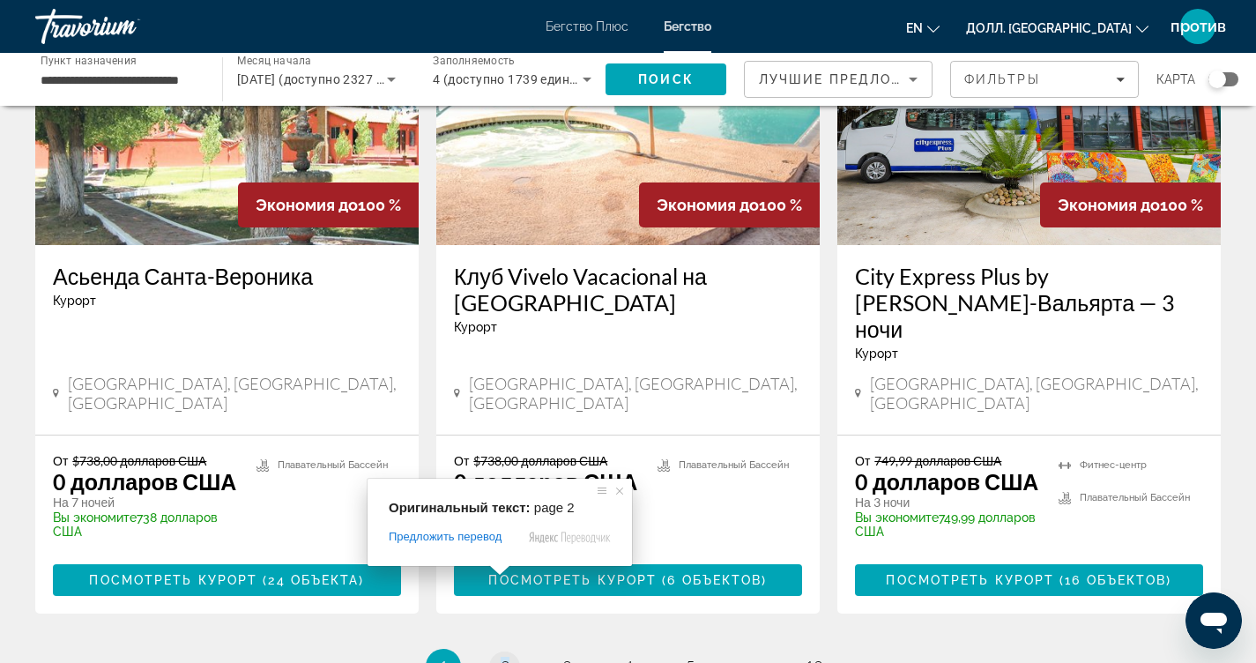
click at [503, 571] on span at bounding box center [499, 570] width 23 height 11
click at [506, 573] on span at bounding box center [499, 570] width 23 height 11
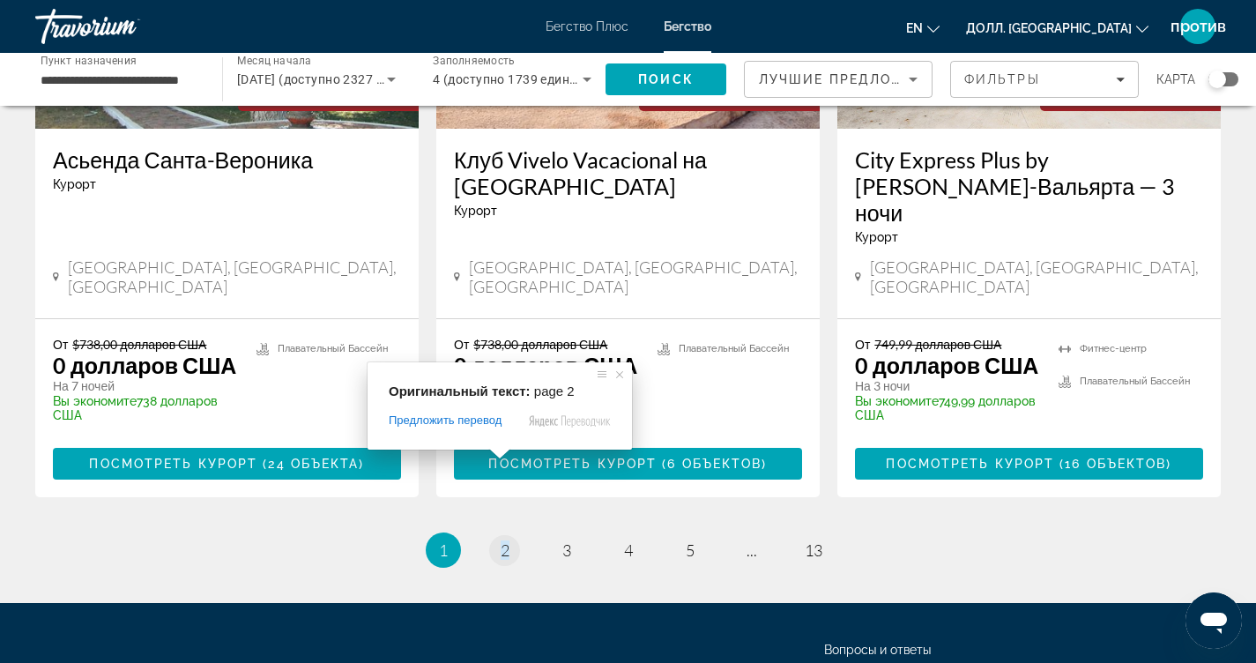
scroll to position [2361, 0]
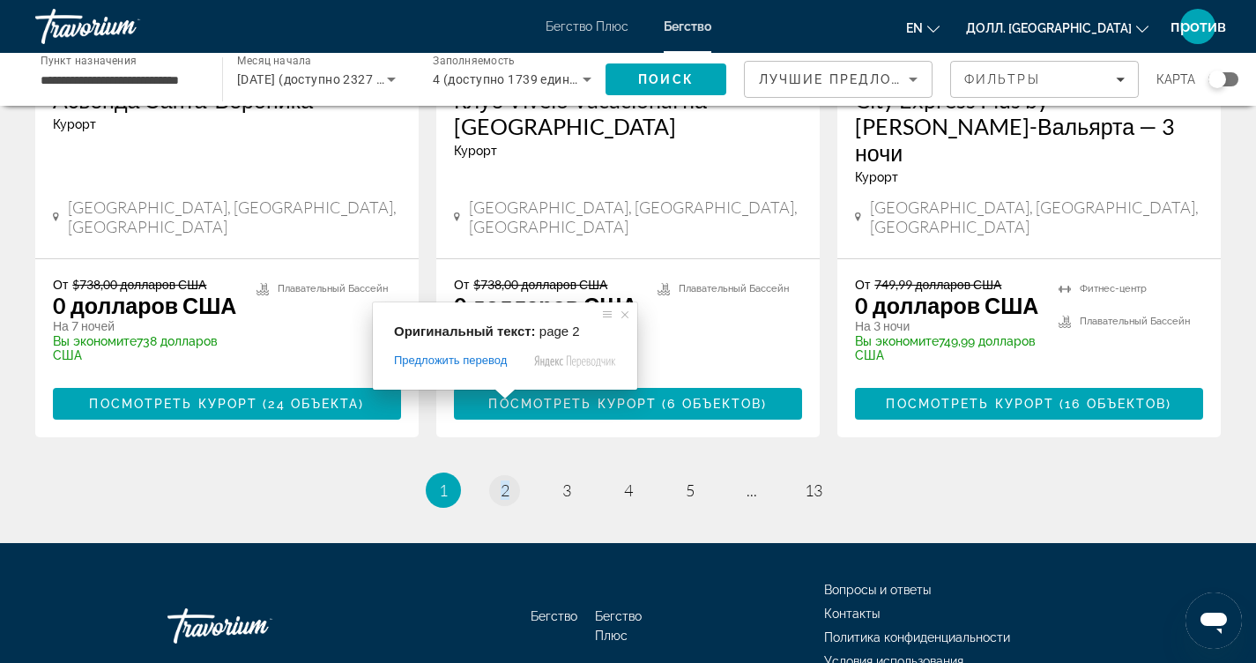
click at [508, 396] on span at bounding box center [505, 394] width 23 height 11
click at [511, 399] on span at bounding box center [505, 394] width 23 height 11
click at [507, 397] on span at bounding box center [500, 394] width 23 height 11
click at [510, 395] on span at bounding box center [500, 394] width 23 height 11
click at [504, 399] on span at bounding box center [500, 394] width 23 height 11
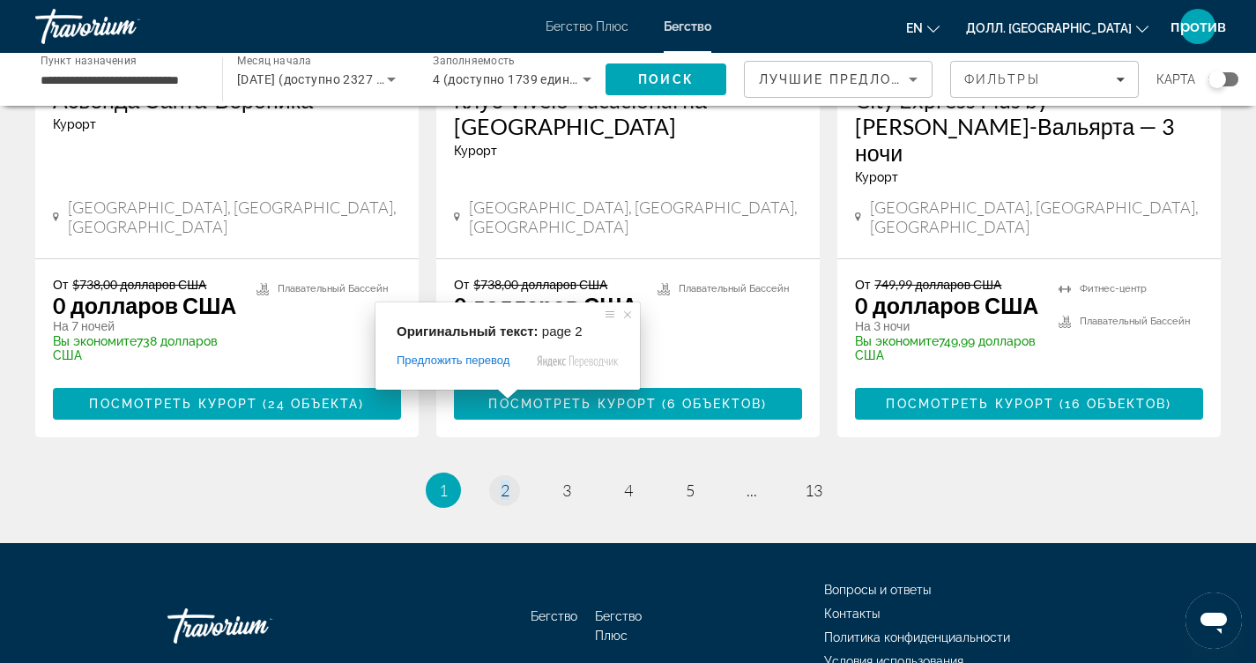
click at [506, 393] on span at bounding box center [507, 394] width 23 height 11
click at [498, 397] on span at bounding box center [507, 394] width 23 height 11
click at [509, 396] on span at bounding box center [507, 394] width 23 height 11
click at [533, 473] on ul "1 / 13 Вы находитесь на странице 1 страница 2 страница 3 страница 4 страница 5 …" at bounding box center [628, 490] width 1186 height 35
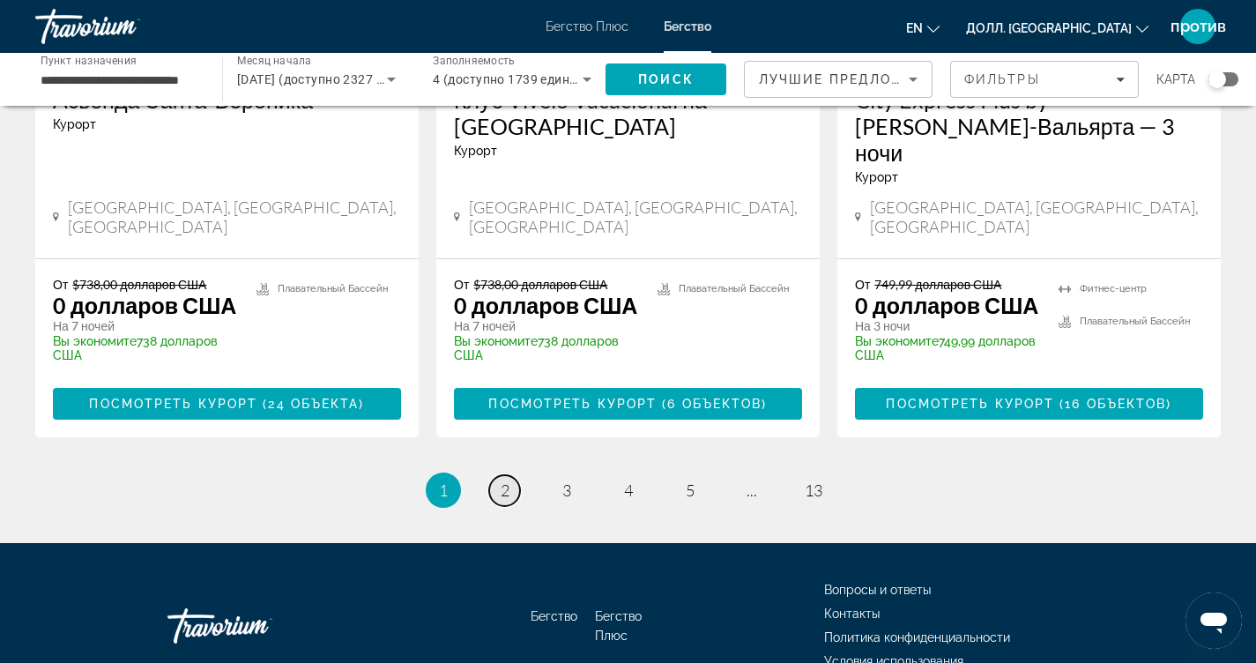
click at [515, 475] on link "страница 2" at bounding box center [504, 490] width 31 height 31
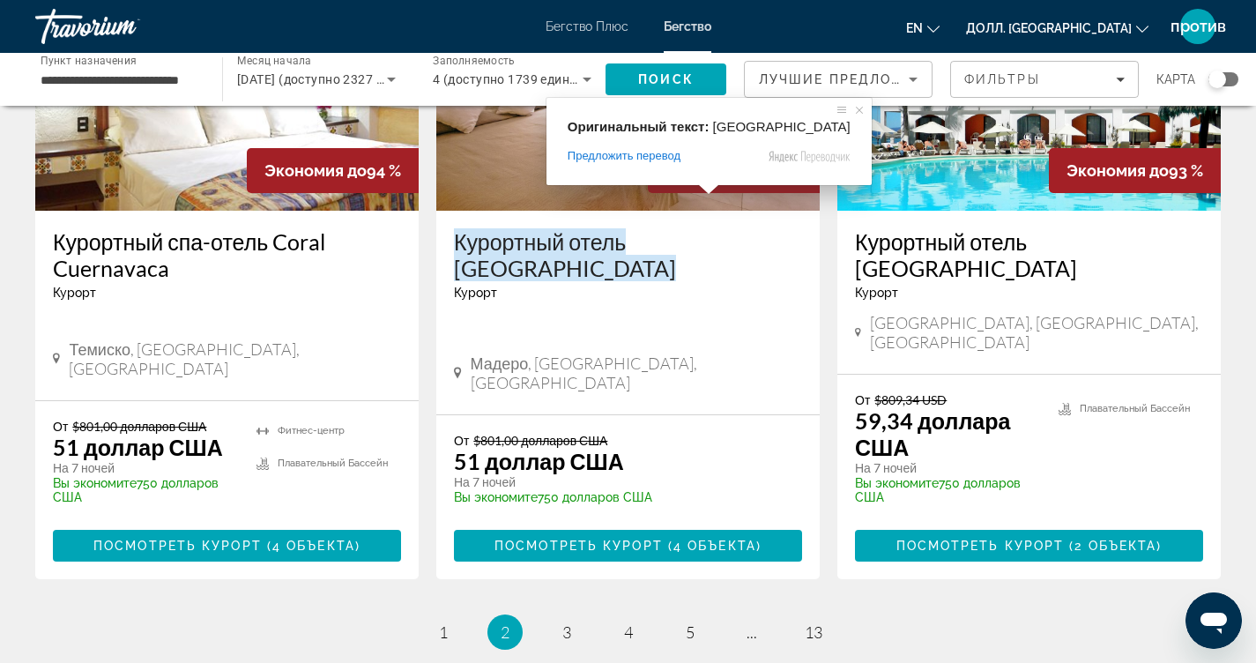
scroll to position [2281, 0]
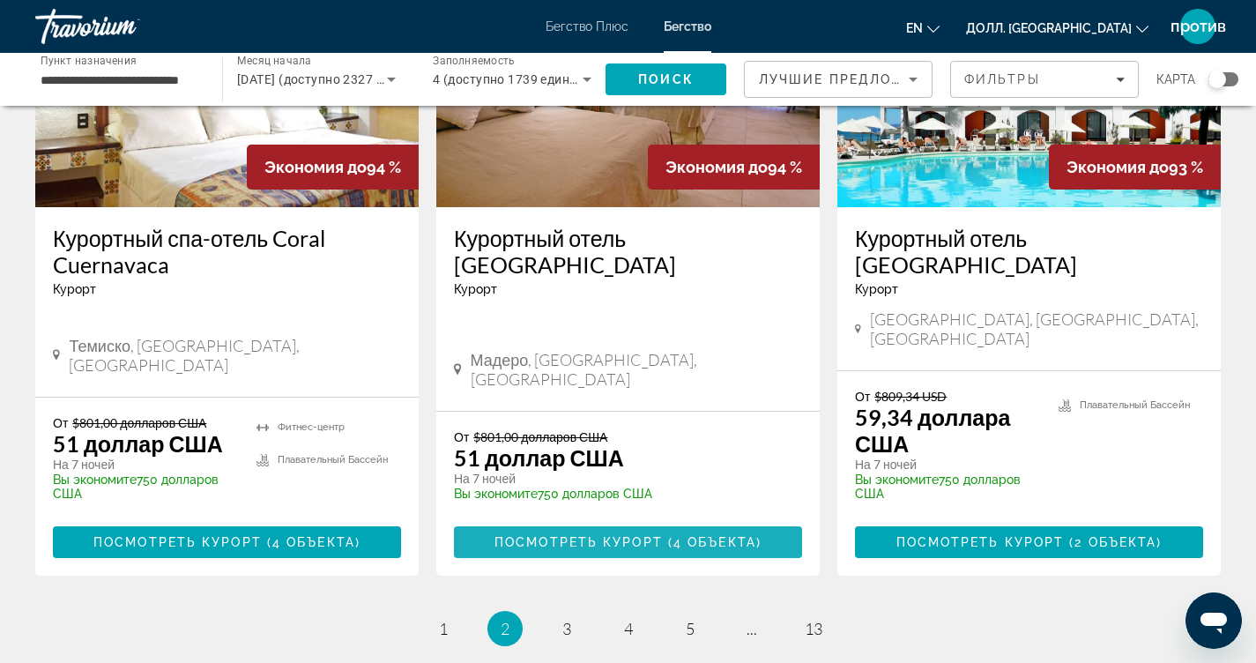
click at [638, 535] on span "Посмотреть курорт" at bounding box center [579, 542] width 168 height 14
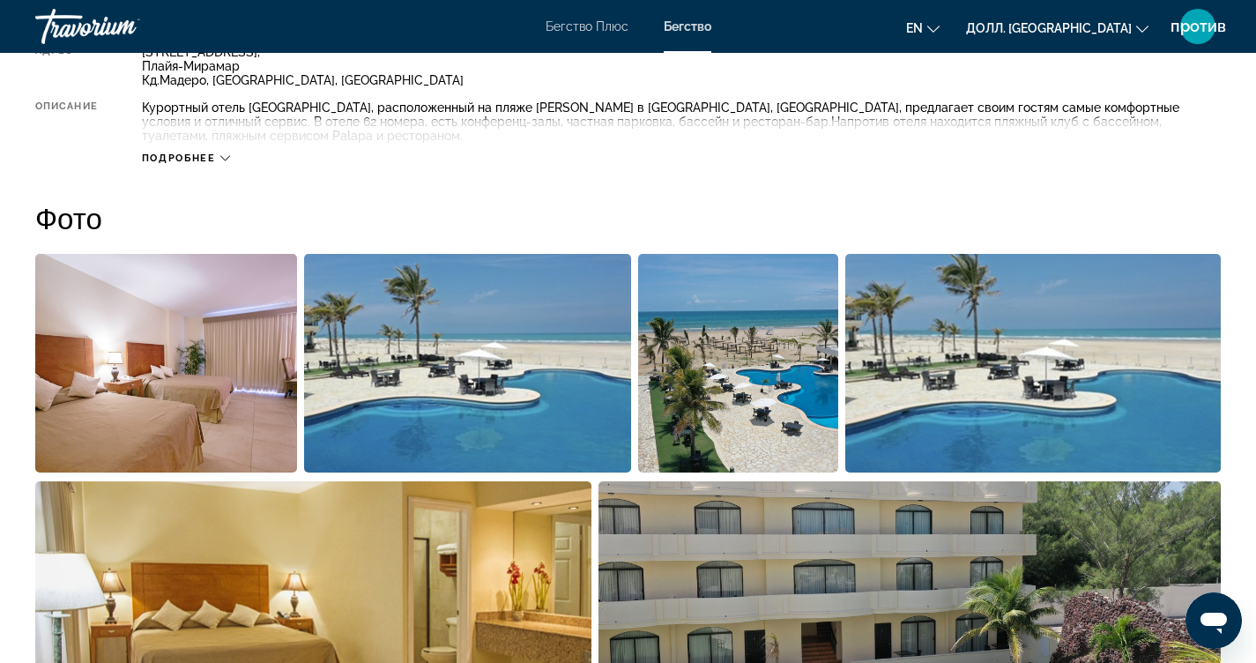
scroll to position [617, 0]
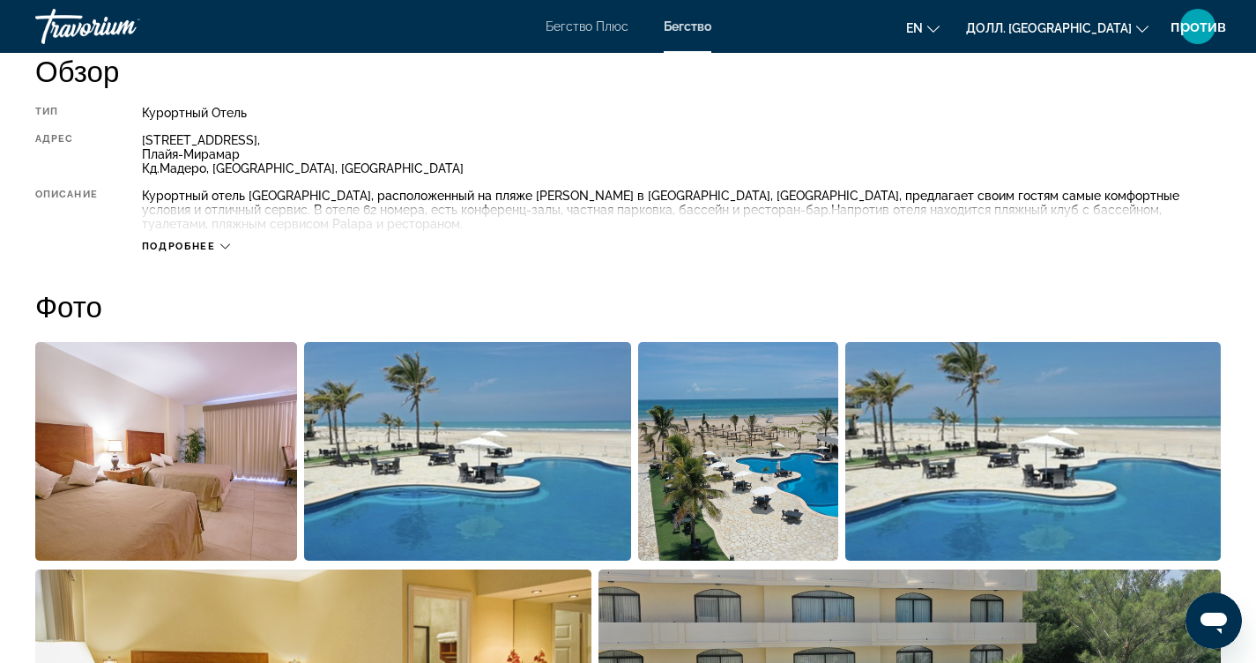
click at [226, 244] on icon "Основное содержание" at bounding box center [225, 247] width 10 height 10
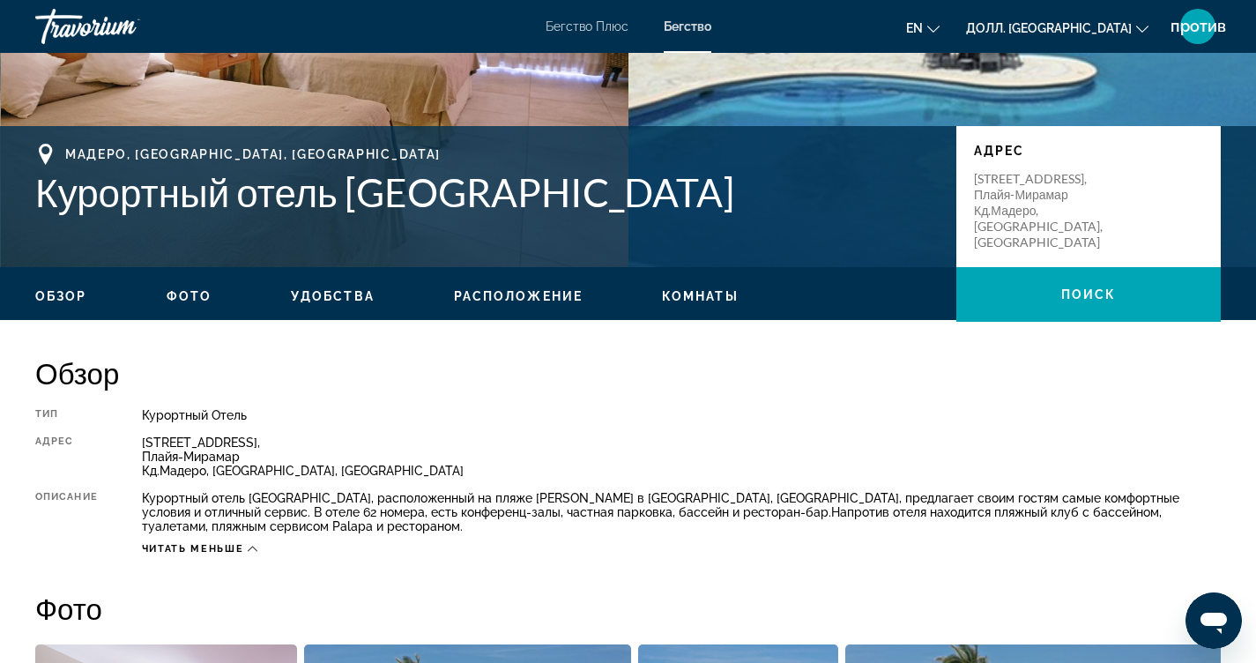
scroll to position [265, 0]
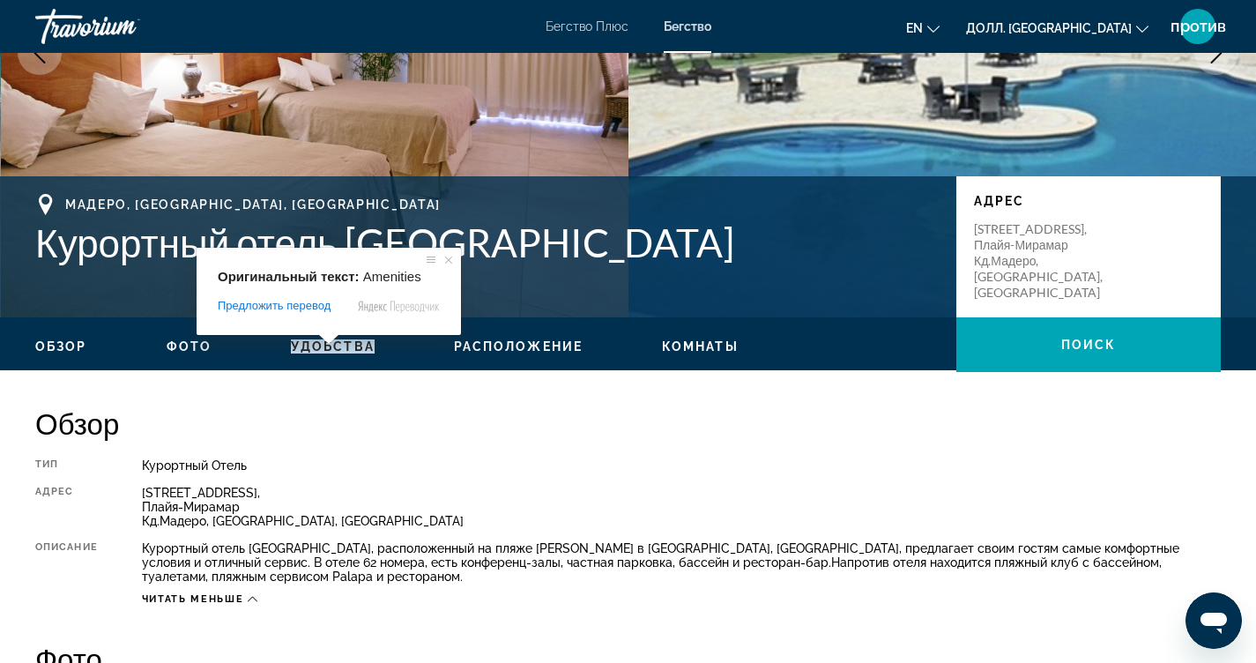
click at [331, 350] on ya-tr-span "Удобства" at bounding box center [333, 346] width 84 height 14
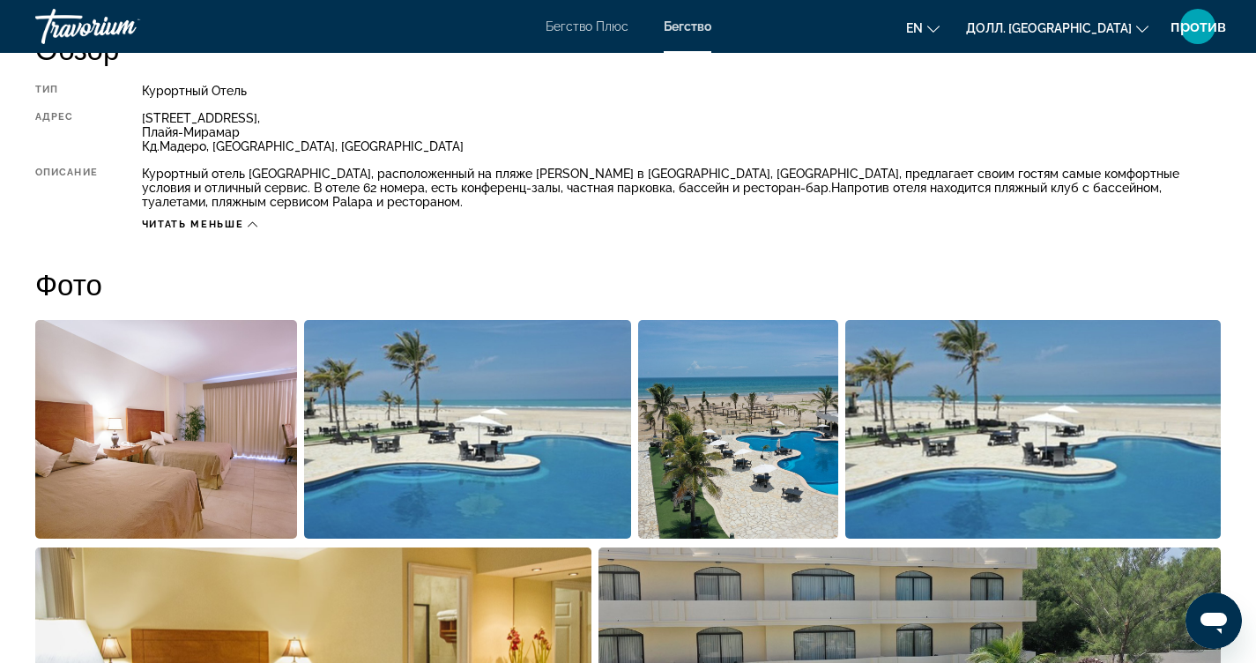
scroll to position [638, 0]
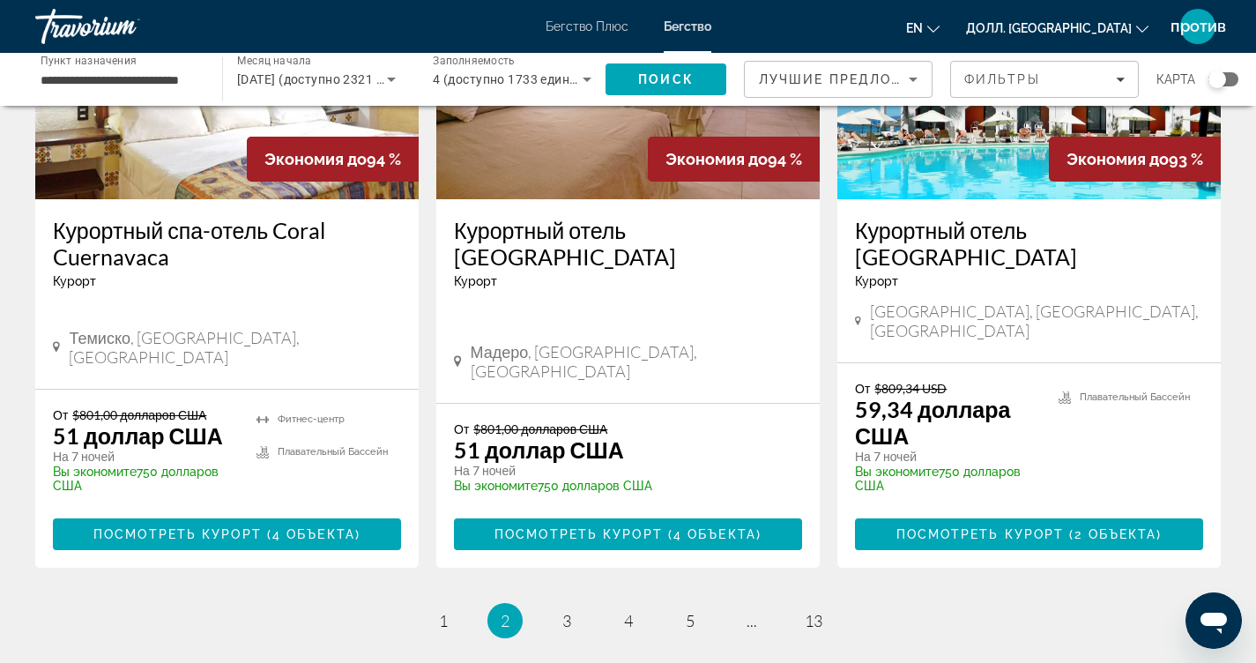
scroll to position [2293, 0]
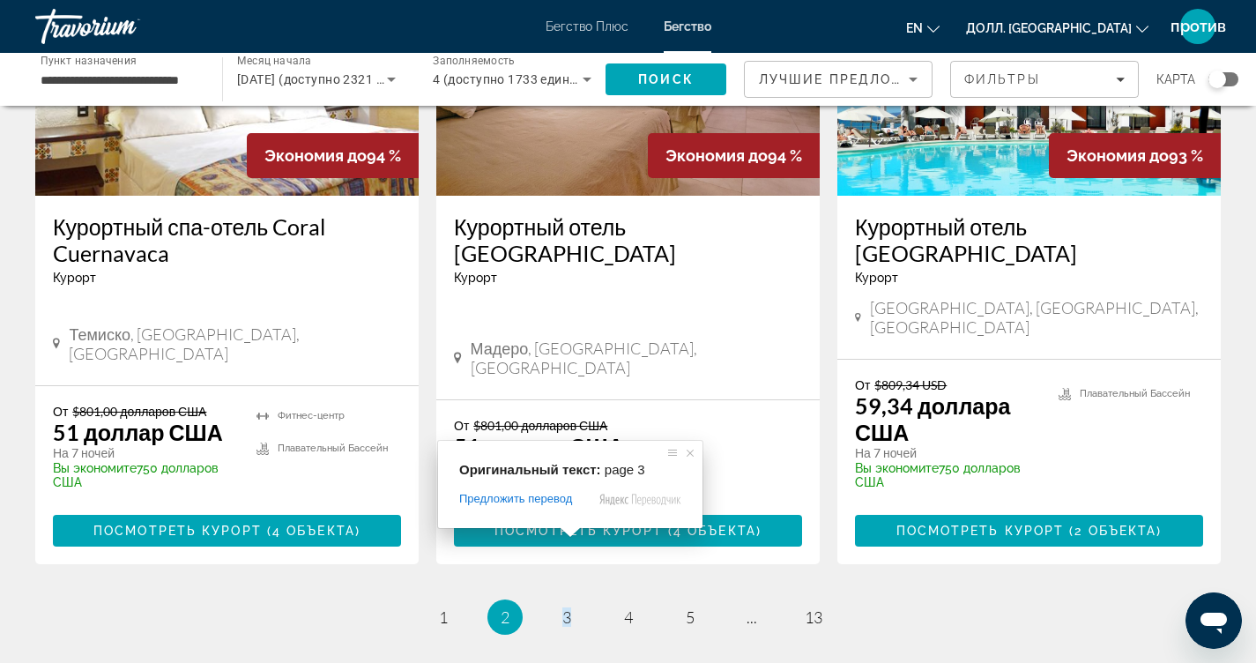
click at [566, 538] on span at bounding box center [570, 532] width 23 height 11
click at [560, 538] on span at bounding box center [570, 532] width 23 height 11
click at [578, 537] on span at bounding box center [570, 532] width 23 height 11
click at [563, 537] on span at bounding box center [570, 532] width 23 height 11
click at [568, 528] on div "Оригинальный текст: page 3 Предложить перевод Отправить Спасибо, перевод отправ…" at bounding box center [568, 484] width 265 height 87
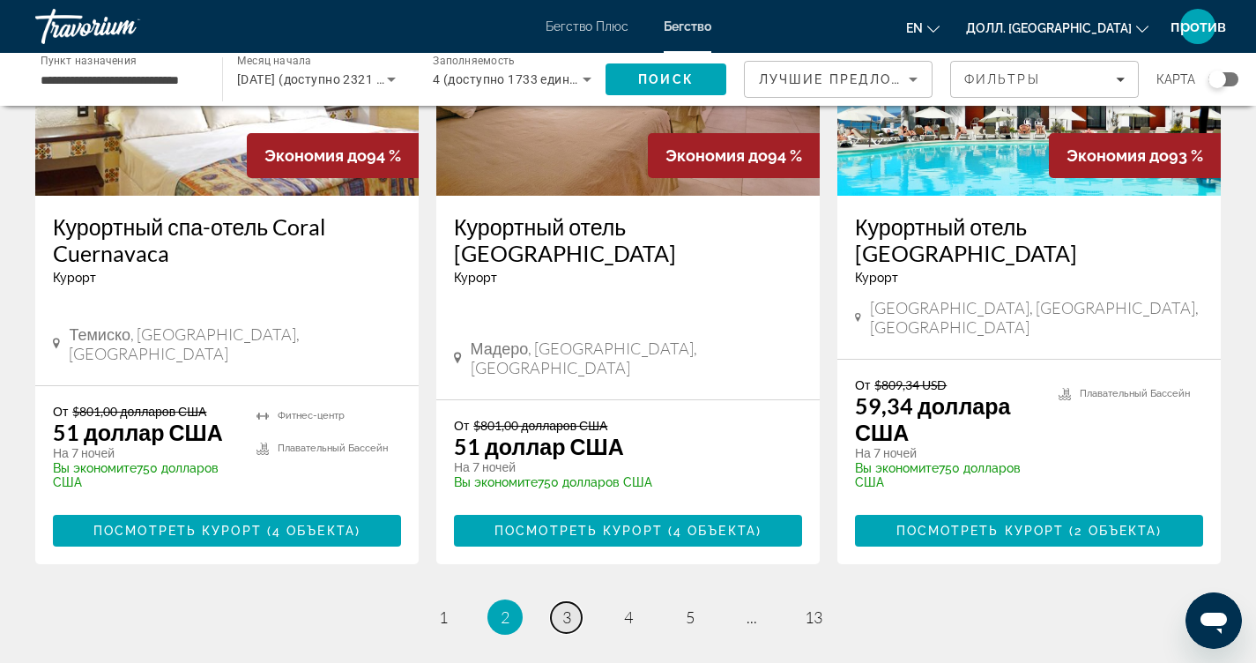
click at [575, 602] on link "страница 3" at bounding box center [566, 617] width 31 height 31
